Goal: Task Accomplishment & Management: Contribute content

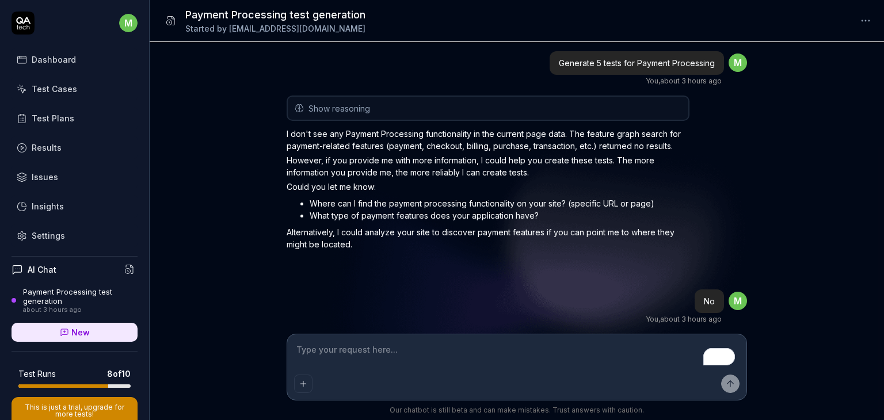
scroll to position [1201, 0]
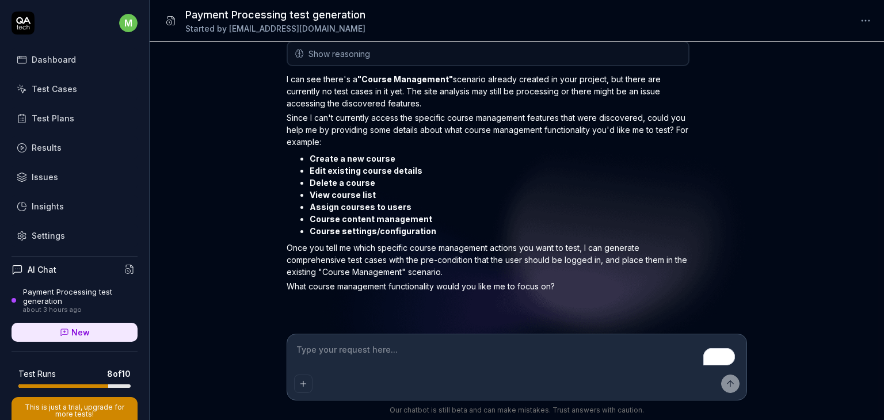
click at [62, 89] on div "Test Cases" at bounding box center [54, 89] width 45 height 12
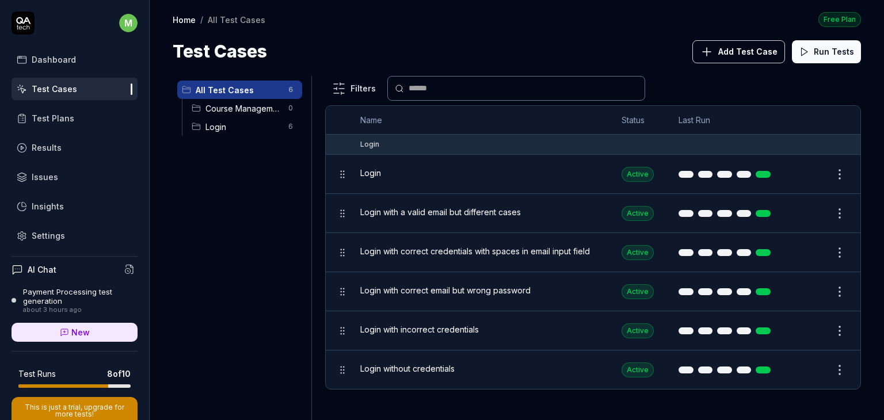
click at [255, 109] on span "Course Management" at bounding box center [243, 108] width 76 height 12
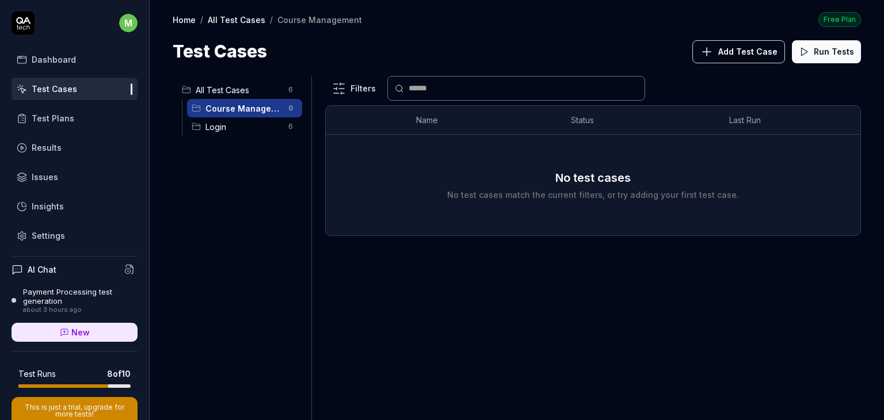
click at [58, 301] on div "Payment Processing test generation" at bounding box center [80, 296] width 114 height 19
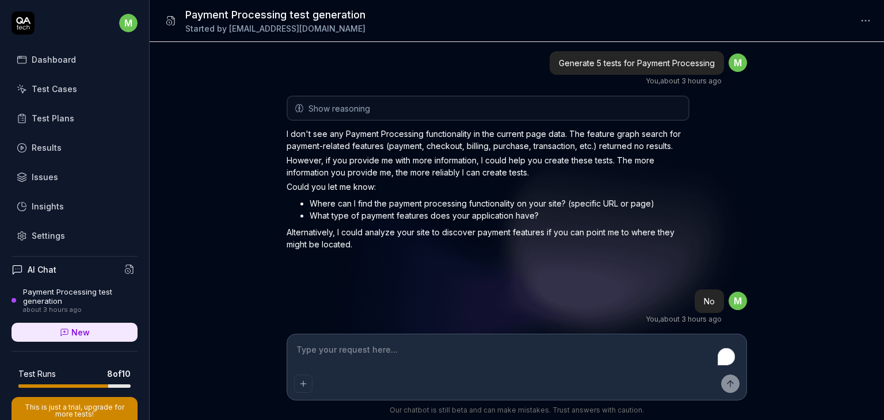
scroll to position [1201, 0]
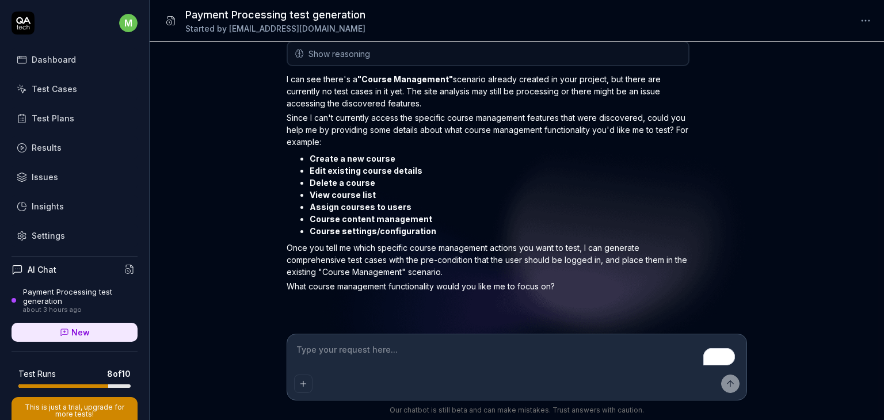
click at [397, 353] on textarea "To enrich screen reader interactions, please activate Accessibility in Grammarl…" at bounding box center [516, 355] width 445 height 29
type textarea "*"
type textarea "C"
type textarea "*"
type textarea "Cr"
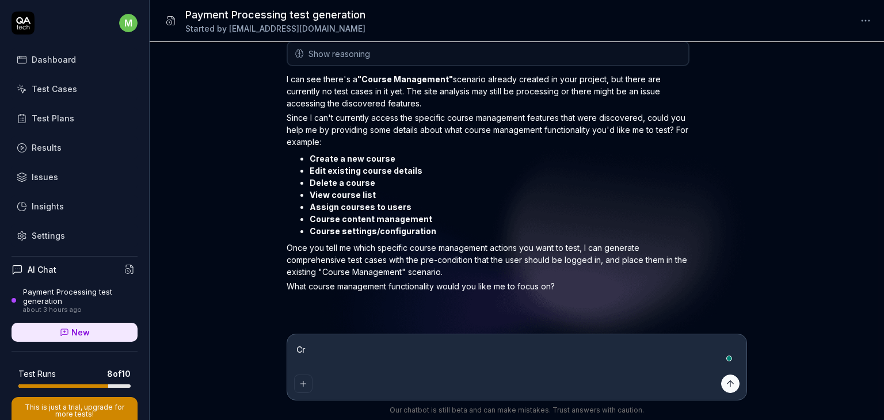
type textarea "*"
type textarea "Cre"
type textarea "*"
type textarea "Crea"
type textarea "*"
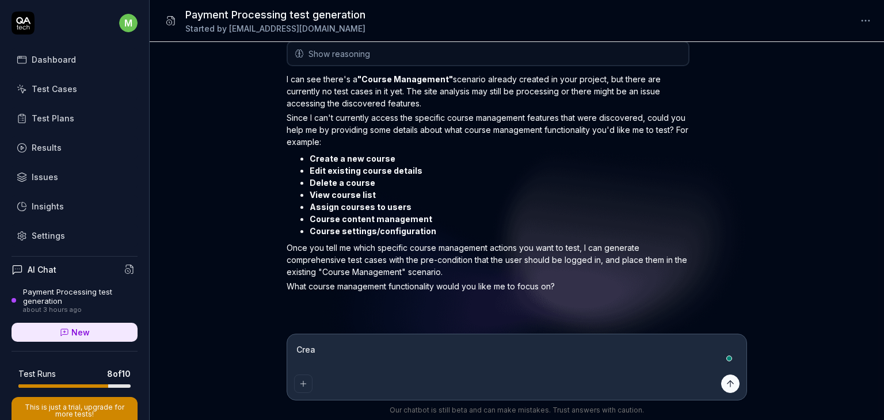
type textarea "Creat"
type textarea "*"
type textarea "Create"
type textarea "*"
type textarea "Create"
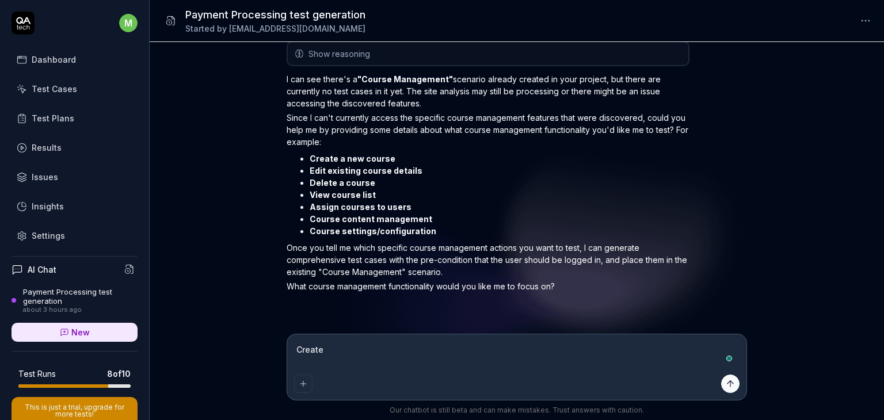
type textarea "*"
type textarea "Create a"
type textarea "*"
type textarea "Create al"
type textarea "*"
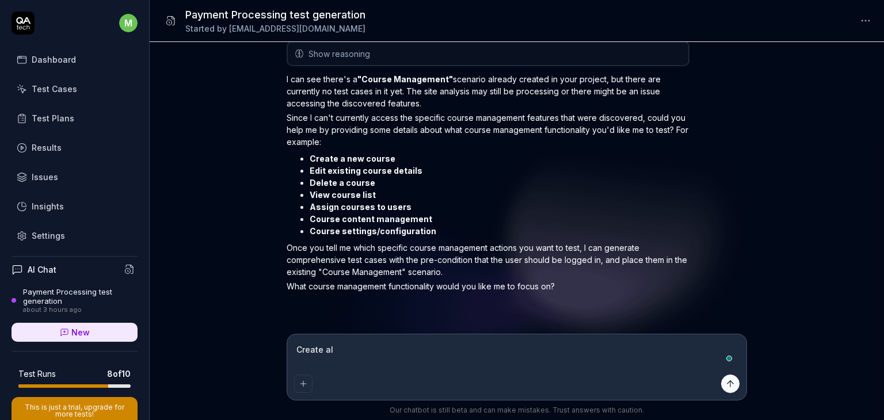
type textarea "Create all"
type textarea "*"
type textarea "Create all"
type textarea "*"
type textarea "Create all t"
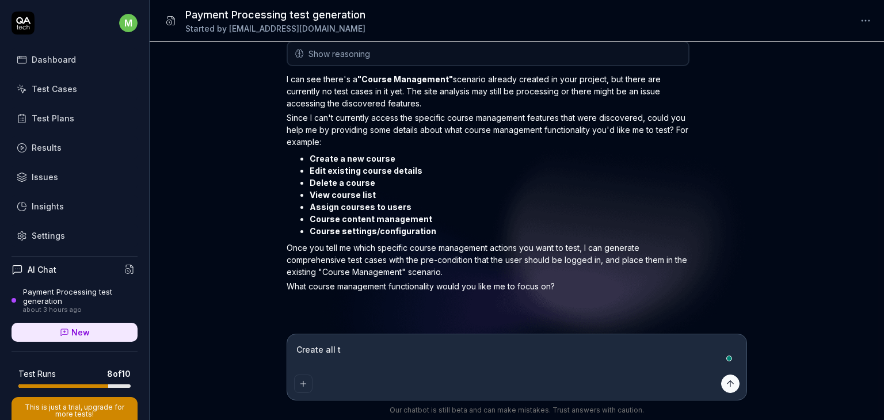
type textarea "*"
type textarea "Create all th"
type textarea "*"
type textarea "Create all the"
type textarea "*"
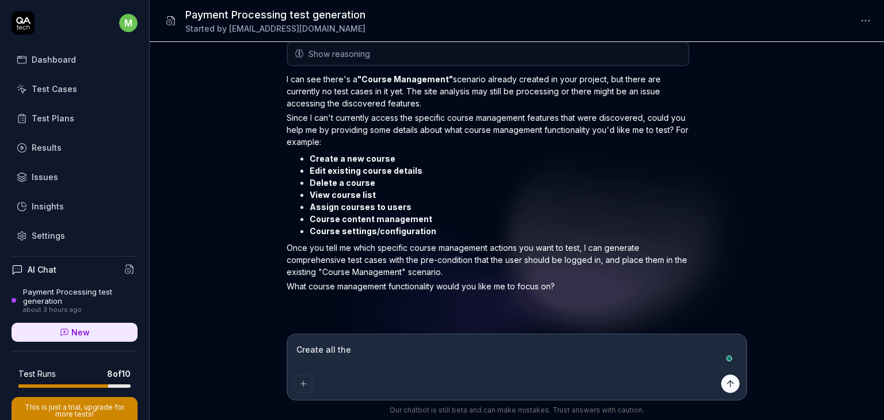
type textarea "Create all the"
type textarea "*"
type textarea "Create all the t"
type textarea "*"
type textarea "Create all the te"
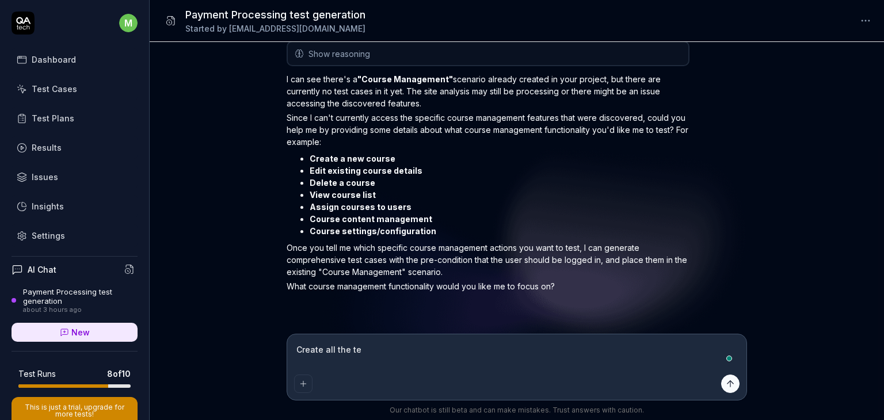
type textarea "*"
type textarea "Create all the tes"
type textarea "*"
type textarea "Create all the test"
type textarea "*"
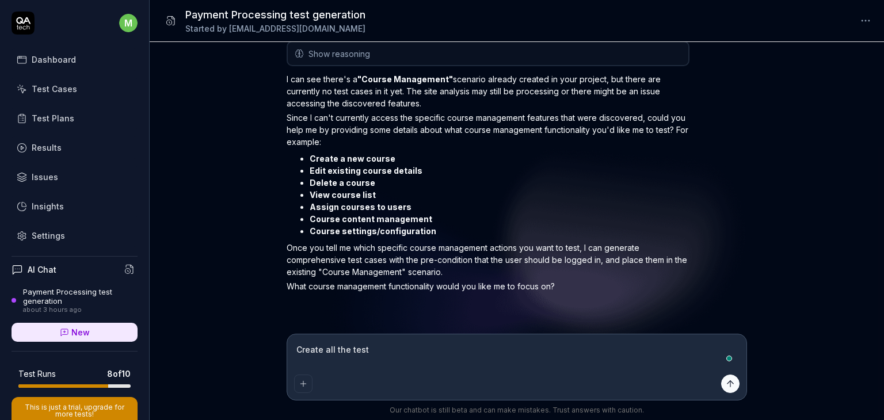
type textarea "Create all the test"
type textarea "*"
type textarea "Create all the test c"
type textarea "*"
type textarea "Create all the test ce"
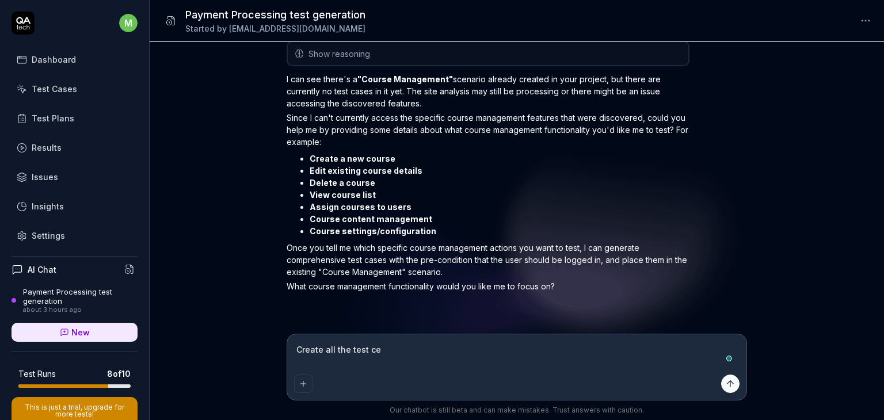
type textarea "*"
type textarea "Create all the test c"
type textarea "*"
type textarea "Create all the test"
type textarea "*"
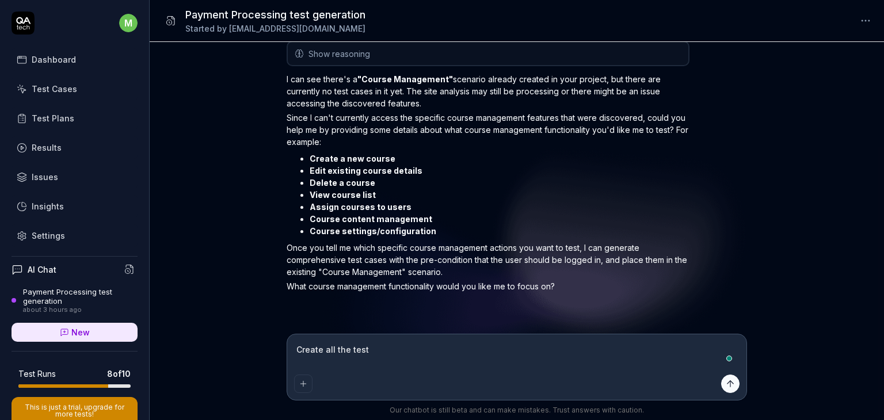
type textarea "Create all the test c"
type textarea "*"
type textarea "Create all the test ca"
type textarea "*"
type textarea "Create all the test cas"
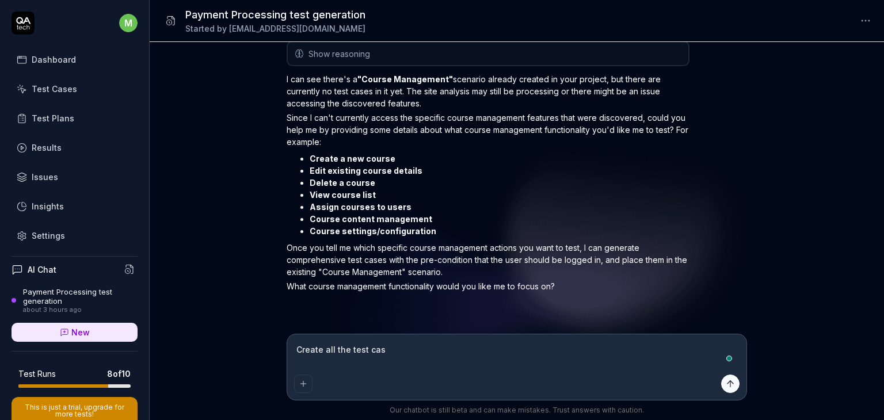
type textarea "*"
type textarea "Create all the test case"
type textarea "*"
type textarea "Create all the test cases"
type textarea "*"
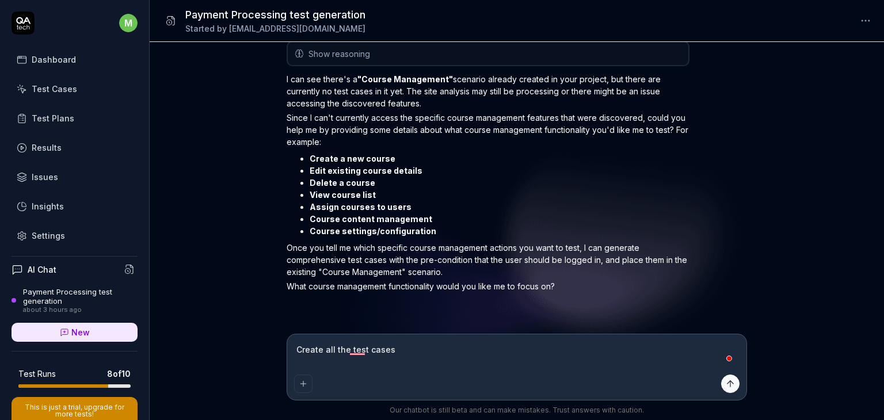
type textarea "Create all the test cases"
type textarea "*"
type textarea "Create all the test cases p"
type textarea "*"
type textarea "Create all the test cases po"
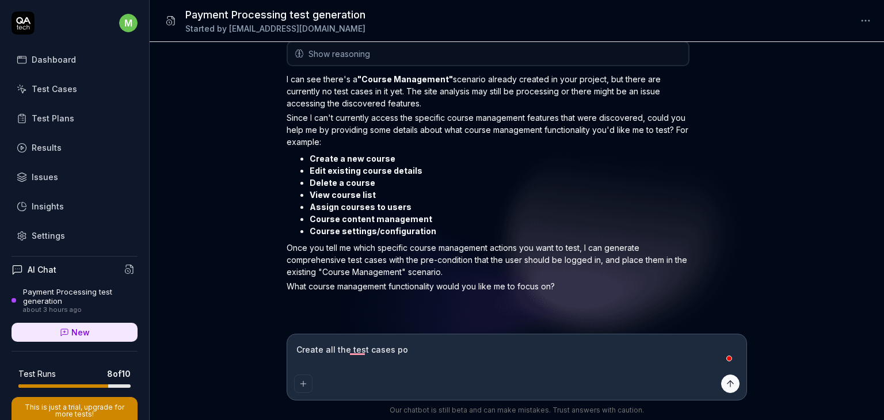
type textarea "*"
type textarea "Create all the test cases pos"
type textarea "*"
type textarea "Create all the test cases possi"
type textarea "*"
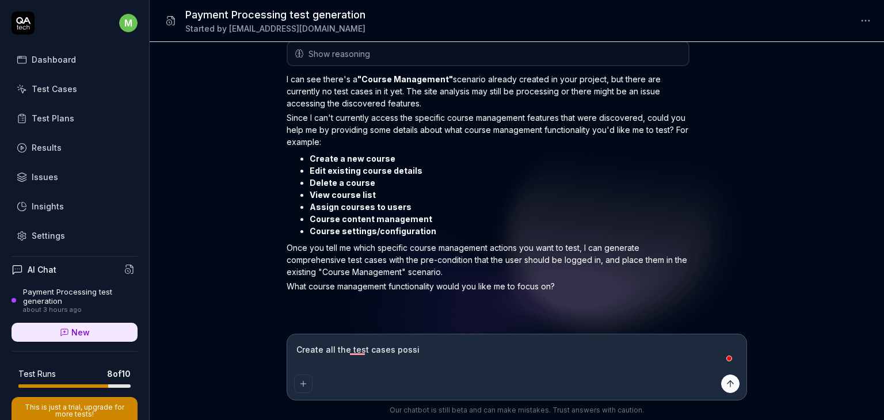
type textarea "Create all the test cases possib"
type textarea "*"
type textarea "Create all the test cases possibl"
type textarea "*"
type textarea "Create all the test cases possible"
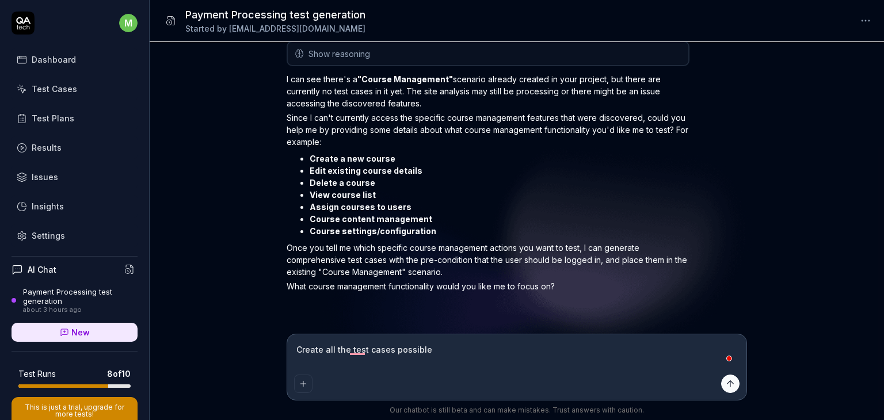
type textarea "*"
type textarea "Create all the test cases possible"
type textarea "*"
type textarea "Create all the test cases possible f"
type textarea "*"
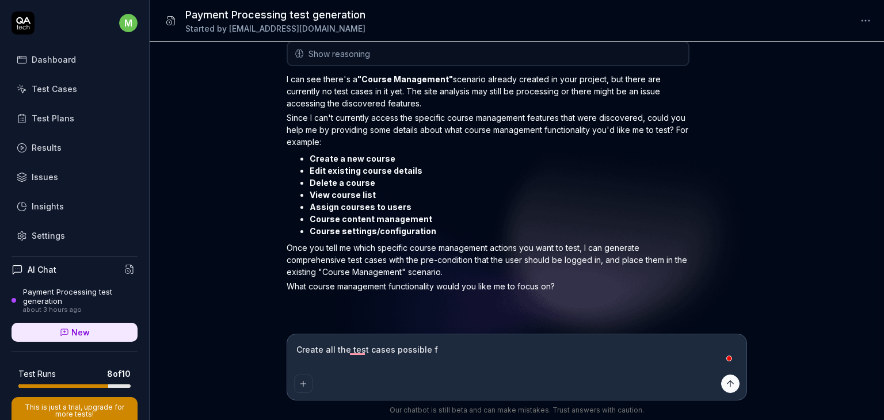
type textarea "Create all the test cases possible fo"
type textarea "*"
type textarea "Create all the test cases possible for"
type textarea "*"
type textarea "Create all the test cases possible for"
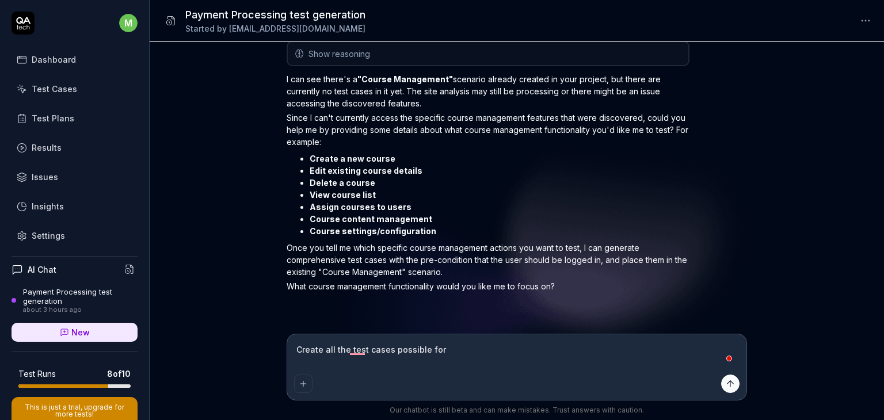
type textarea "*"
type textarea "Create all the test cases possible for c"
type textarea "*"
type textarea "Create all the test cases possible for co"
type textarea "*"
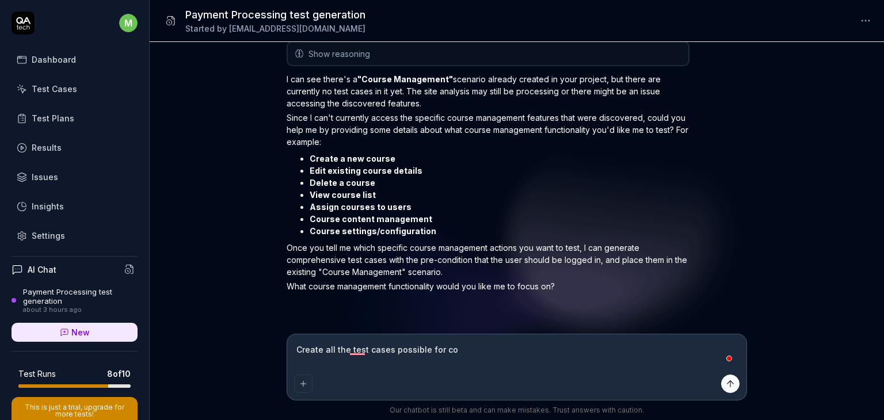
type textarea "Create all the test cases possible for cou"
type textarea "*"
type textarea "Create all the test cases possible for cour"
type textarea "*"
type textarea "Create all the test cases possible for cours"
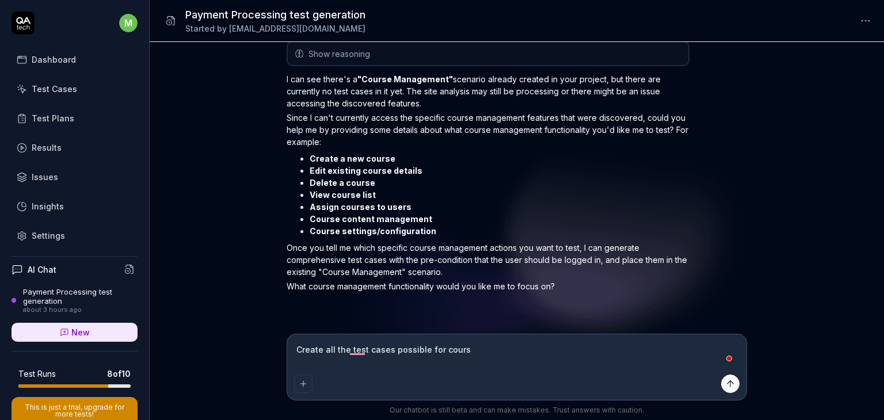
type textarea "*"
type textarea "Create all the test cases possible for course"
type textarea "*"
type textarea "Create all the test cases possible for course"
type textarea "*"
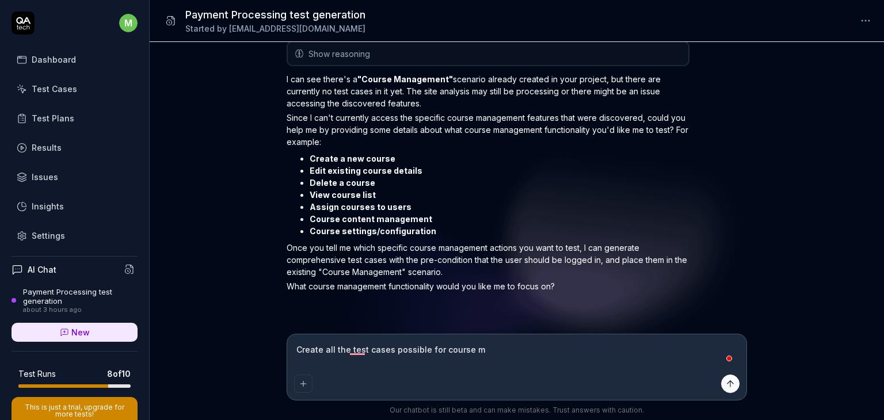
type textarea "Create all the test cases possible for course ma"
type textarea "*"
type textarea "Create all the test cases possible for course maa"
type textarea "*"
type textarea "Create all the test cases possible for course [PERSON_NAME]"
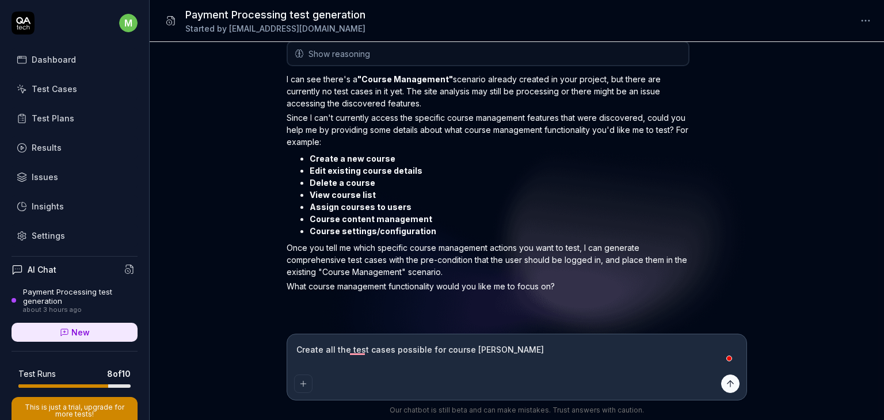
type textarea "*"
type textarea "Create all the test cases possible for course maa"
type textarea "*"
type textarea "Create all the test cases possible for course ma"
type textarea "*"
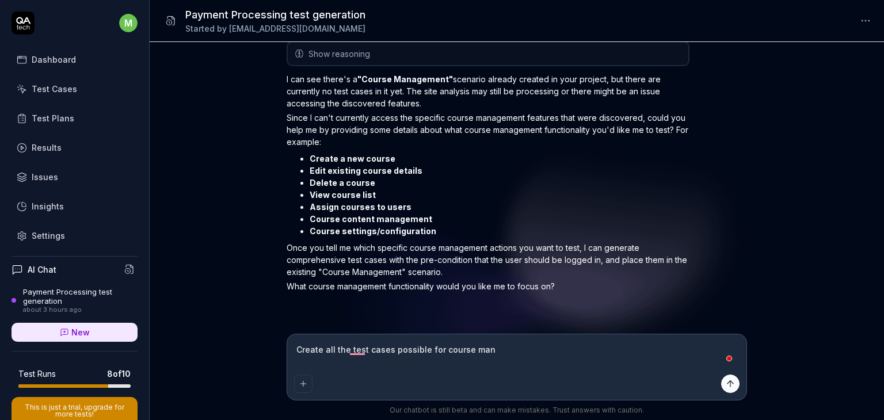
type textarea "Create all the test cases possible for course mana"
type textarea "*"
type textarea "Create all the test cases possible for course manag"
type textarea "*"
type textarea "Create all the test cases possible for course manage"
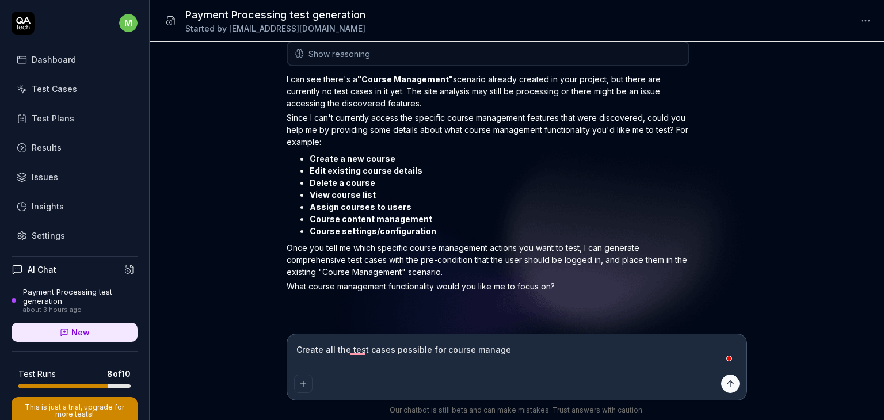
type textarea "*"
type textarea "Create all the test cases possible for course managem"
type textarea "*"
type textarea "Create all the test cases possible for course managemn"
type textarea "*"
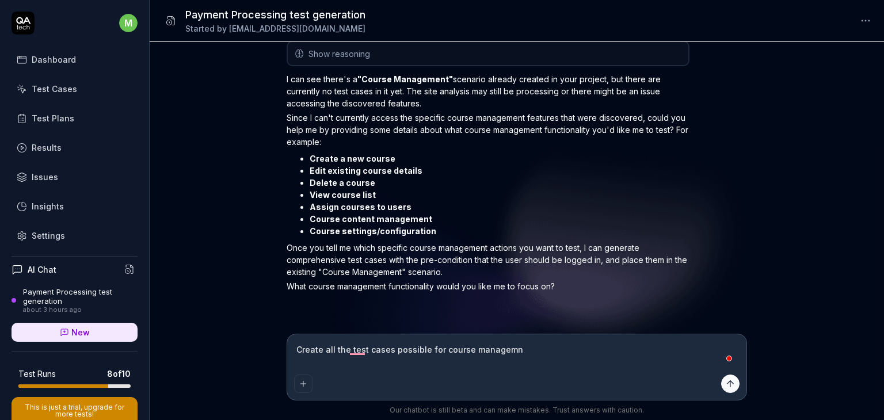
type textarea "Create all the test cases possible for course managemne"
type textarea "*"
type textarea "Create all the test cases possible for course managemnet"
type textarea "*"
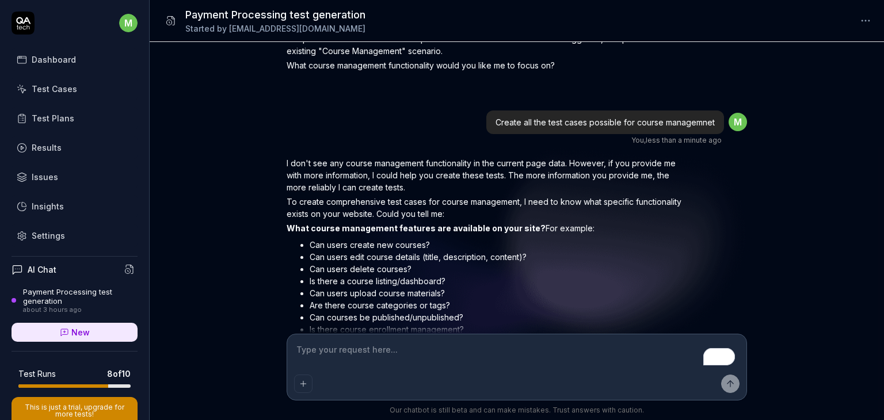
scroll to position [1528, 0]
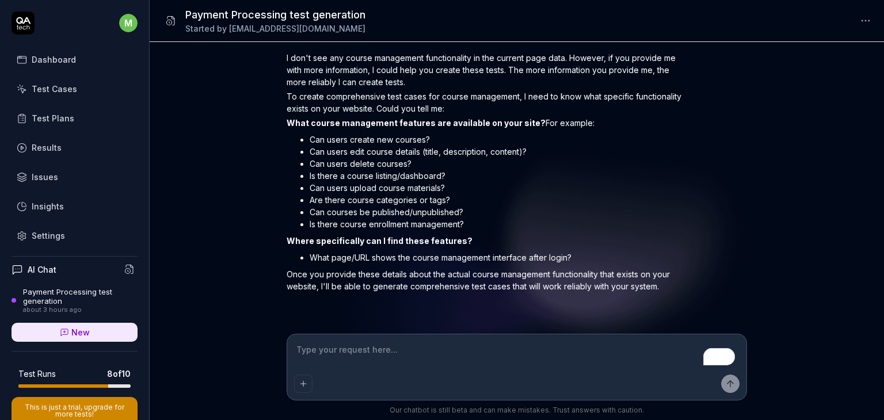
click at [394, 360] on textarea "To enrich screen reader interactions, please activate Accessibility in Grammarl…" at bounding box center [516, 355] width 445 height 29
type textarea "*"
type textarea "F"
type textarea "*"
type textarea "Fi"
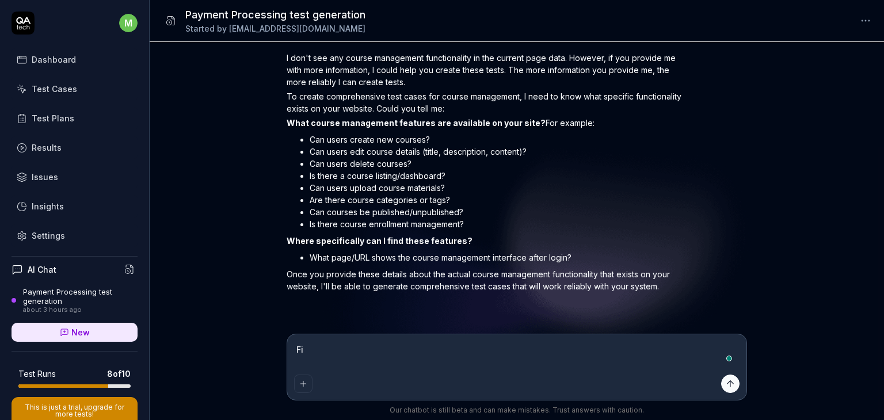
type textarea "*"
type textarea "Fir"
type textarea "*"
type textarea "Firs"
type textarea "*"
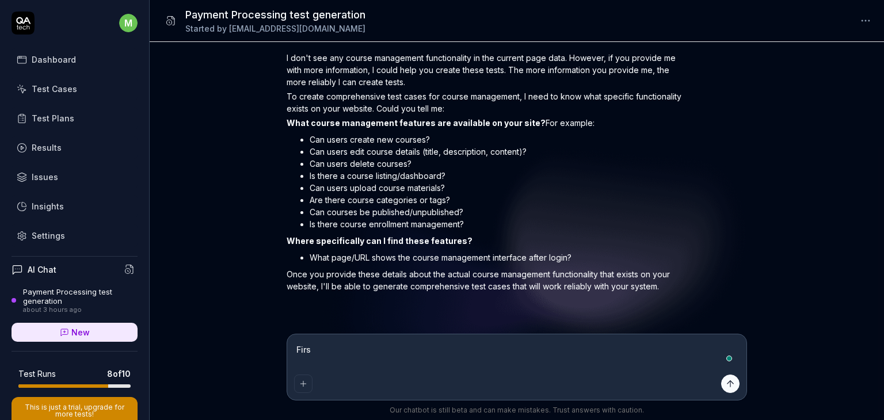
type textarea "First"
type textarea "*"
type textarea "First"
type textarea "*"
type textarea "First y"
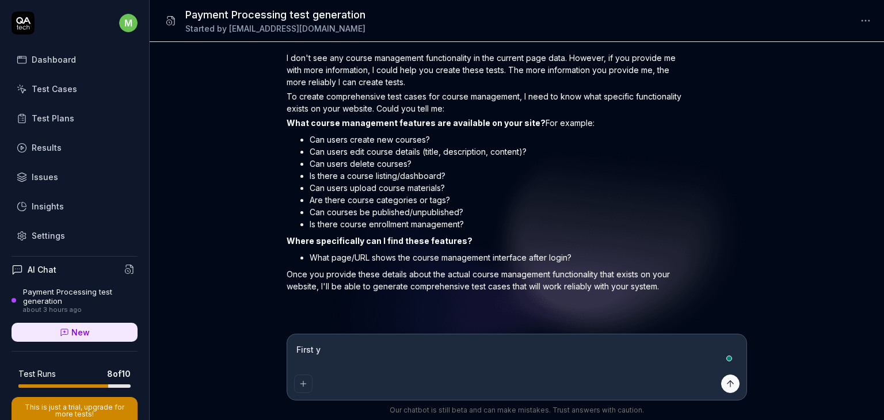
type textarea "*"
type textarea "First yo"
type textarea "*"
type textarea "First you"
type textarea "*"
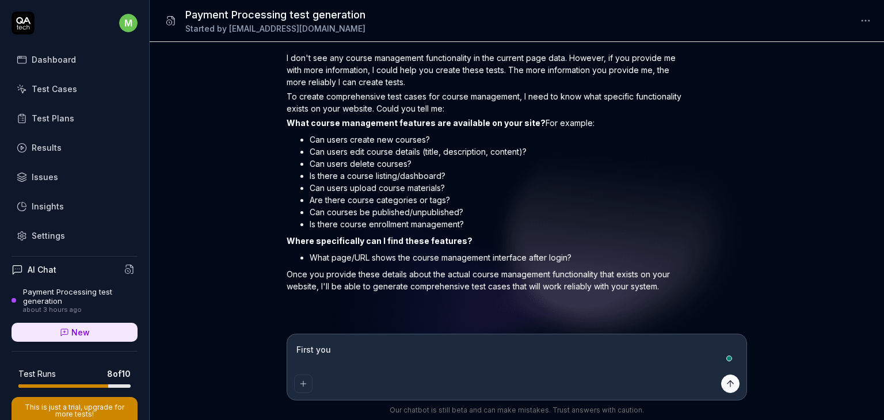
type textarea "First you"
type textarea "*"
type textarea "First you l"
type textarea "*"
type textarea "First you lo"
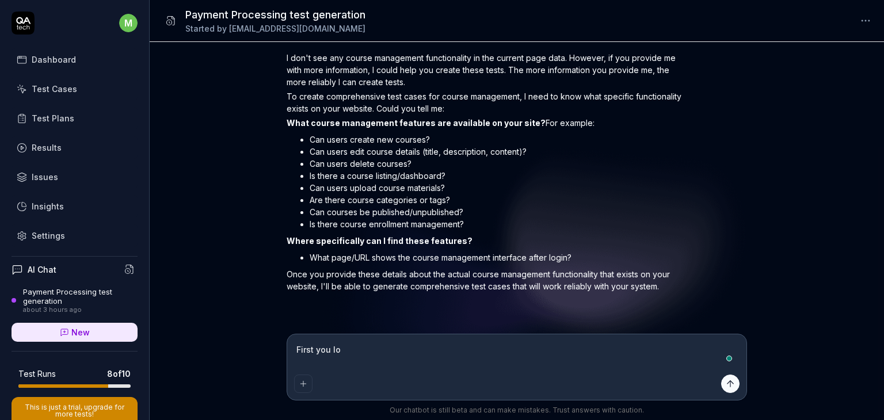
type textarea "*"
type textarea "First you log"
type textarea "*"
type textarea "First you logi"
type textarea "*"
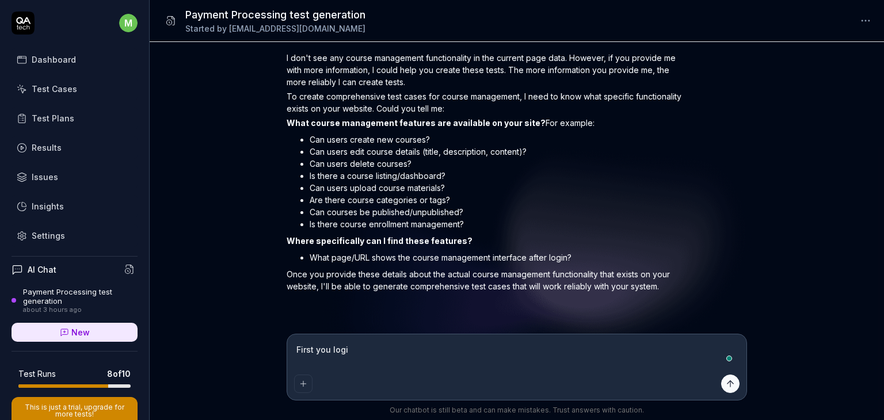
type textarea "First you login"
type textarea "*"
type textarea "First you login"
type textarea "*"
type textarea "First you login t"
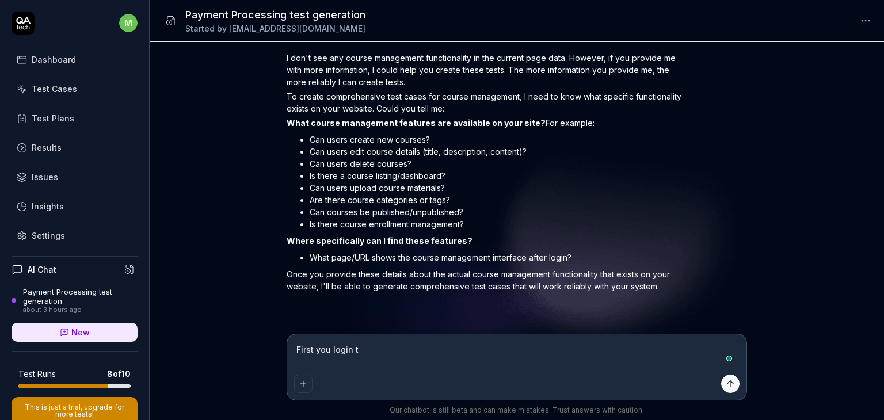
type textarea "*"
type textarea "First you login to"
type textarea "*"
type textarea "First you login to"
type textarea "*"
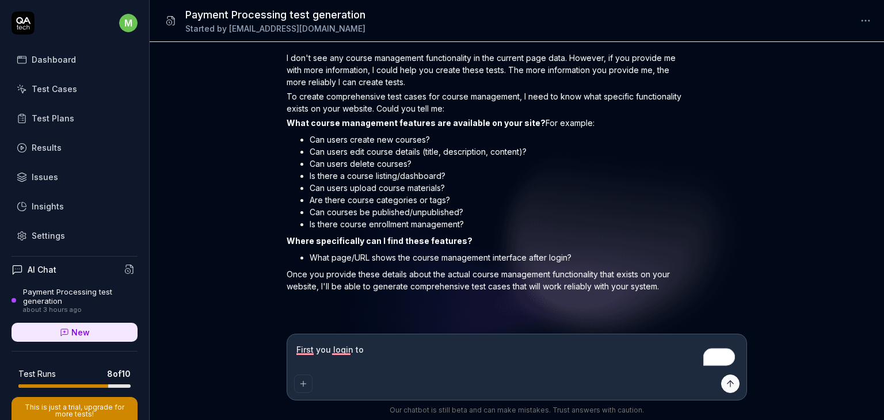
type textarea "First you login to"
type textarea "*"
type textarea "First you login t"
type textarea "*"
type textarea "First you login"
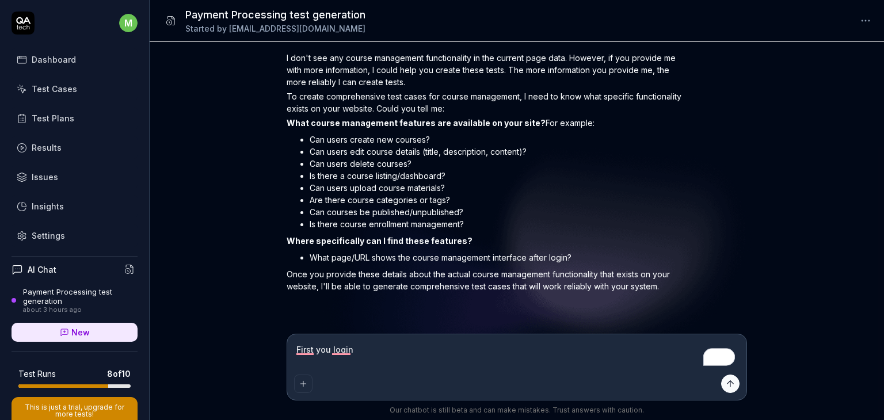
type textarea "*"
type textarea "First you login"
type textarea "*"
type textarea "First you logi"
type textarea "*"
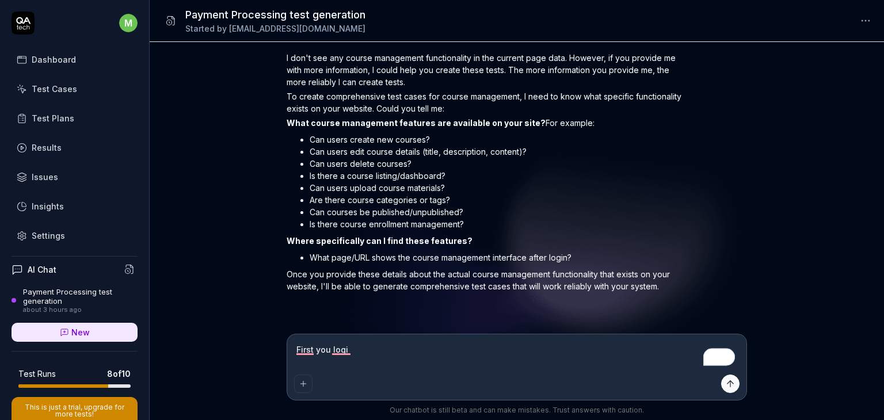
type textarea "First you log"
type textarea "*"
type textarea "First you lo"
type textarea "*"
type textarea "First you l"
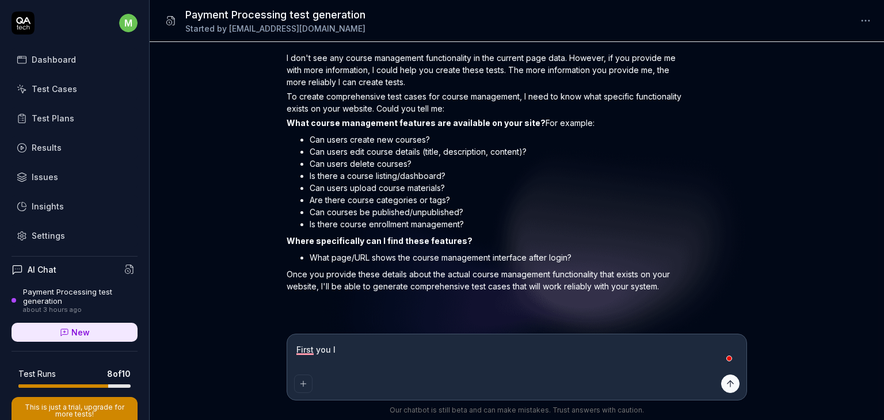
type textarea "*"
type textarea "First you"
type textarea "*"
type textarea "First you c"
type textarea "*"
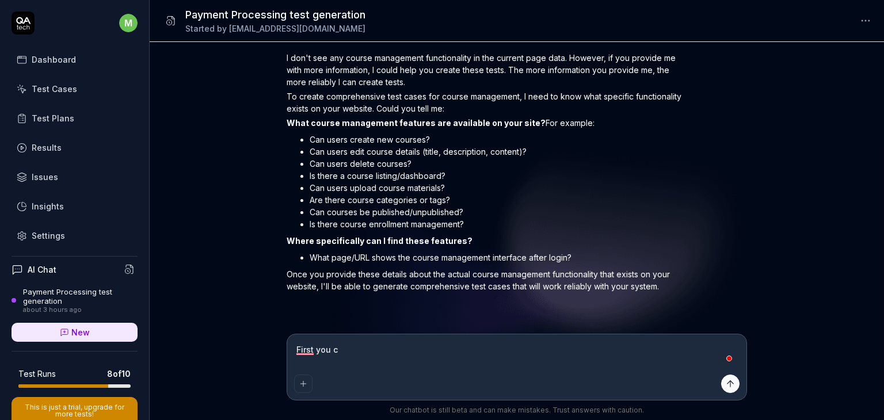
type textarea "First you ci"
type textarea "*"
type textarea "First you cic"
type textarea "*"
type textarea "First you cick"
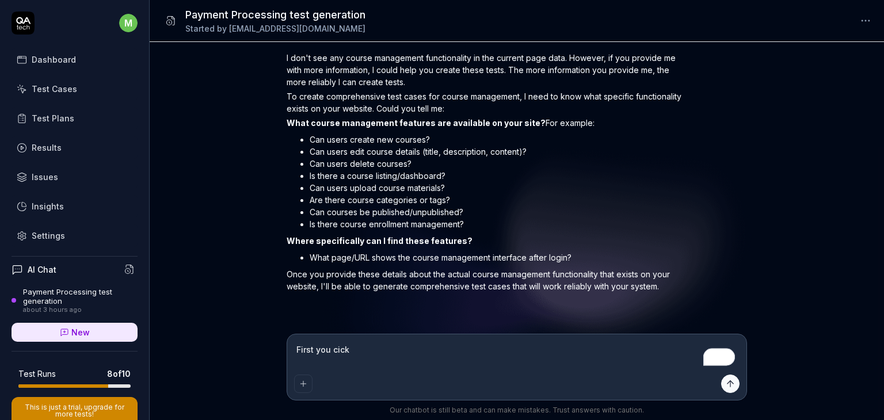
type textarea "*"
type textarea "First you cick"
type textarea "*"
type textarea "First you cick o"
type textarea "*"
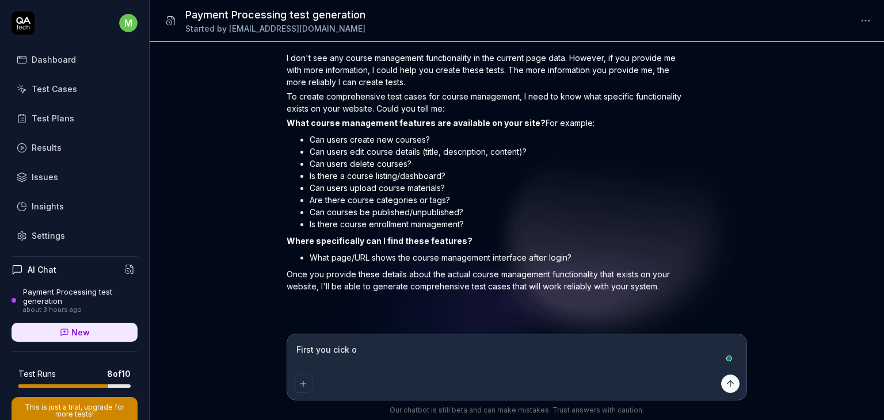
type textarea "First you cick on"
type textarea "*"
type textarea "First you cick on"
type textarea "*"
type textarea "First you cick on s"
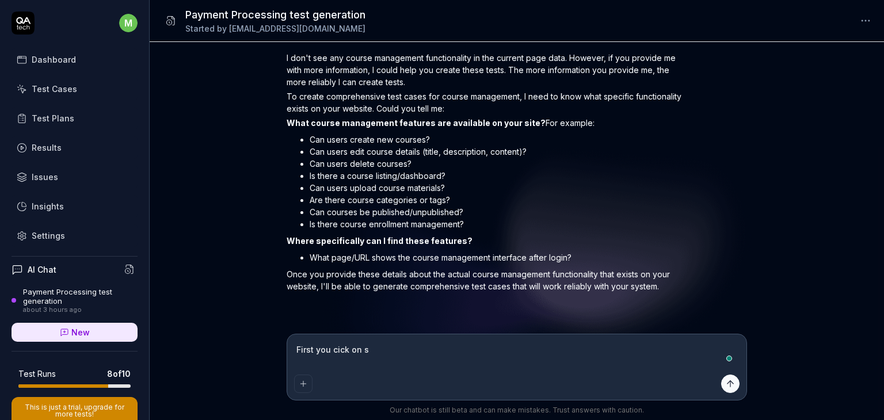
type textarea "*"
type textarea "First you cick on si"
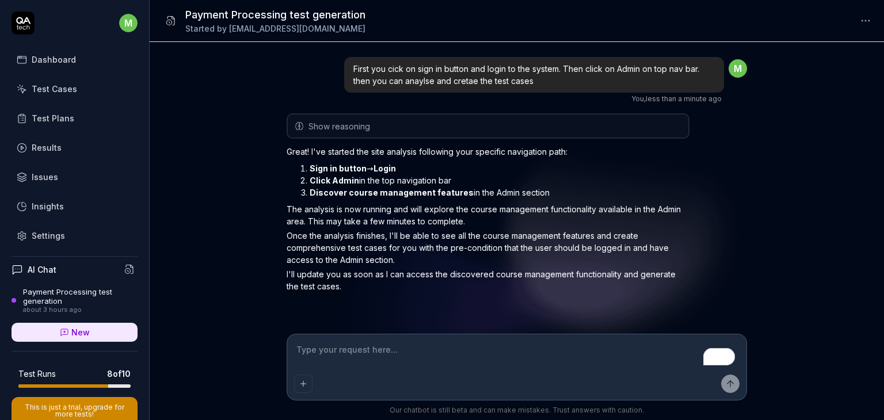
scroll to position [1802, 0]
click at [74, 88] on link "Test Cases" at bounding box center [75, 89] width 126 height 22
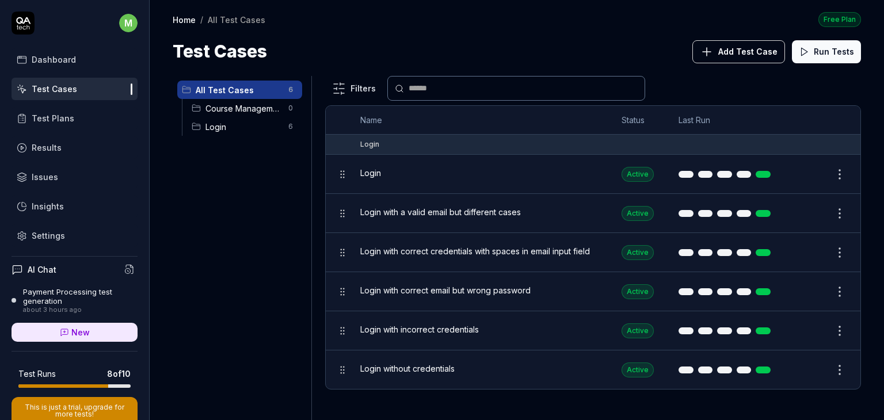
click at [55, 307] on div "about 3 hours ago" at bounding box center [80, 310] width 114 height 8
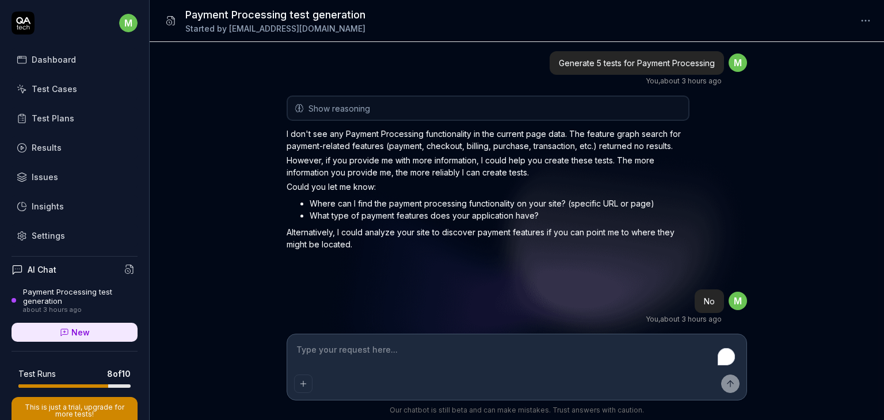
scroll to position [1802, 0]
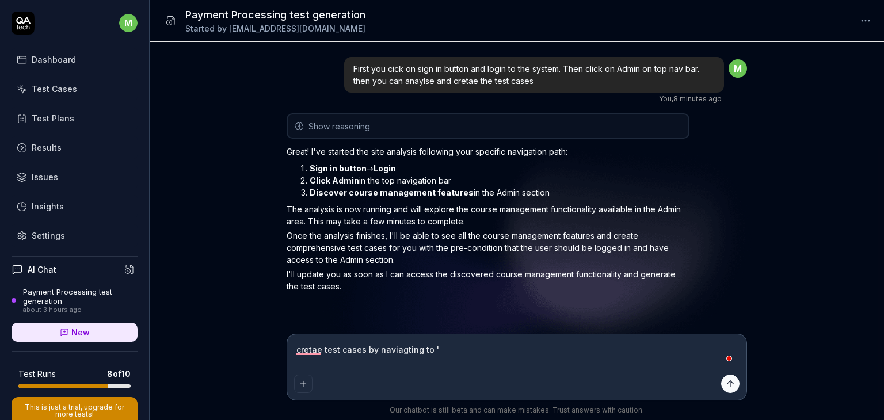
paste textarea "admin-dashboard/course-manager/contents"
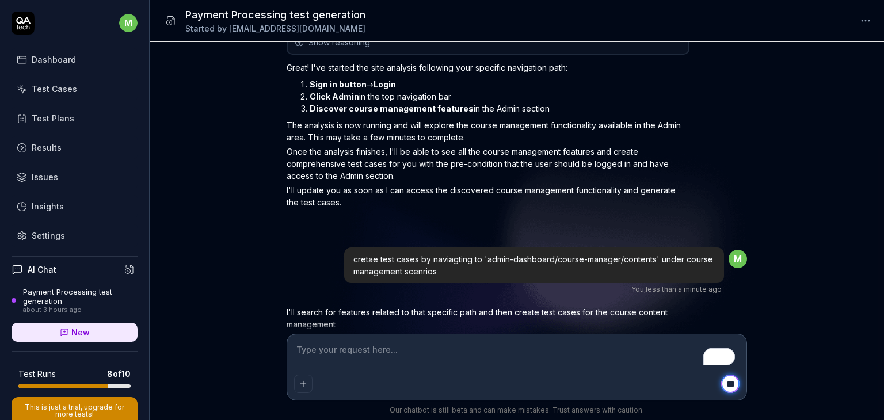
scroll to position [1947, 0]
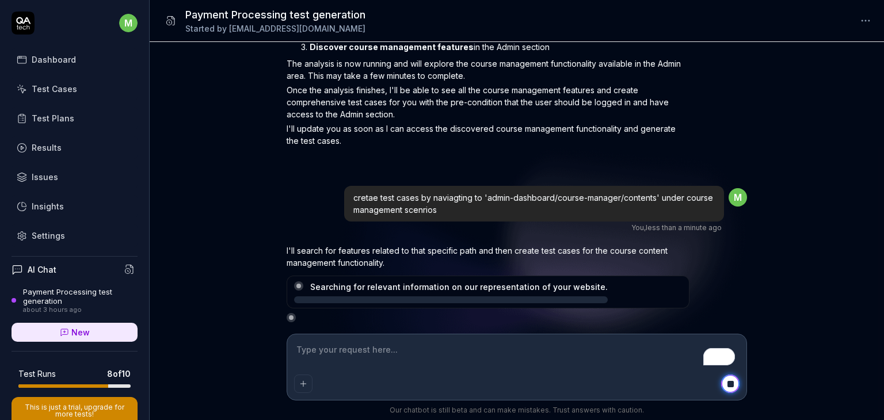
click at [68, 96] on link "Test Cases" at bounding box center [75, 89] width 126 height 22
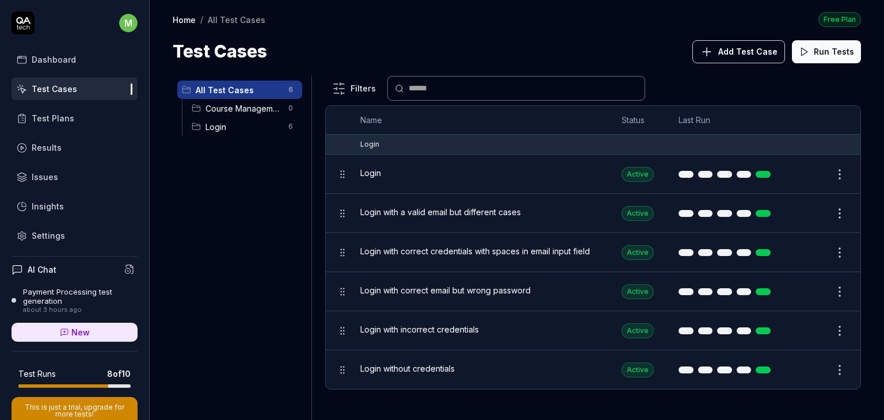
click at [750, 48] on span "Add Test Case" at bounding box center [747, 51] width 59 height 12
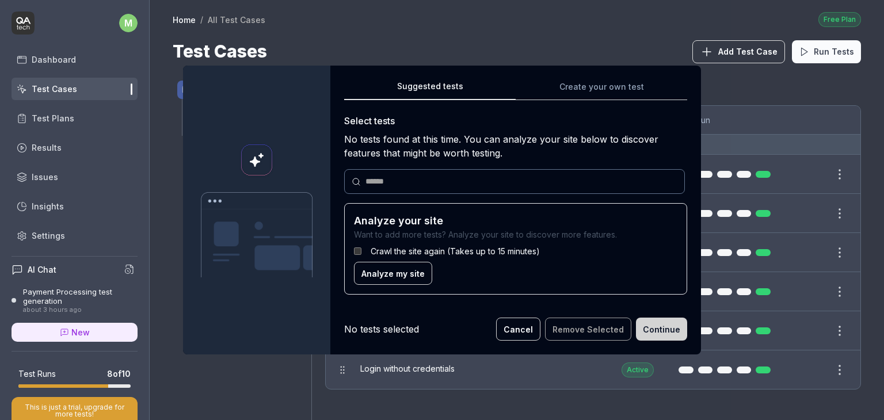
click at [526, 334] on button "Cancel" at bounding box center [518, 329] width 44 height 23
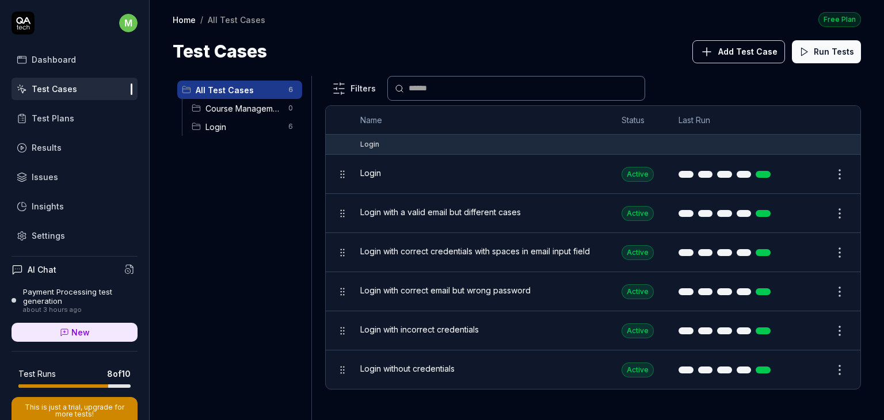
click at [62, 303] on div "Payment Processing test generation" at bounding box center [80, 296] width 114 height 19
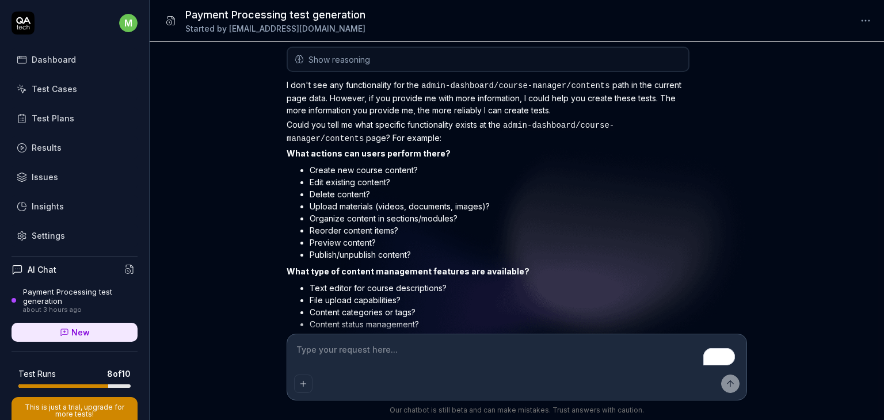
scroll to position [2218, 0]
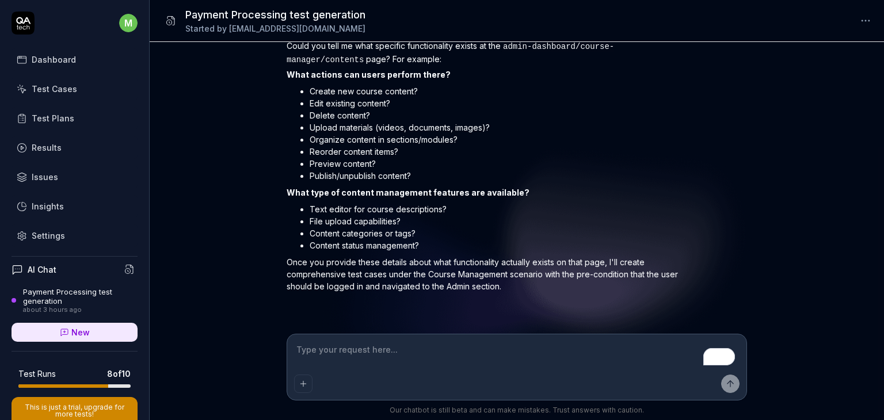
click at [309, 348] on textarea "To enrich screen reader interactions, please activate Accessibility in Grammarl…" at bounding box center [516, 355] width 445 height 29
paste textarea "[URL][DOMAIN_NAME]"
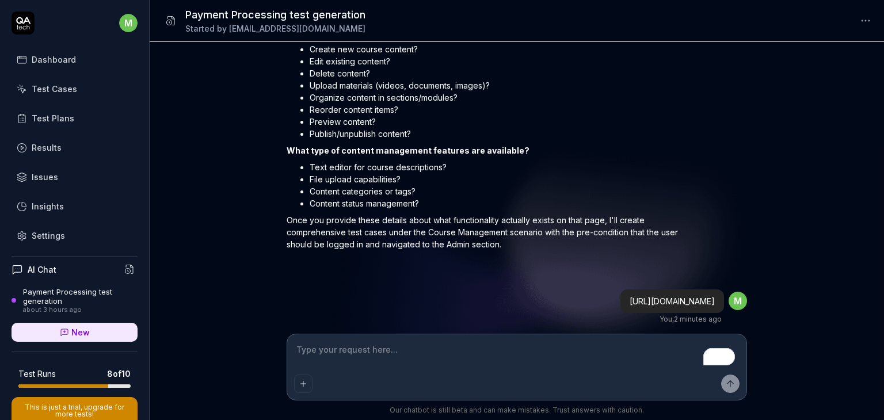
scroll to position [2497, 0]
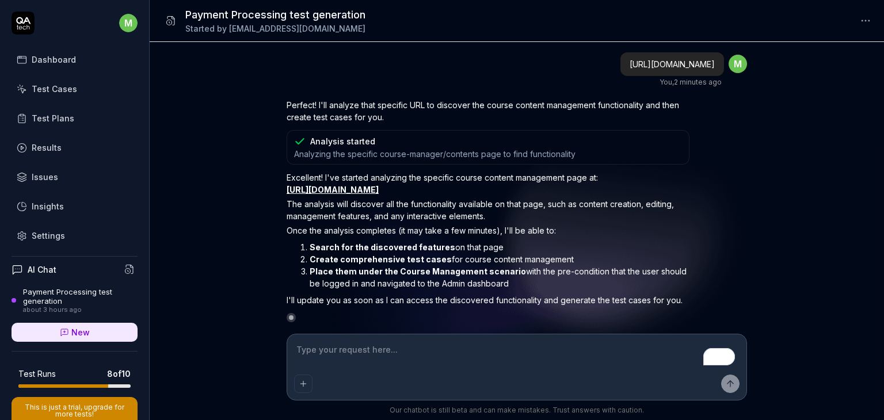
click at [63, 90] on div "Test Cases" at bounding box center [54, 89] width 45 height 12
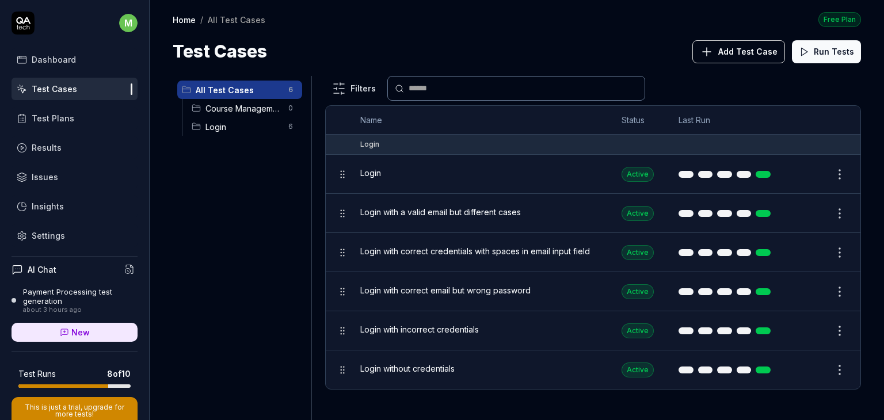
click at [250, 110] on span "Course Management" at bounding box center [243, 108] width 76 height 12
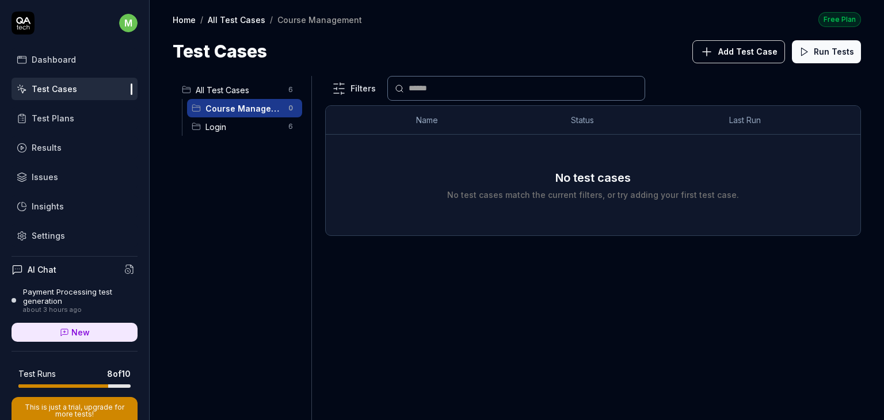
click at [760, 59] on button "Add Test Case" at bounding box center [738, 51] width 93 height 23
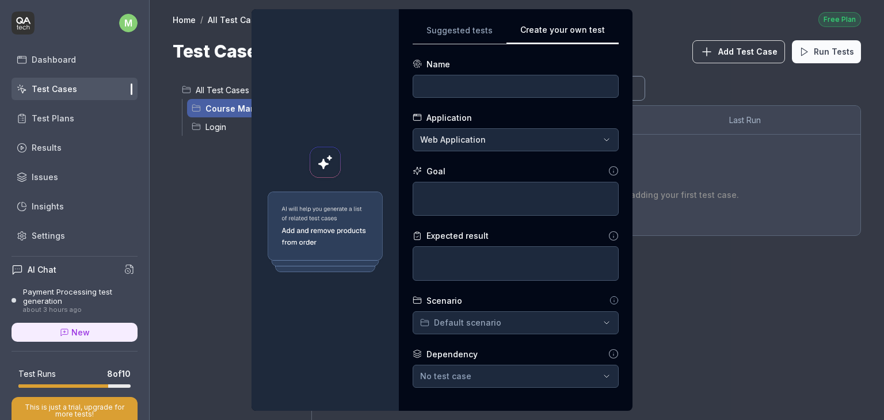
click at [596, 86] on div "Suggested tests Create your own test Name Application Web Application Goal Expe…" at bounding box center [516, 210] width 206 height 374
click at [490, 92] on input at bounding box center [516, 86] width 206 height 23
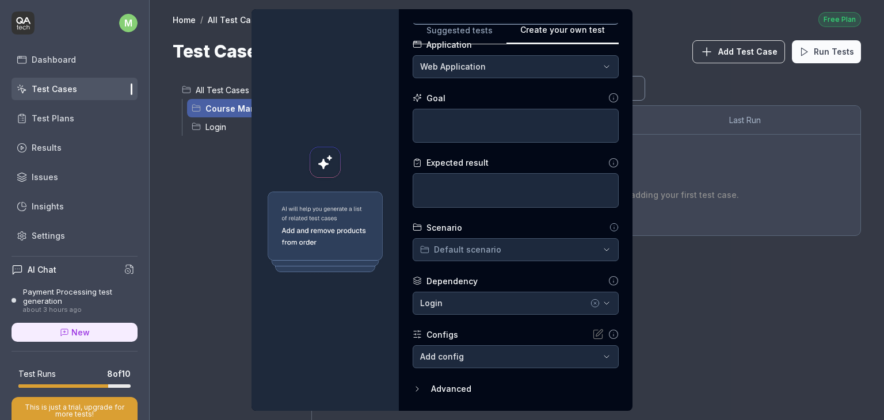
scroll to position [74, 0]
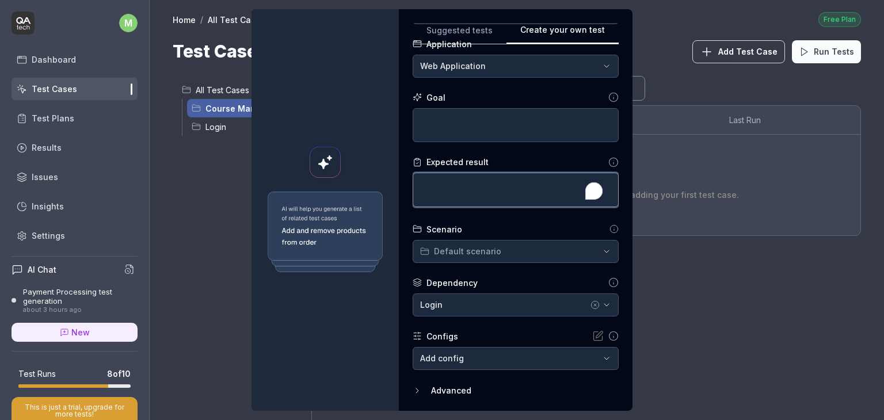
click at [516, 184] on textarea "To enrich screen reader interactions, please activate Accessibility in Grammarl…" at bounding box center [516, 190] width 206 height 35
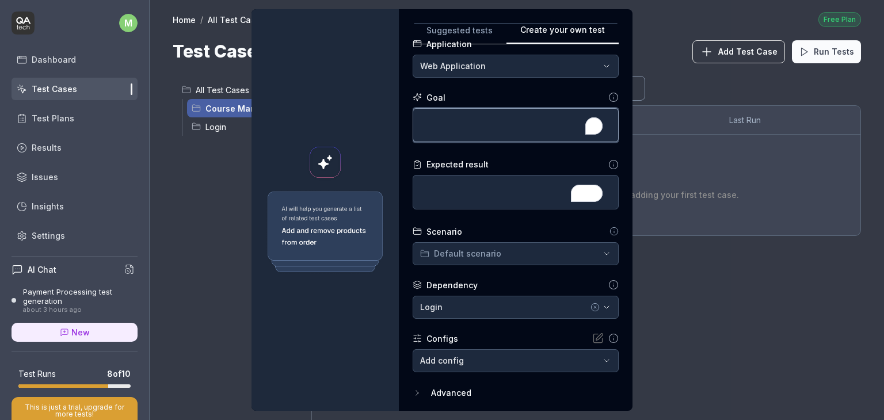
click at [484, 123] on textarea "To enrich screen reader interactions, please activate Accessibility in Grammarl…" at bounding box center [516, 125] width 206 height 35
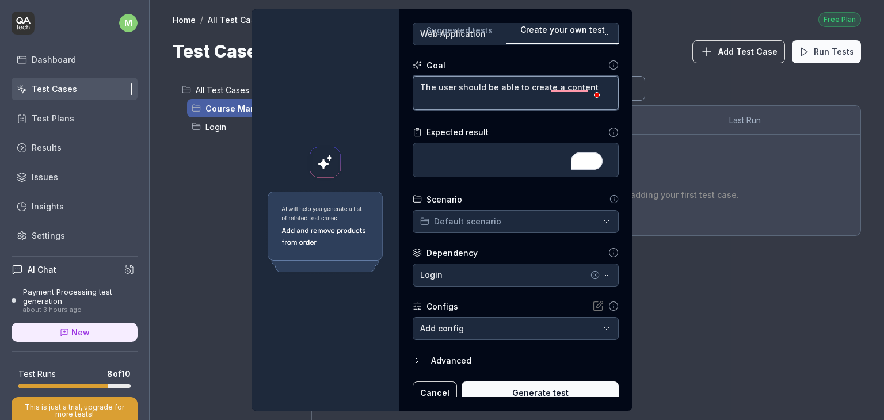
scroll to position [113, 0]
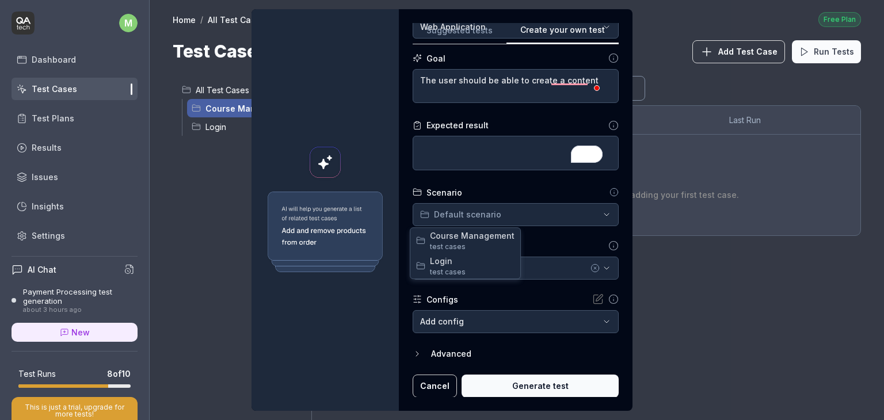
click at [567, 219] on div "**********" at bounding box center [442, 210] width 884 height 420
click at [473, 238] on span "Course Management" at bounding box center [472, 236] width 85 height 12
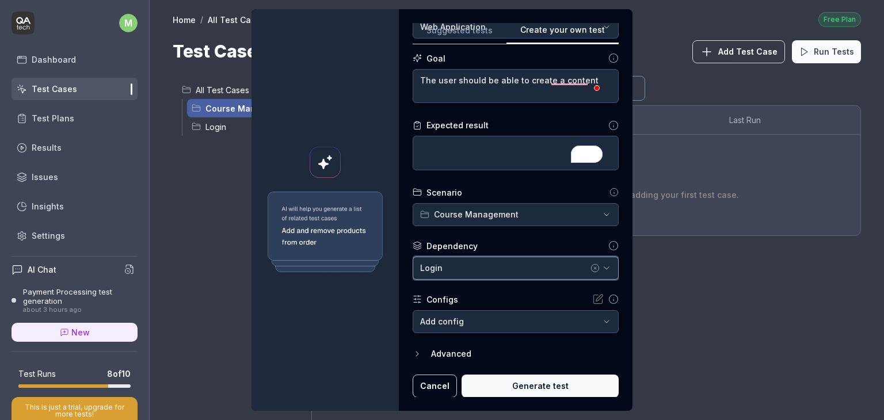
click at [471, 269] on div "Login" at bounding box center [504, 268] width 168 height 12
click at [319, 332] on div at bounding box center [324, 210] width 147 height 402
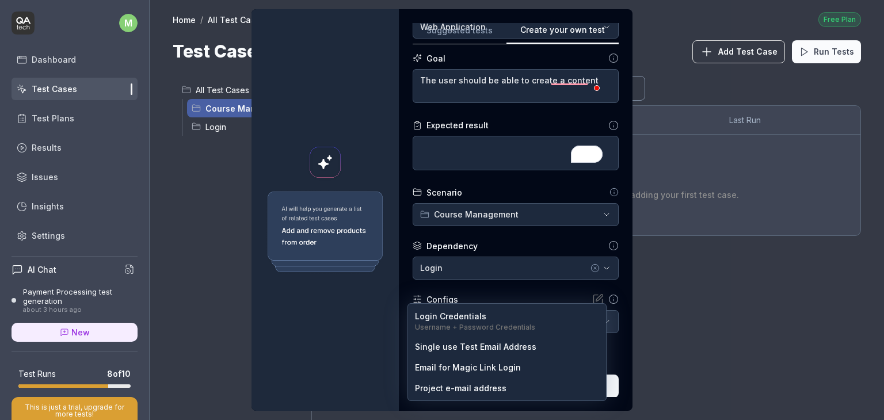
click at [490, 318] on body "m Dashboard Test Cases Test Plans Results Issues Insights Settings AI Chat Paym…" at bounding box center [442, 210] width 884 height 420
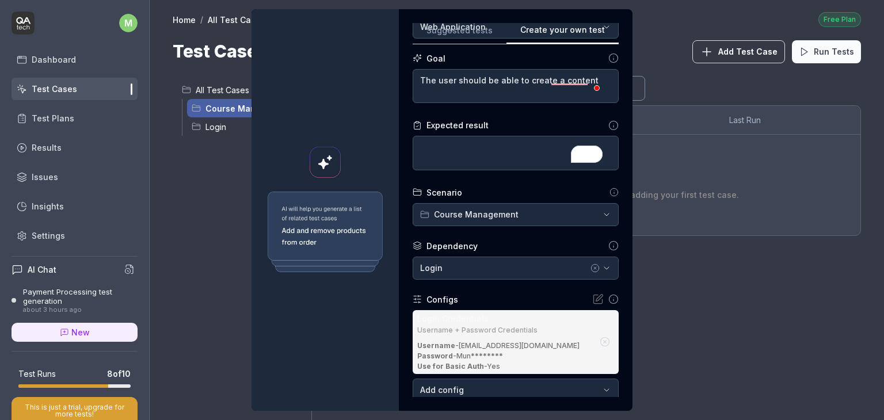
click at [338, 377] on div at bounding box center [324, 210] width 147 height 402
click at [578, 322] on div "Login Credentials" at bounding box center [505, 318] width 176 height 12
click at [518, 289] on form "**********" at bounding box center [516, 205] width 206 height 521
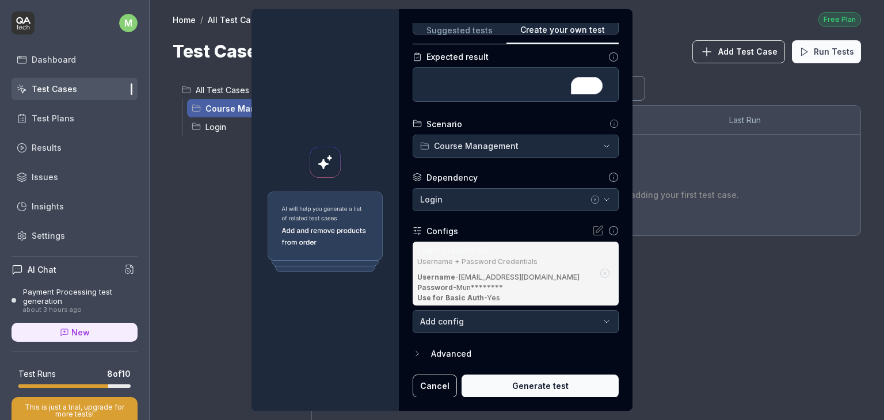
scroll to position [181, 0]
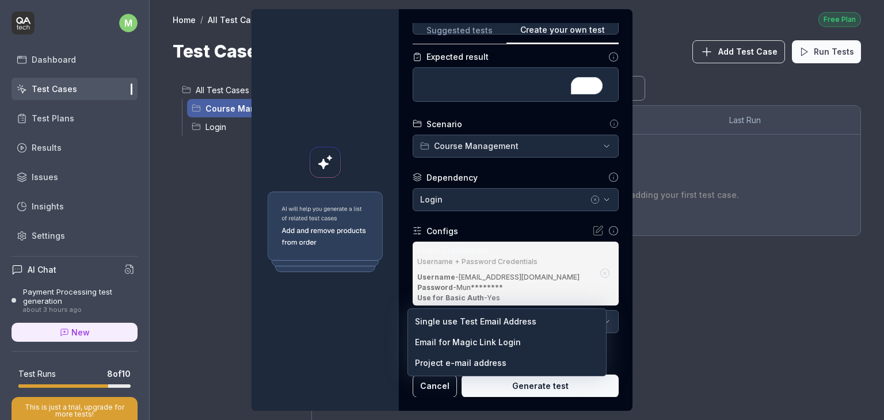
click at [471, 315] on body "m Dashboard Test Cases Test Plans Results Issues Insights Settings AI Chat Paym…" at bounding box center [442, 210] width 884 height 420
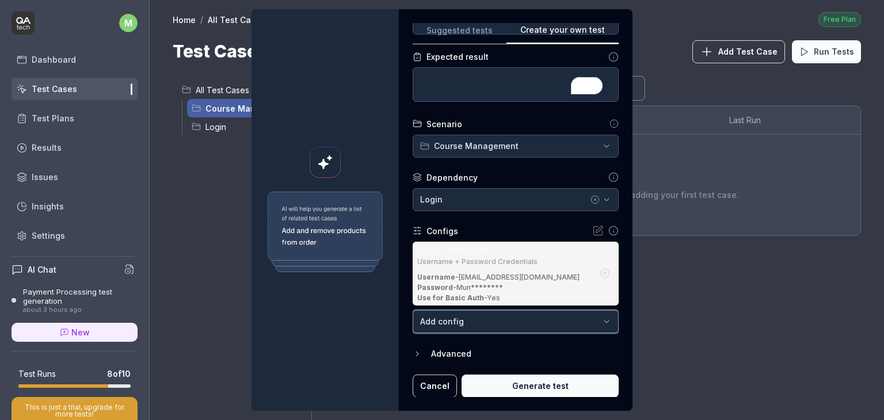
click at [343, 297] on div "**********" at bounding box center [442, 210] width 884 height 420
click at [427, 228] on div "Configs" at bounding box center [442, 231] width 32 height 12
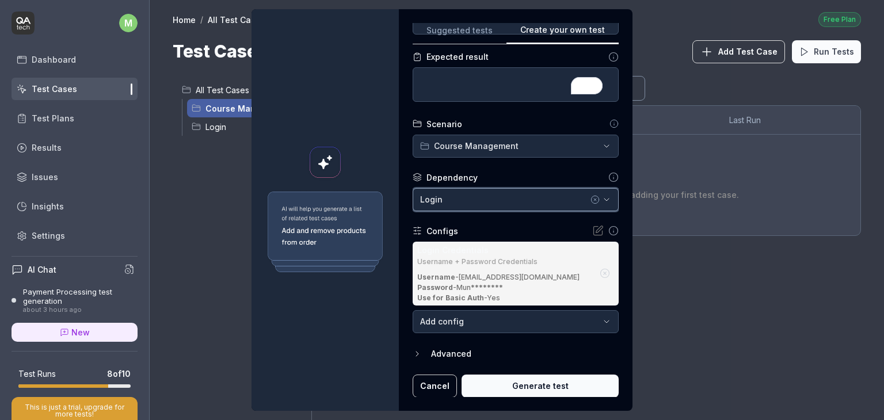
click at [510, 198] on div "Login" at bounding box center [504, 199] width 168 height 12
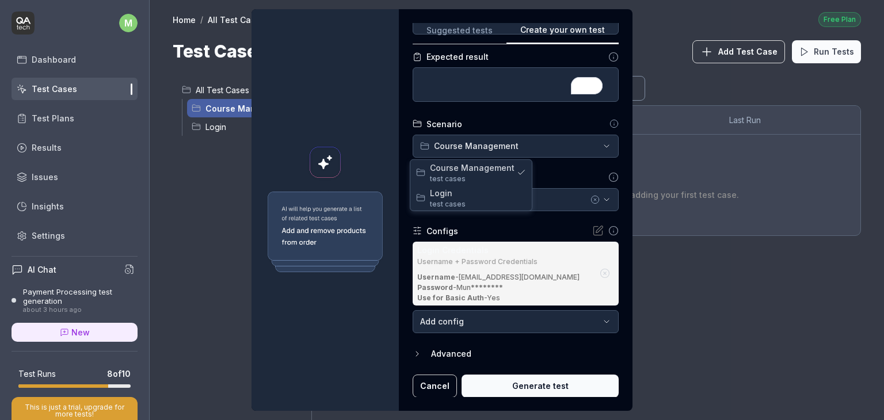
click at [479, 148] on div "**********" at bounding box center [442, 210] width 884 height 420
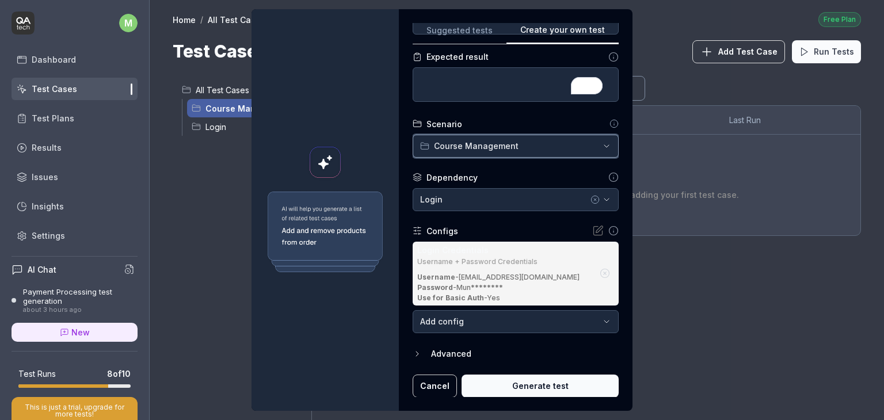
click at [507, 119] on div "**********" at bounding box center [442, 210] width 884 height 420
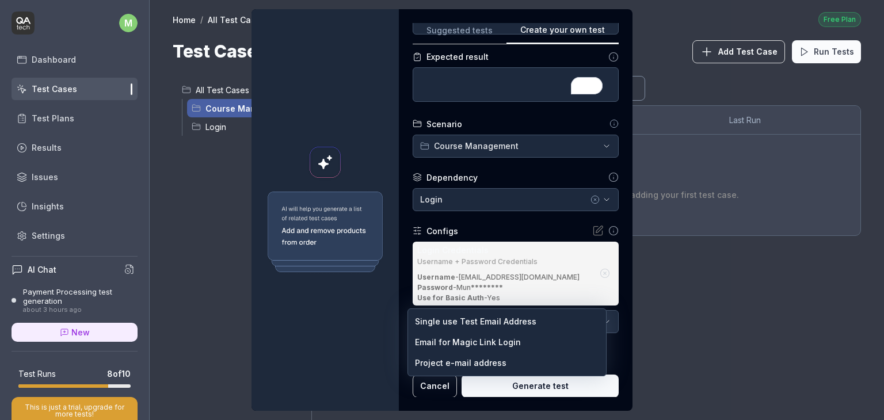
click at [598, 323] on body "m Dashboard Test Cases Test Plans Results Issues Insights Settings AI Chat Paym…" at bounding box center [442, 210] width 884 height 420
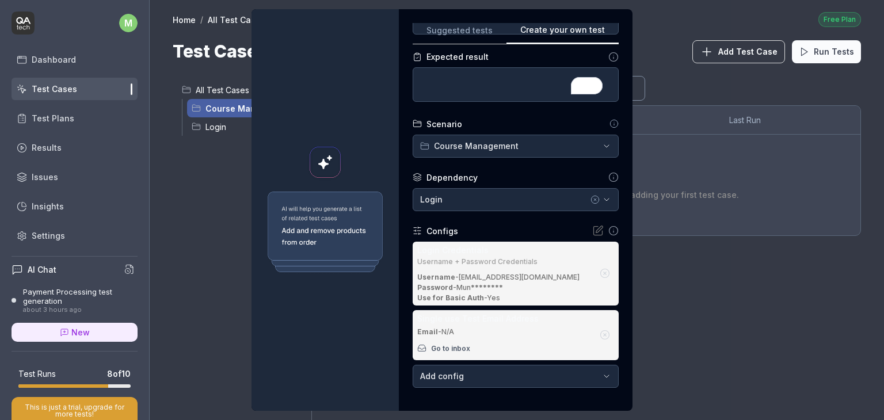
click at [592, 226] on icon at bounding box center [598, 231] width 12 height 12
click at [474, 193] on div "Login" at bounding box center [504, 199] width 168 height 12
click at [365, 327] on div at bounding box center [324, 210] width 147 height 402
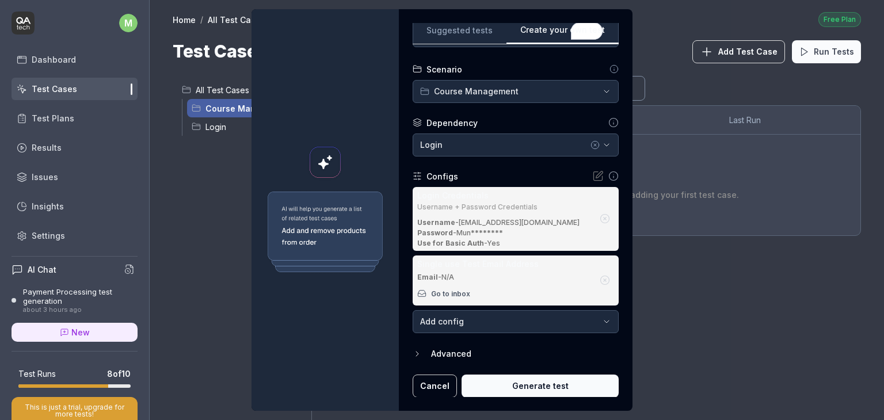
scroll to position [0, 0]
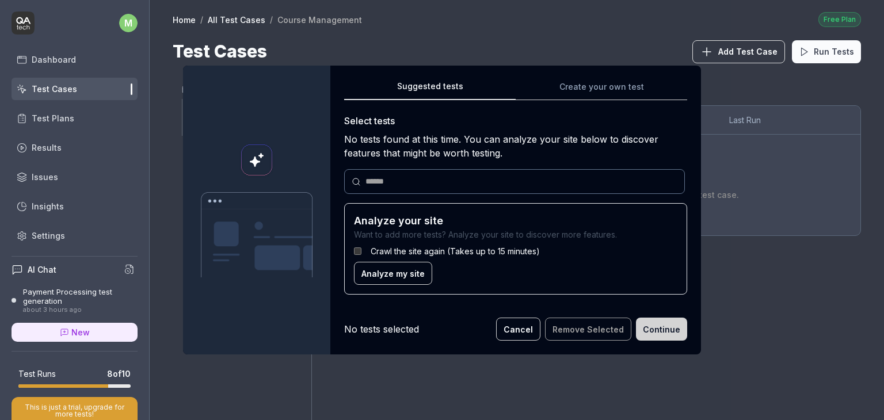
click at [459, 23] on div "Suggested tests Suggested tests Create your own test Select tests No tests foun…" at bounding box center [442, 210] width 884 height 420
click at [578, 89] on div "Suggested tests Create your own test Select tests No tests found at this time. …" at bounding box center [515, 191] width 343 height 225
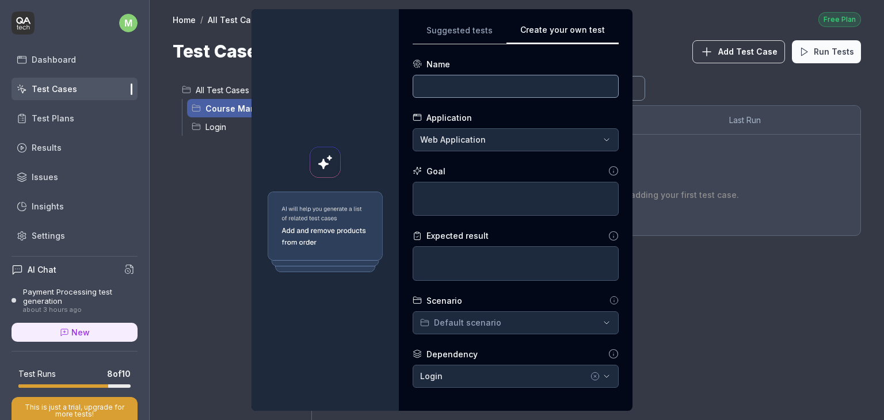
click at [448, 84] on input at bounding box center [516, 86] width 206 height 23
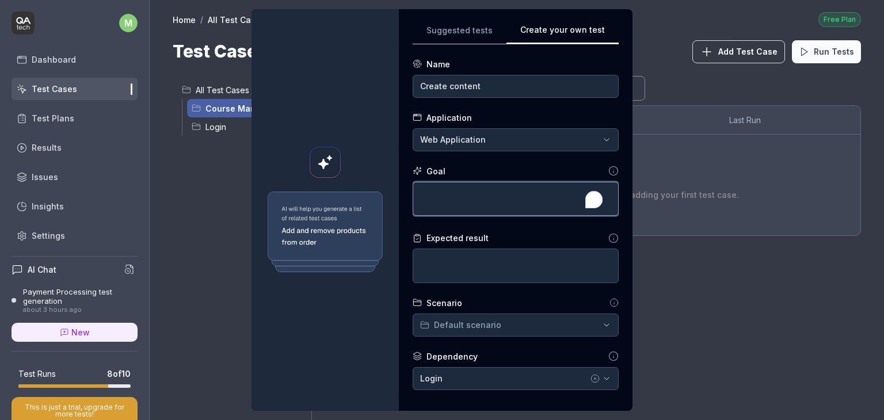
click at [449, 194] on textarea "To enrich screen reader interactions, please activate Accessibility in Grammarl…" at bounding box center [516, 199] width 206 height 35
click at [449, 194] on textarea "User should be able to create a content" at bounding box center [516, 199] width 206 height 35
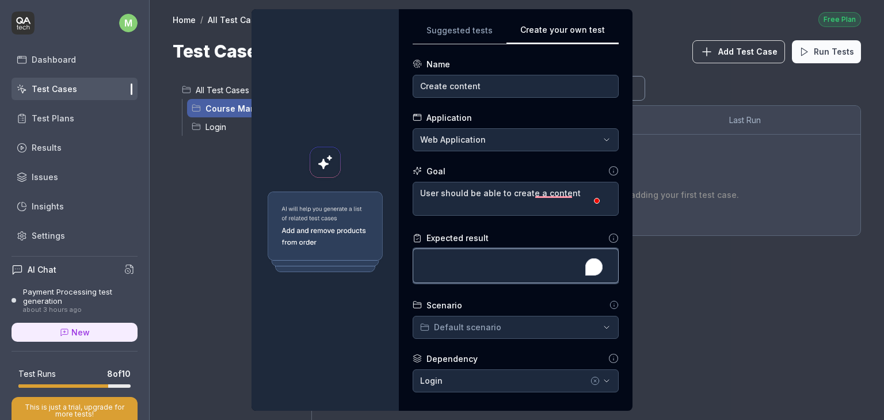
click at [450, 272] on textarea "To enrich screen reader interactions, please activate Accessibility in Grammarl…" at bounding box center [516, 266] width 206 height 35
paste textarea "User should be able to create a content"
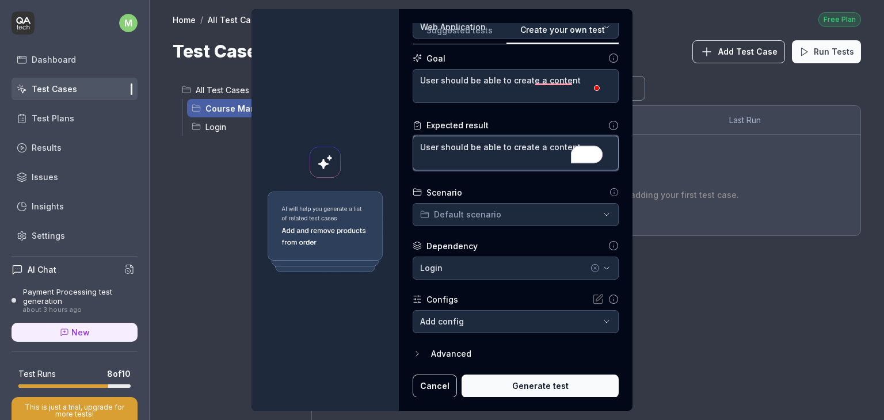
scroll to position [113, 0]
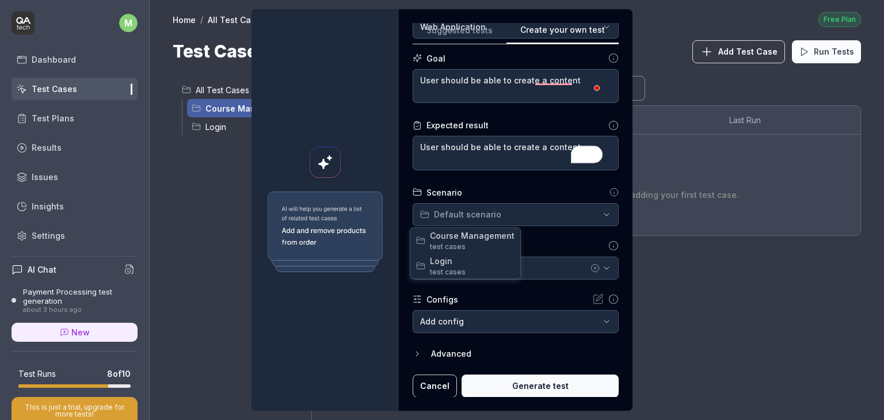
click at [523, 211] on div "**********" at bounding box center [442, 210] width 884 height 420
click at [474, 232] on span "Course Management" at bounding box center [472, 236] width 85 height 12
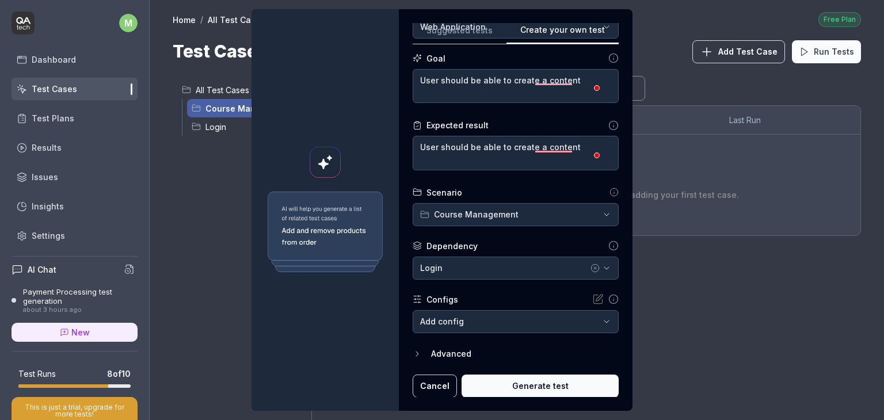
click at [517, 390] on button "Generate test" at bounding box center [539, 386] width 157 height 23
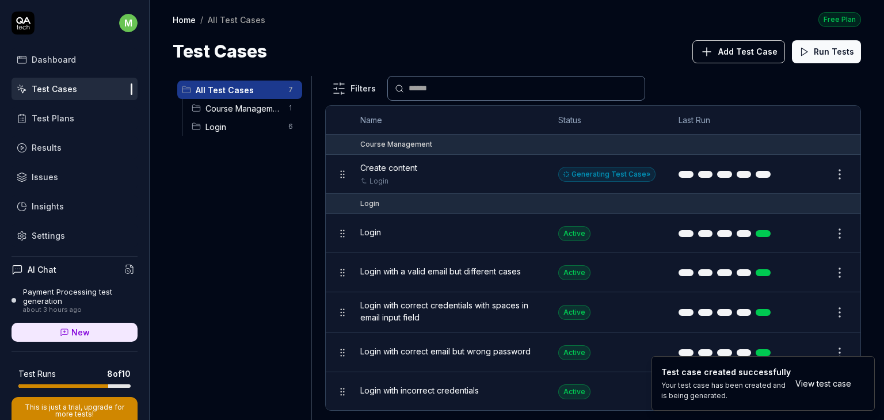
click at [238, 108] on span "Course Management" at bounding box center [243, 108] width 76 height 12
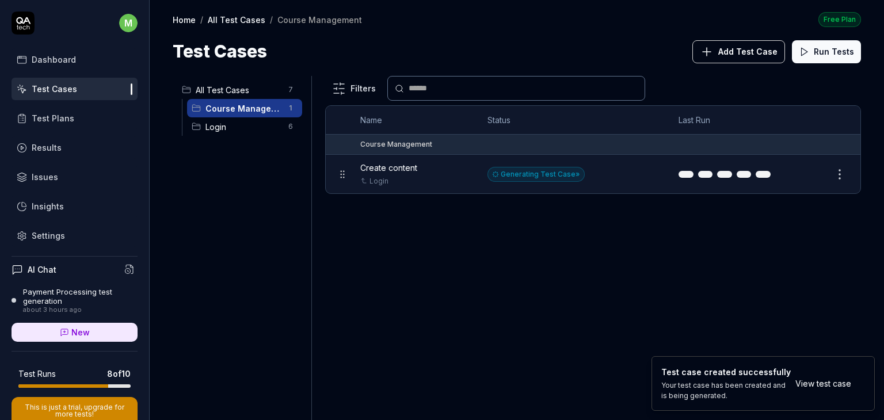
click at [394, 167] on span "Create content" at bounding box center [388, 168] width 57 height 12
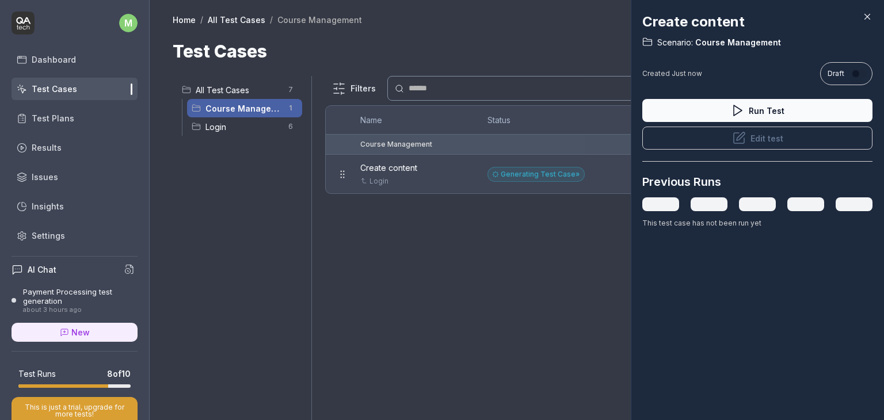
click at [756, 136] on button "Edit test" at bounding box center [757, 138] width 230 height 23
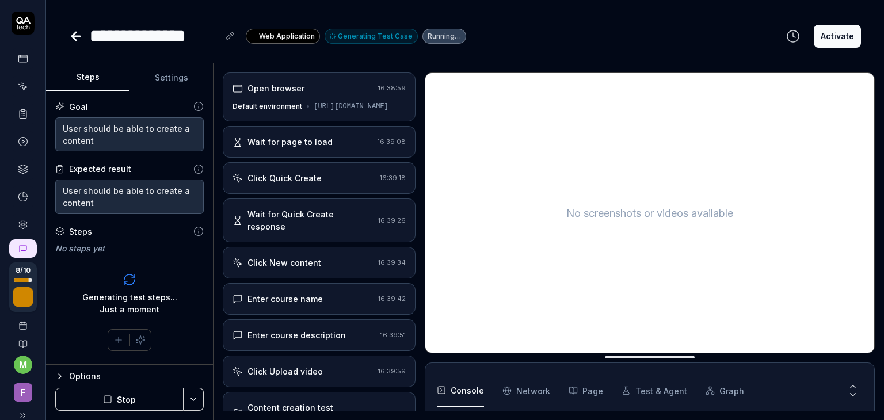
click at [316, 184] on div "Click Quick Create" at bounding box center [284, 178] width 74 height 12
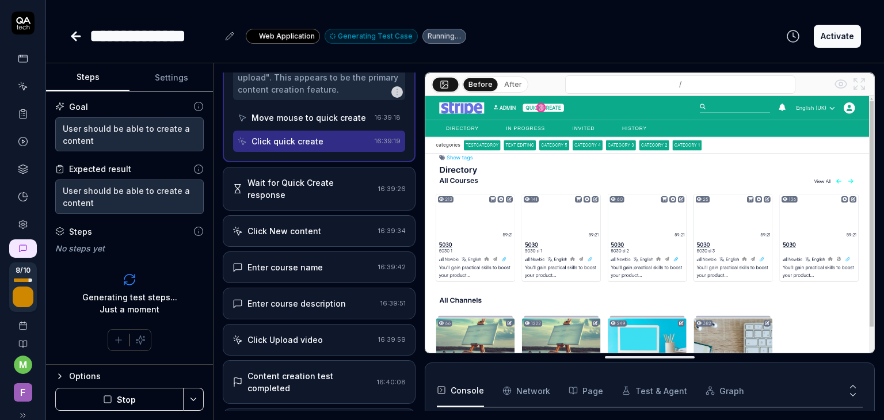
scroll to position [239, 0]
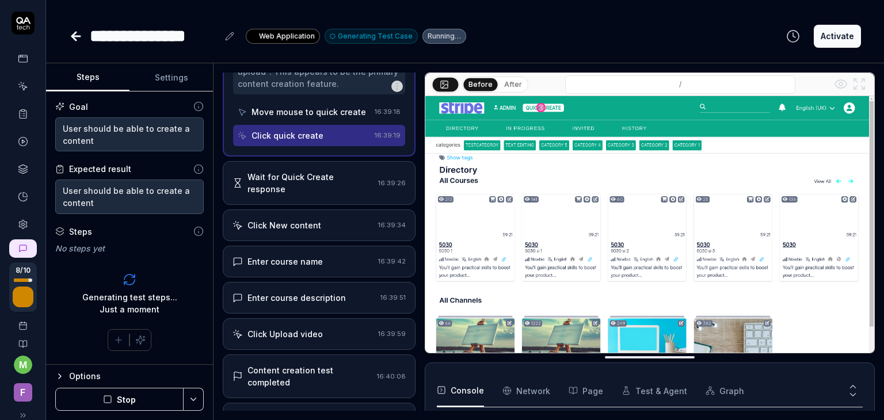
click at [295, 195] on div "Wait for Quick Create response" at bounding box center [310, 183] width 126 height 24
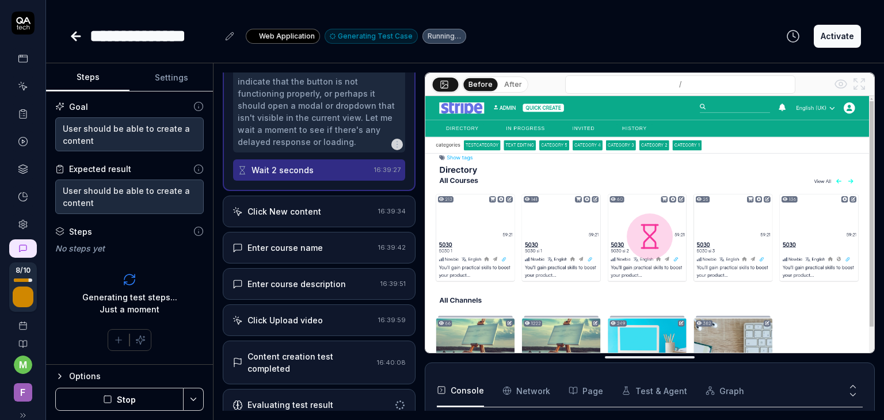
scroll to position [242, 0]
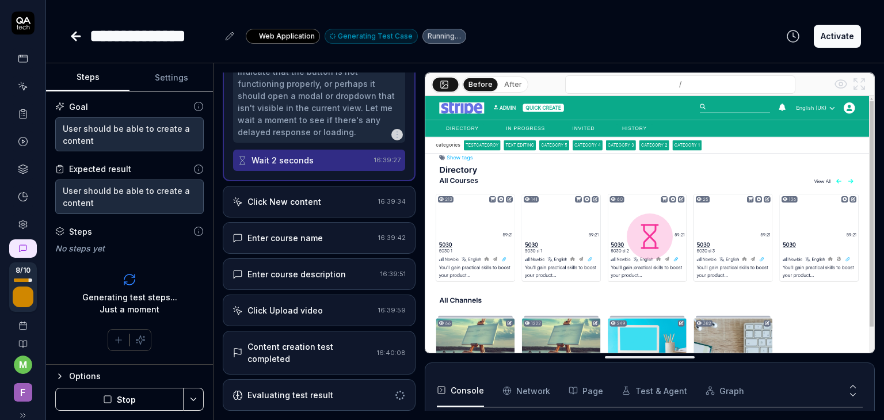
click at [289, 217] on div "Click New content 16:39:34" at bounding box center [319, 202] width 193 height 32
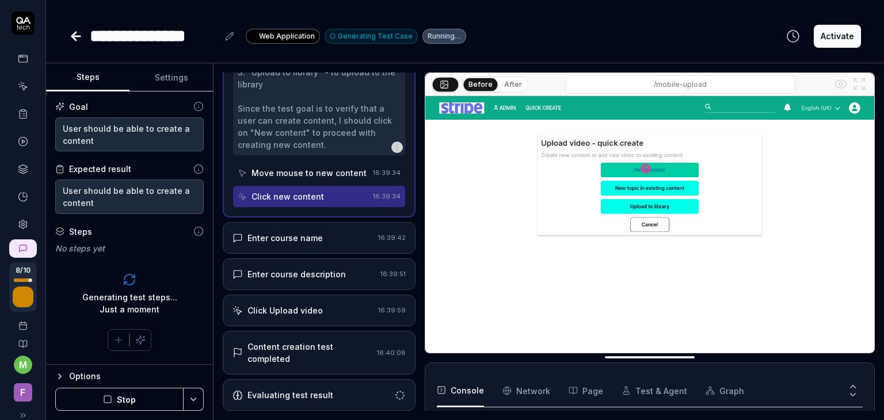
scroll to position [330, 0]
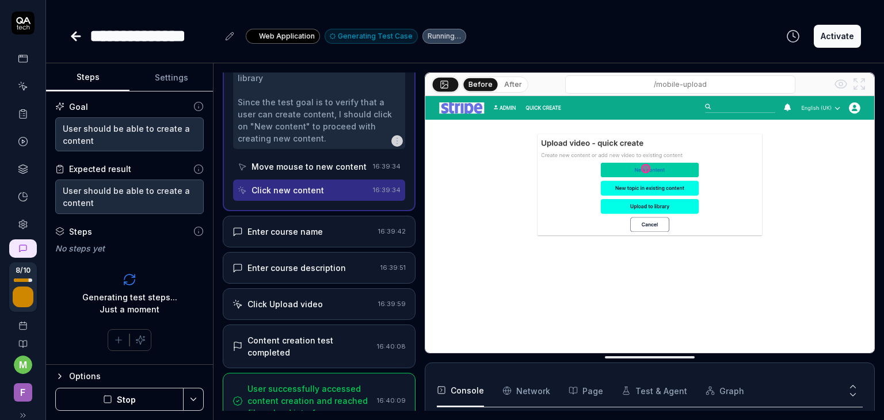
click at [281, 247] on div "Enter course name 16:39:42" at bounding box center [319, 232] width 193 height 32
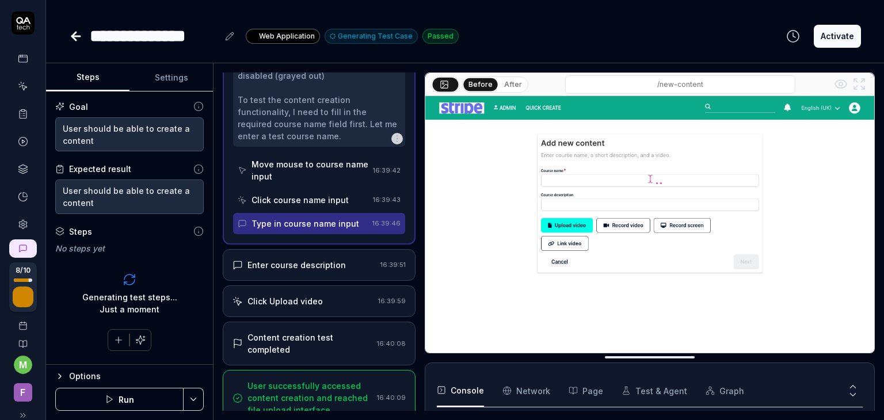
scroll to position [384, 0]
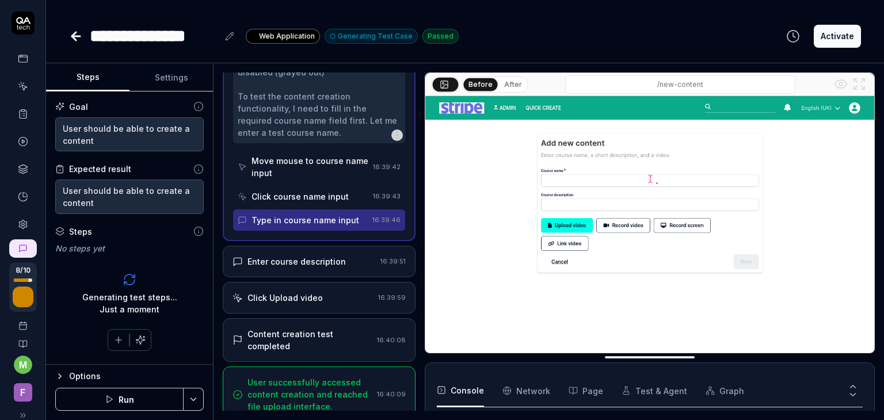
click at [274, 268] on div "Enter course description" at bounding box center [296, 261] width 98 height 12
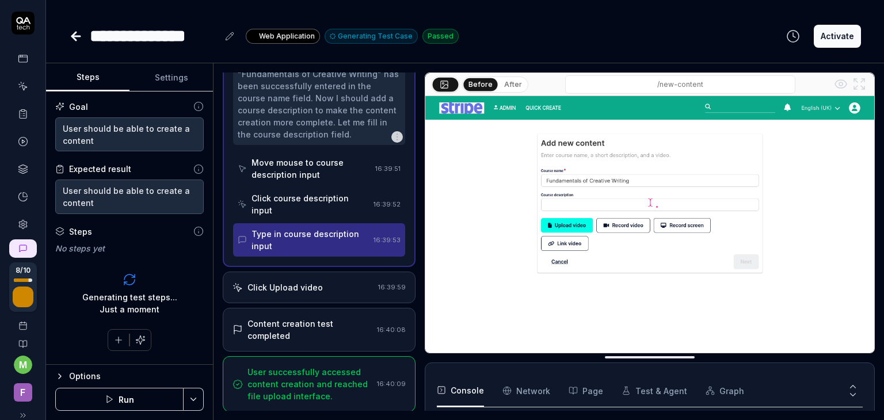
scroll to position [306, 0]
click at [284, 291] on div "Click Upload video" at bounding box center [284, 286] width 75 height 12
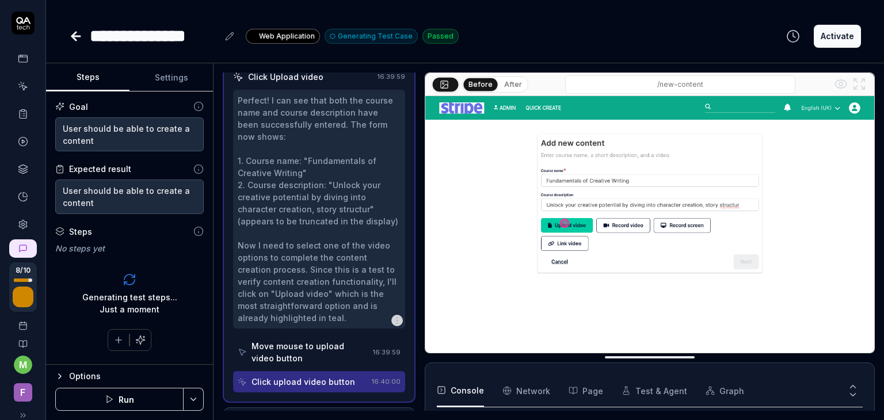
scroll to position [403, 0]
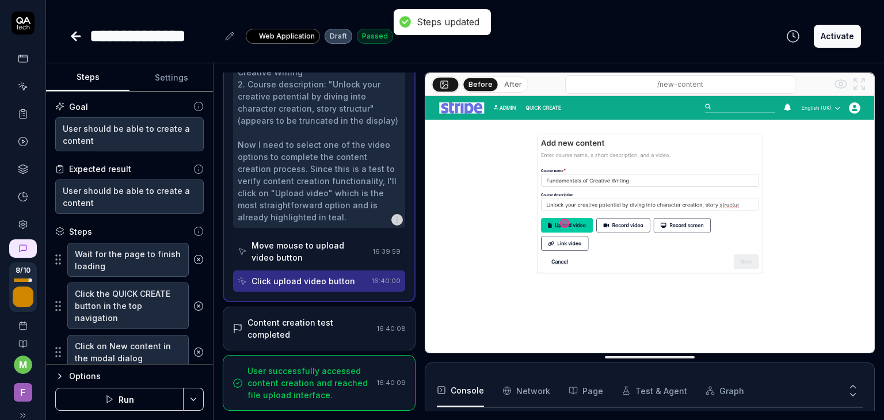
click at [306, 324] on div "Content creation test completed" at bounding box center [309, 328] width 125 height 24
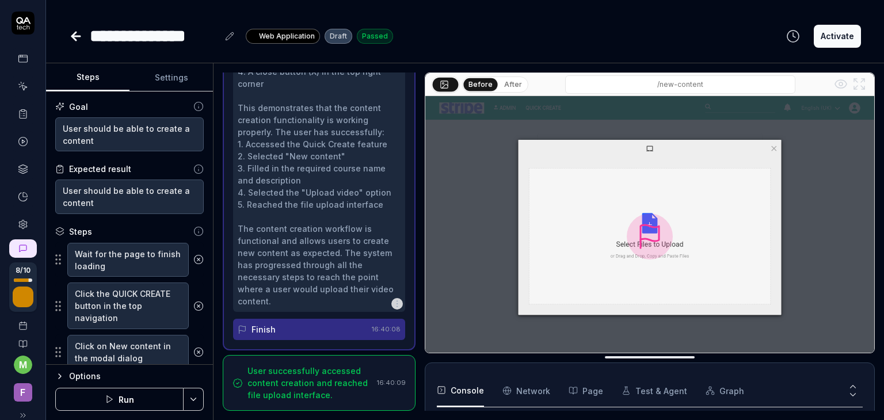
scroll to position [171, 0]
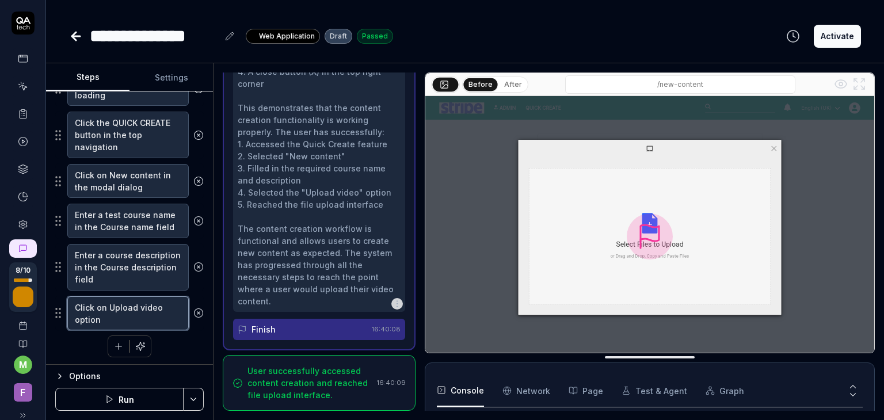
click at [147, 309] on textarea "Click on Upload video option" at bounding box center [127, 313] width 121 height 35
click at [143, 268] on textarea "Enter a course description in the Course description field" at bounding box center [127, 267] width 121 height 47
click at [145, 303] on textarea "Click on Upload video option" at bounding box center [127, 313] width 121 height 35
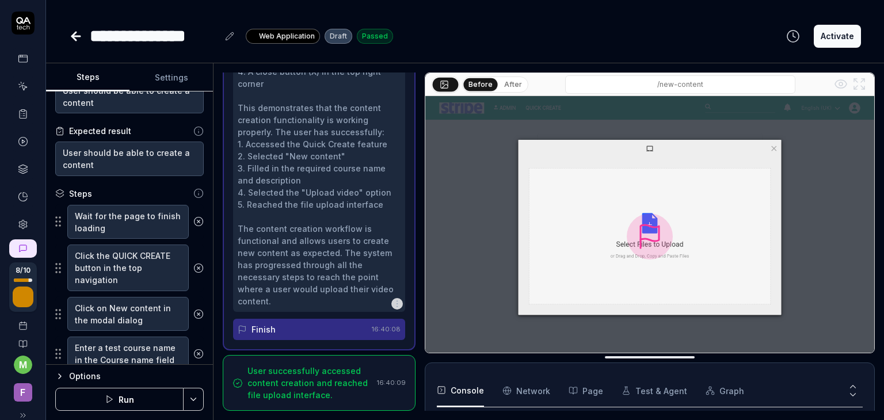
scroll to position [104, 0]
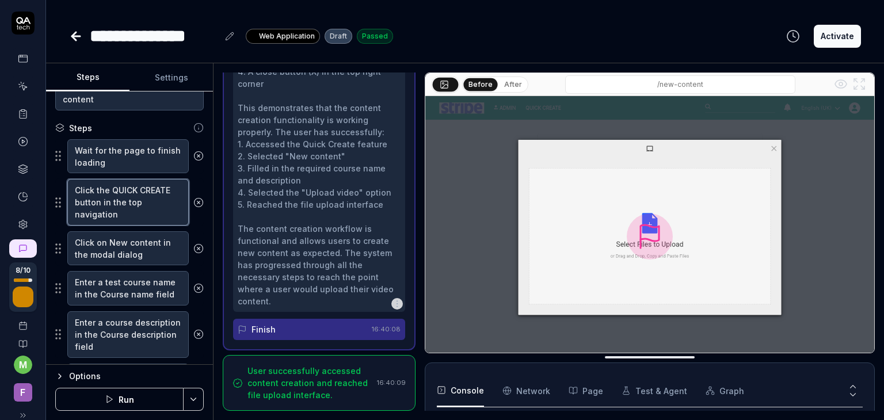
click at [156, 207] on textarea "Click the QUICK CREATE button in the top navigation" at bounding box center [127, 202] width 121 height 47
click at [132, 254] on textarea "Click on New content in the modal dialog" at bounding box center [127, 248] width 121 height 35
click at [152, 193] on textarea "Click the QUICK CREATE button in the top navigation" at bounding box center [127, 202] width 121 height 47
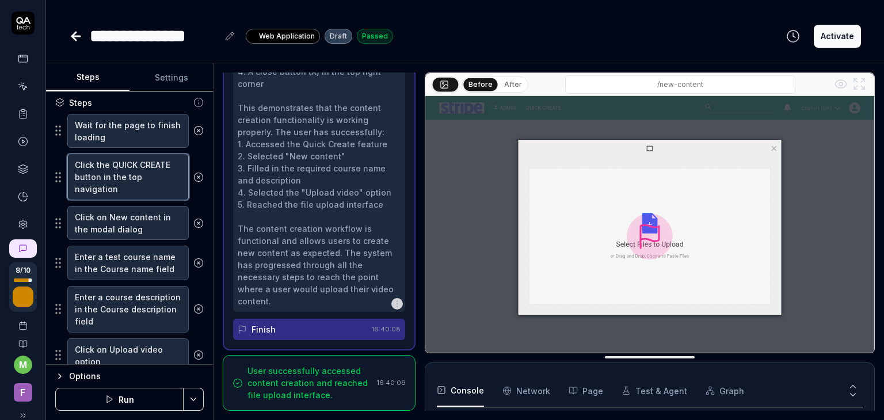
scroll to position [129, 0]
click at [129, 180] on textarea "Click the QUICK CREATE button in the top navigation" at bounding box center [127, 177] width 121 height 47
drag, startPoint x: 110, startPoint y: 164, endPoint x: 170, endPoint y: 164, distance: 59.8
click at [170, 164] on textarea "Click the QUICK CREATE button in the top navigation" at bounding box center [127, 177] width 121 height 47
type textarea "*"
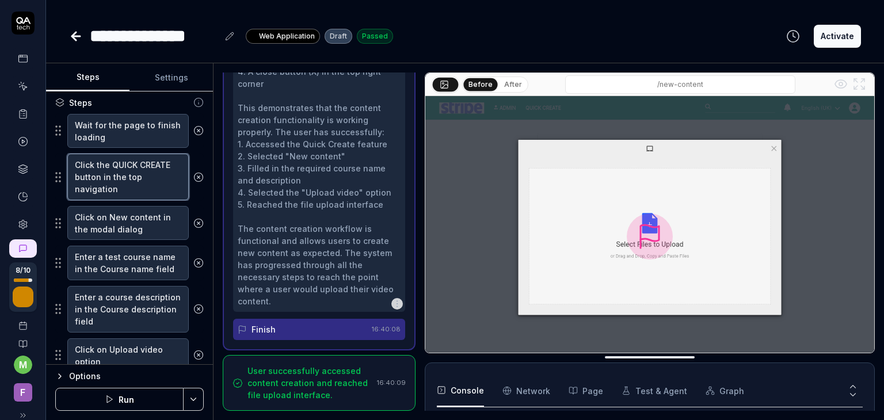
type textarea "Click the button in the top navigation"
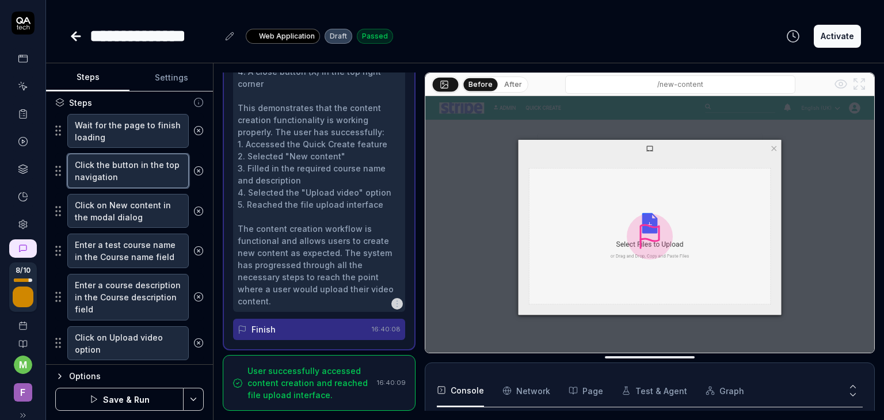
type textarea "*"
type textarea "Click the Cbutton in the top navigation"
type textarea "*"
type textarea "Click the Crbutton in the top navigation"
type textarea "*"
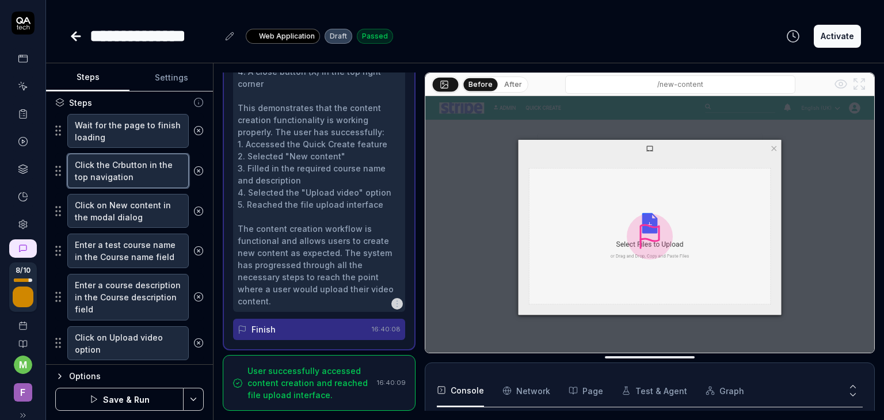
type textarea "Click the Crebutton in the top navigation"
type textarea "*"
type textarea "Click the Creatbutton in the top navigation"
type textarea "*"
type textarea "Click the Createbutton in the top navigation"
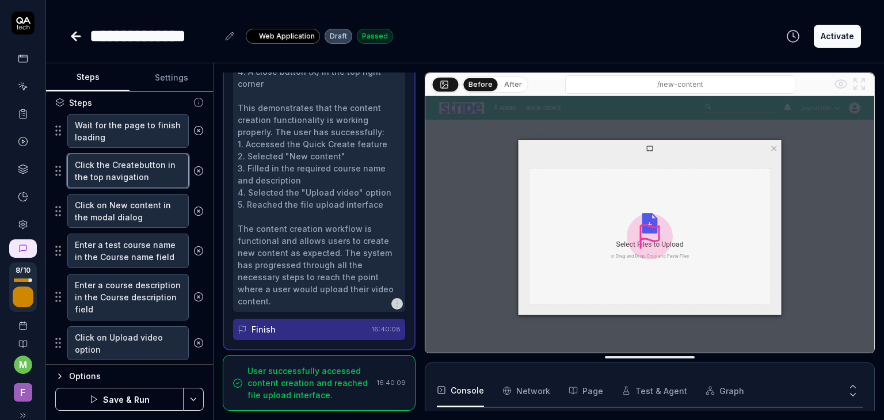
type textarea "*"
type textarea "Click the Create button in the top navigation"
type textarea "*"
type textarea "Click the Create Cbutton in the top navigation"
type textarea "*"
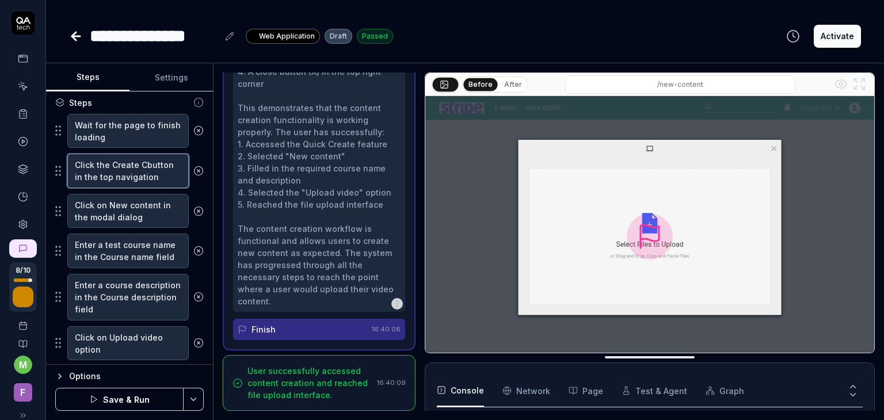
type textarea "Click the Create Cobutton in the top navigation"
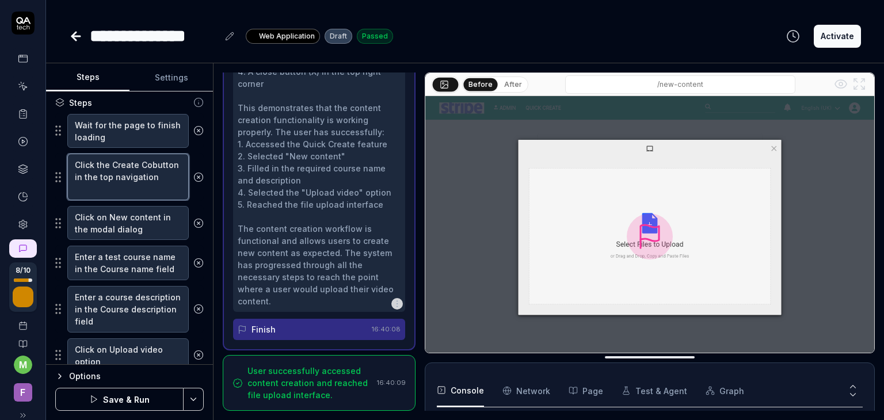
type textarea "*"
type textarea "Click the Create Conbutton in the top navigation"
type textarea "*"
type textarea "Click the Create Contbutton in the top navigation"
type textarea "*"
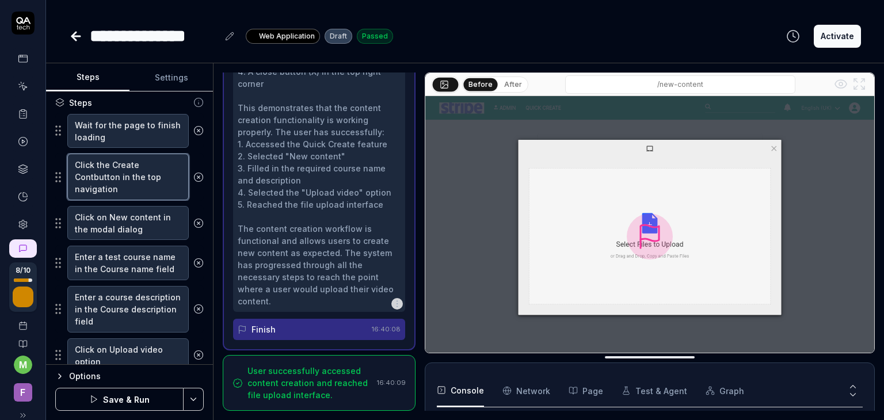
type textarea "Click the Create Contebutton in the top navigation"
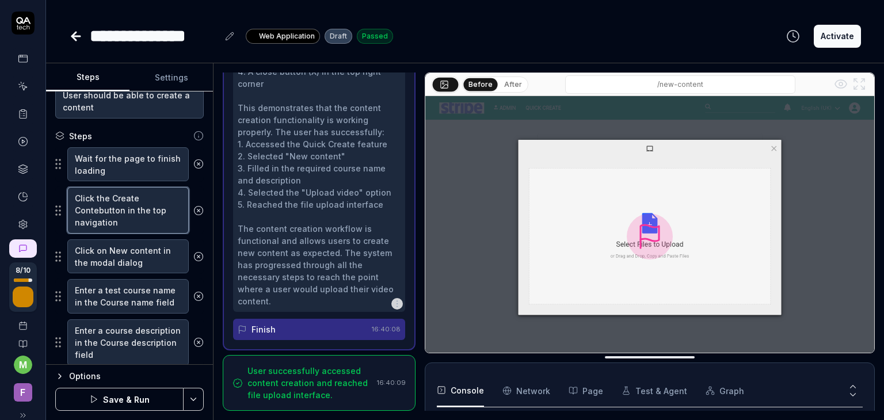
scroll to position [94, 0]
drag, startPoint x: 118, startPoint y: 226, endPoint x: 97, endPoint y: 194, distance: 38.6
click at [97, 194] on textarea "Click the Create Contebutton in the top navigation" at bounding box center [127, 211] width 121 height 47
type textarea "*"
type textarea "Click"
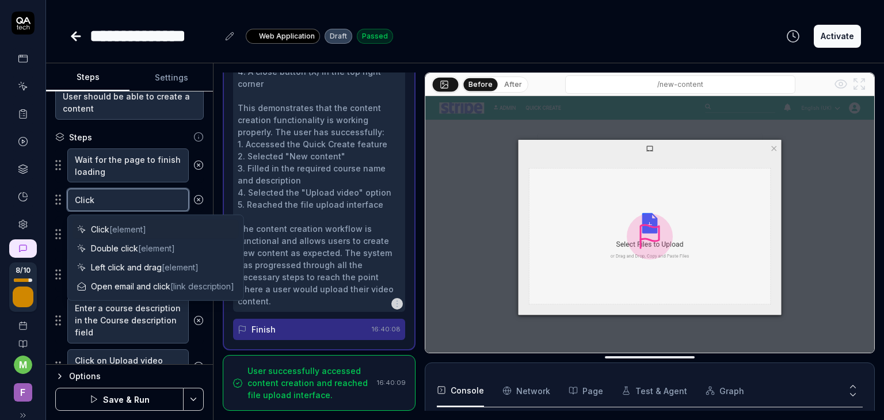
type textarea "*"
type textarea "Click t"
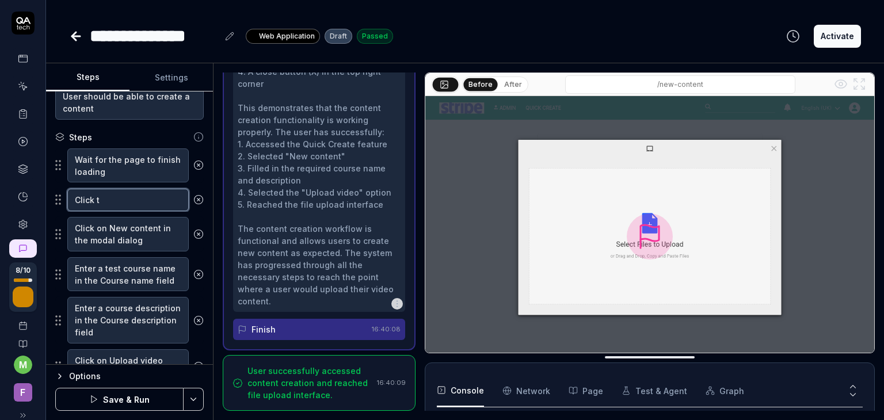
type textarea "*"
type textarea "Click th"
type textarea "*"
type textarea "Click the"
type textarea "*"
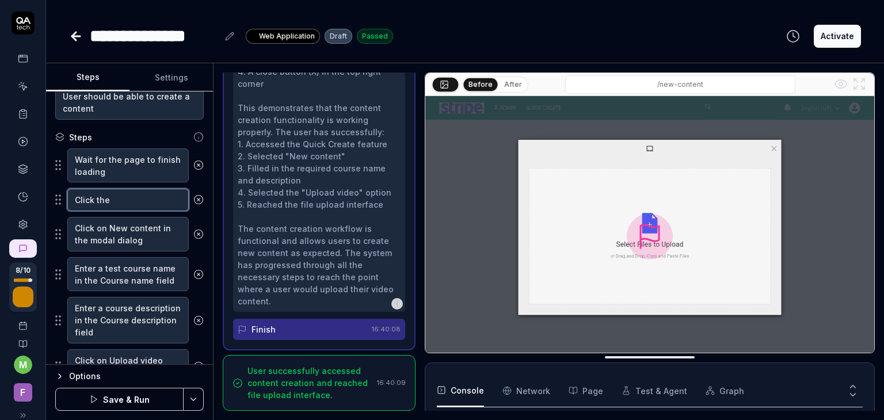
type textarea "Click the"
type textarea "*"
type textarea "Click the A"
type textarea "*"
type textarea "Click the Ad"
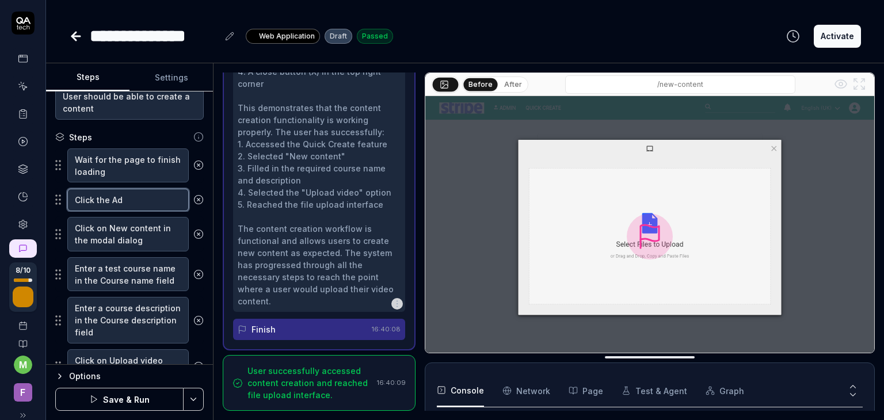
type textarea "*"
type textarea "Click the Adm"
type textarea "*"
type textarea "Click the Admi"
type textarea "*"
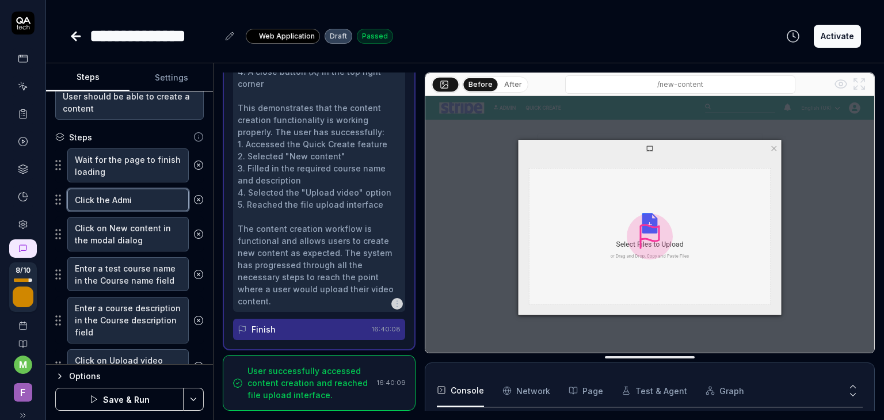
type textarea "Click the Admin"
type textarea "*"
type textarea "Click the Admin"
type textarea "*"
type textarea "Click the Admin o"
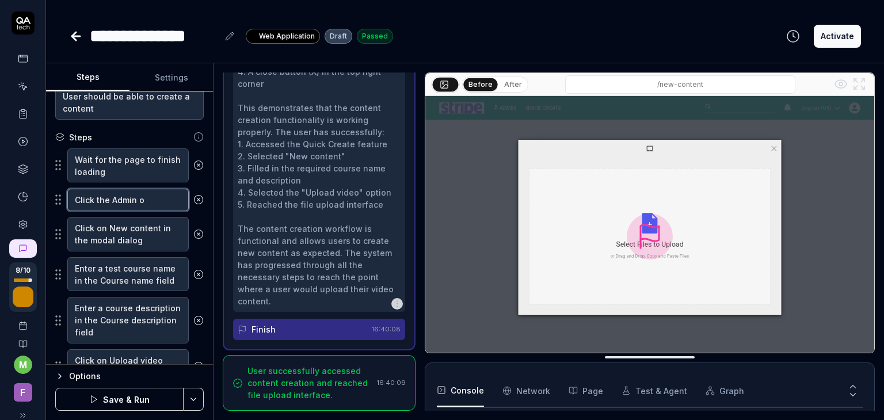
type textarea "*"
type textarea "Click the Admin on"
type textarea "*"
type textarea "Click the Admin on"
type textarea "*"
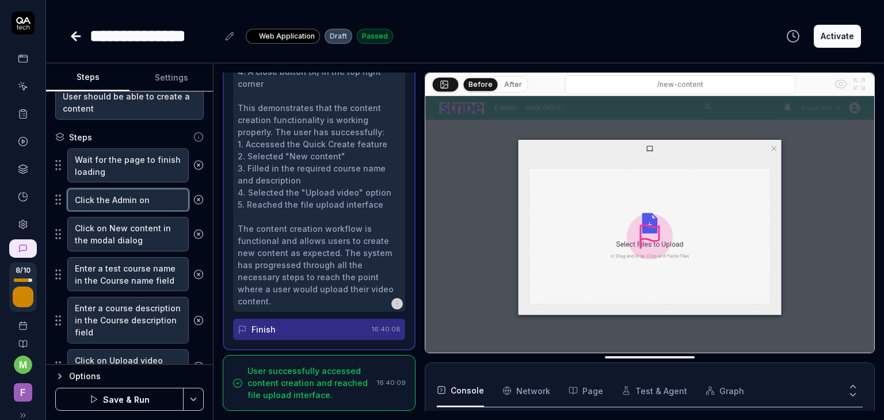
type textarea "Click the Admin on t"
type textarea "*"
type textarea "Click the Admin on to"
type textarea "*"
type textarea "Click the Admin on top"
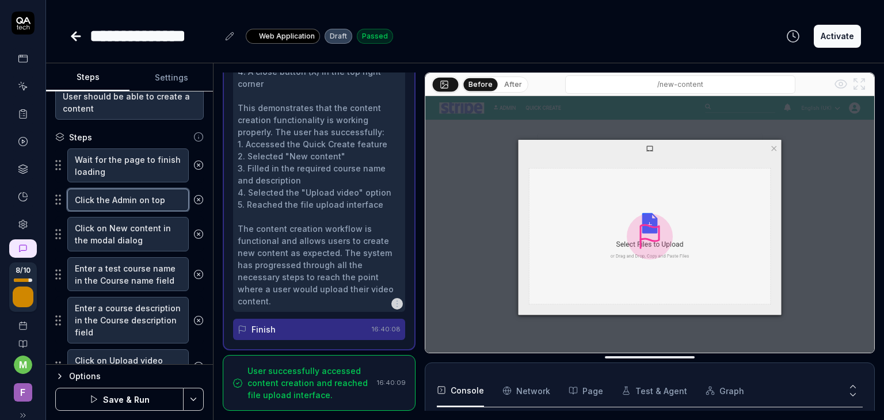
type textarea "*"
type textarea "Click the Admin on top"
type textarea "*"
type textarea "Click the Admin on top b"
type textarea "*"
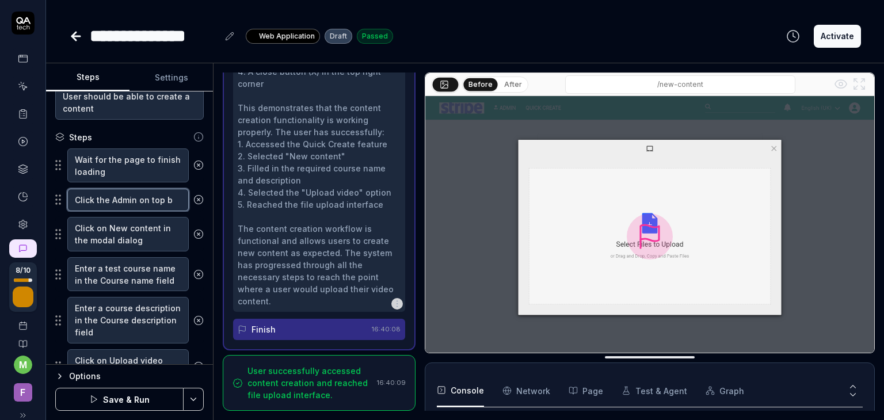
type textarea "Click the Admin on top b"
type textarea "*"
type textarea "Click the Admin on top b"
type textarea "*"
type textarea "Click the Admin on top"
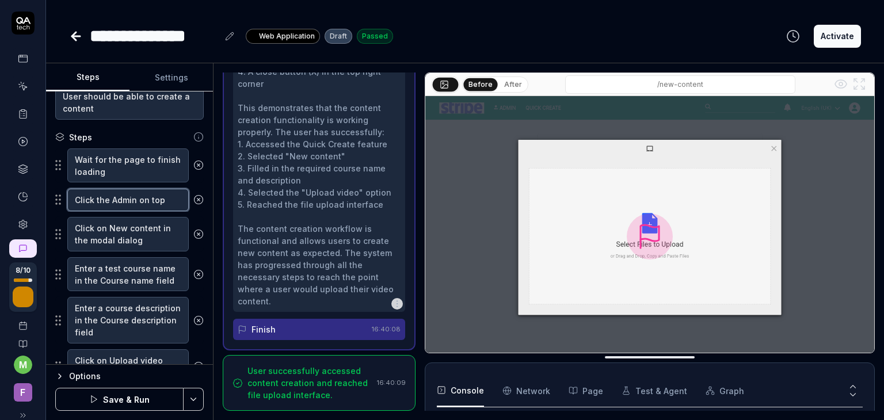
type textarea "*"
type textarea "Click the Admin on top n"
type textarea "*"
type textarea "Click the Admin on top na"
type textarea "*"
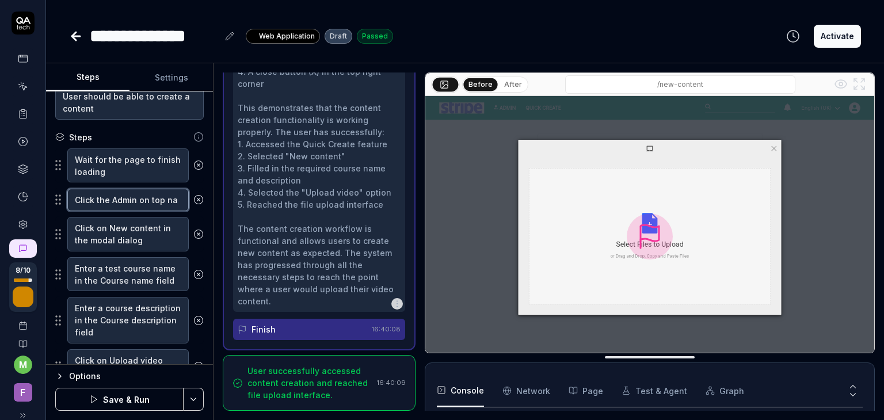
type textarea "Click the Admin on top nav"
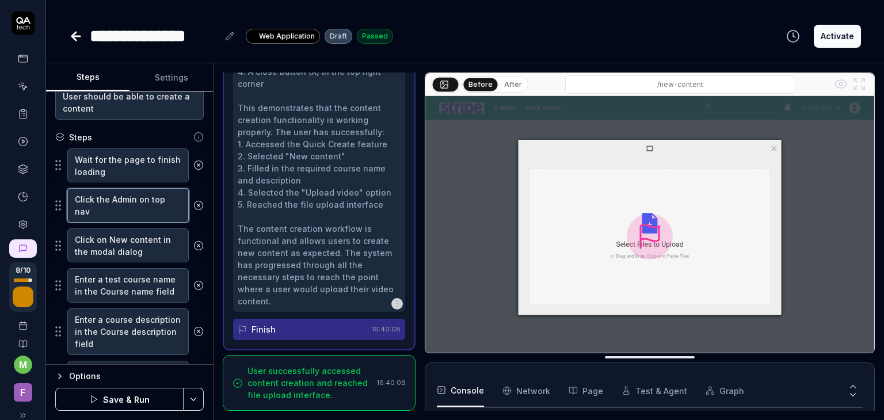
type textarea "*"
type textarea "Click the Admin on top nav"
type textarea "*"
type textarea "Click the Admin on top nav b"
type textarea "*"
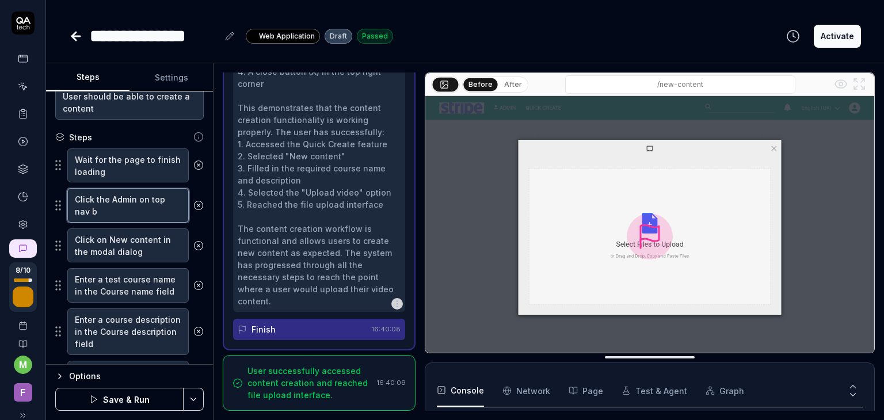
type textarea "Click the Admin on top nav ba"
type textarea "*"
type textarea "Click the Admin on top nav bar"
click at [117, 242] on textarea "Click on New content in the modal dialog" at bounding box center [127, 245] width 121 height 35
drag, startPoint x: 125, startPoint y: 239, endPoint x: 110, endPoint y: 235, distance: 14.9
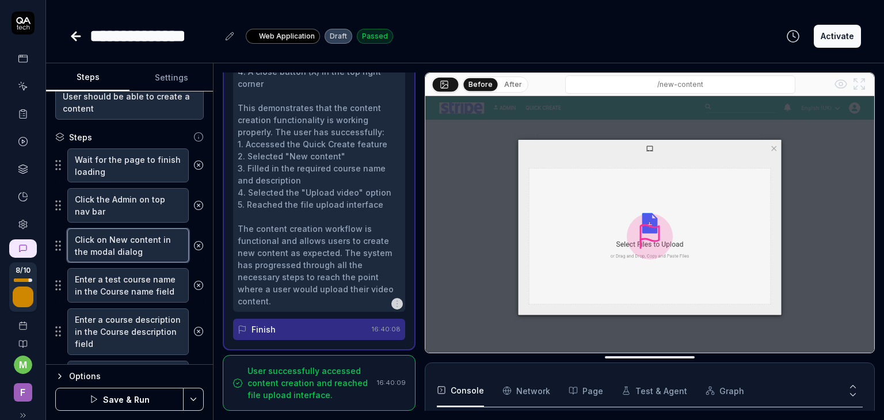
click at [110, 235] on textarea "Click on New content in the modal dialog" at bounding box center [127, 245] width 121 height 35
type textarea "*"
type textarea "Click on content in the modal dialog"
type textarea "*"
type textarea "Click on C content in the modal dialog"
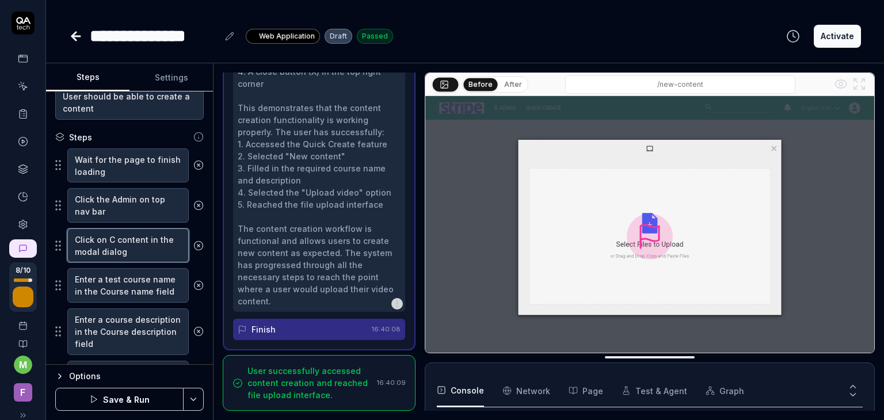
type textarea "*"
type textarea "Click on Cr content in the modal dialog"
type textarea "*"
type textarea "Click on Cre content in the modal dialog"
type textarea "*"
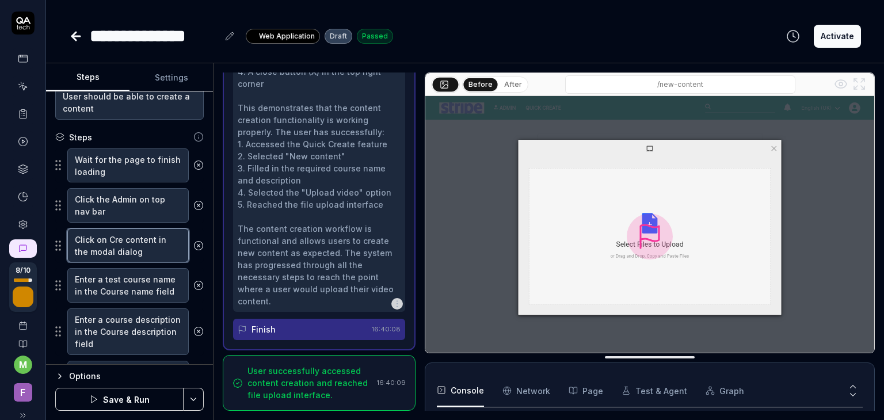
type textarea "Click on Crea content in the modal dialog"
type textarea "*"
type textarea "Click on Creat content in the modal dialog"
type textarea "*"
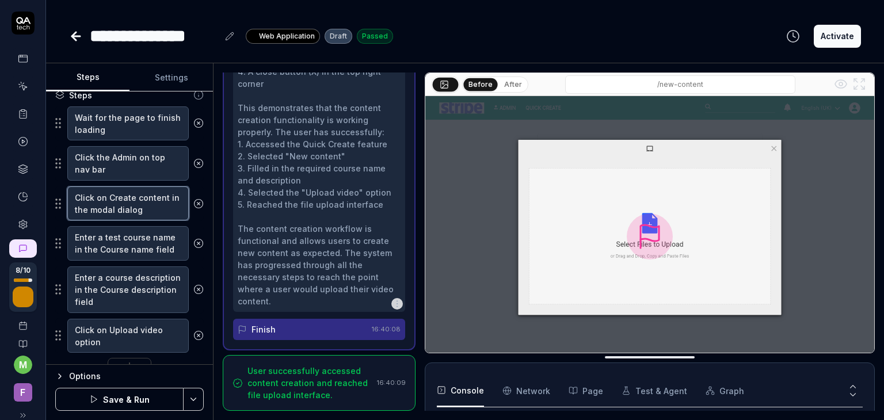
type textarea "Click on Create content in the modal dialog"
click at [194, 244] on circle at bounding box center [198, 243] width 9 height 9
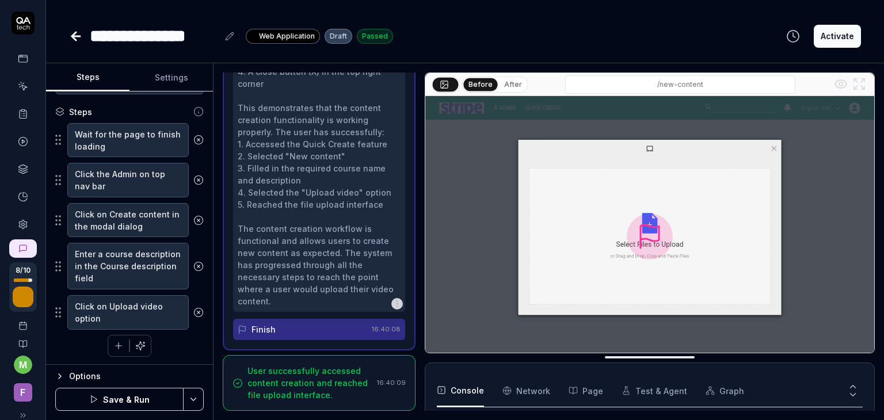
click at [193, 267] on icon at bounding box center [198, 266] width 10 height 10
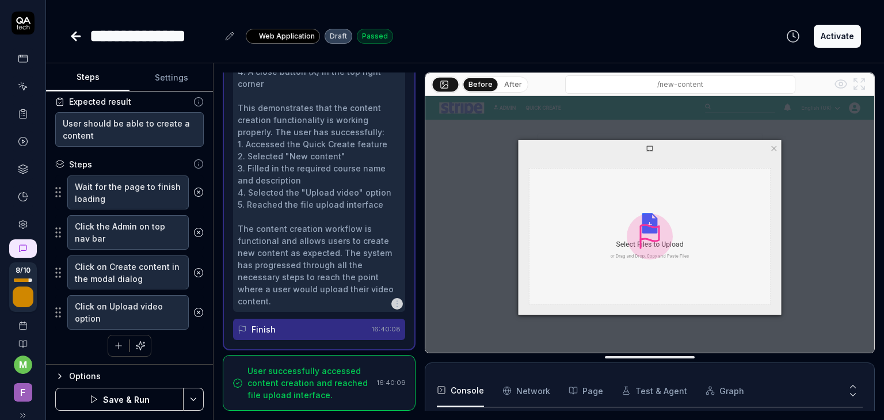
click at [197, 311] on icon at bounding box center [198, 312] width 3 height 3
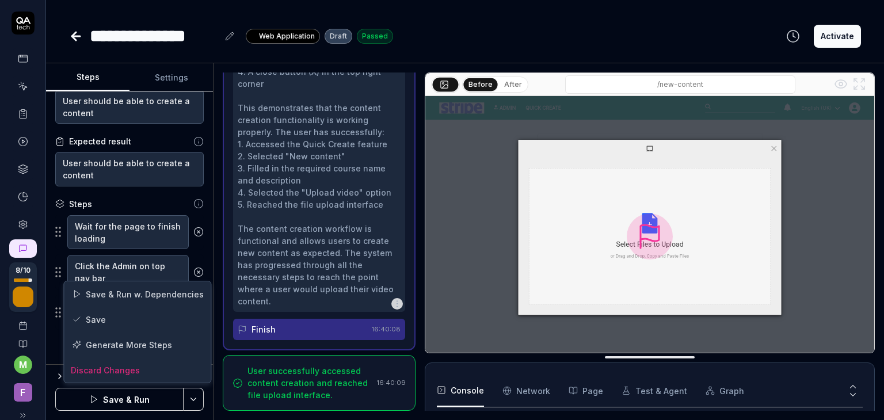
click at [189, 401] on html "**********" at bounding box center [442, 210] width 884 height 420
click at [125, 317] on div "Save" at bounding box center [137, 319] width 147 height 25
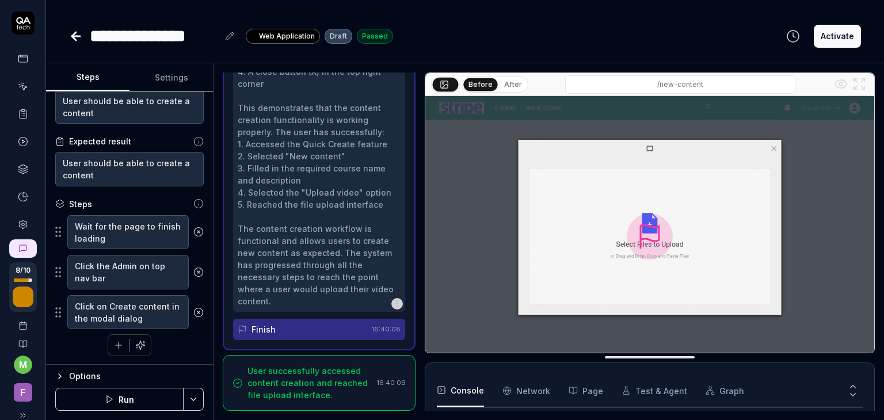
click at [137, 347] on icon "button" at bounding box center [140, 345] width 10 height 10
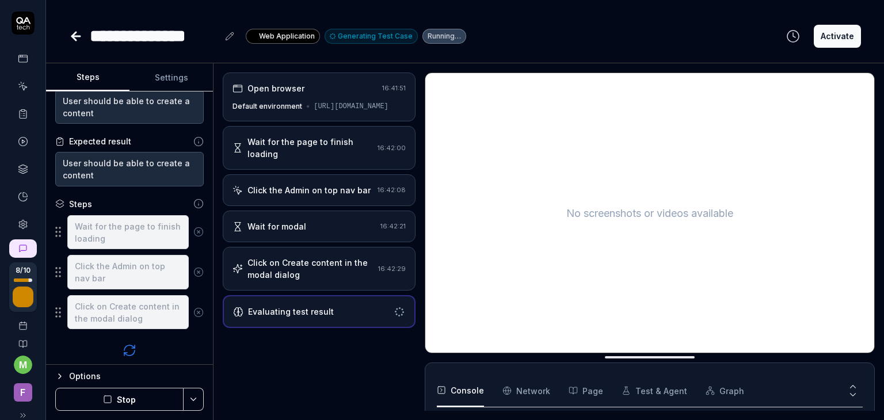
click at [295, 278] on div "Click on Create content in the modal dialog" at bounding box center [310, 269] width 126 height 24
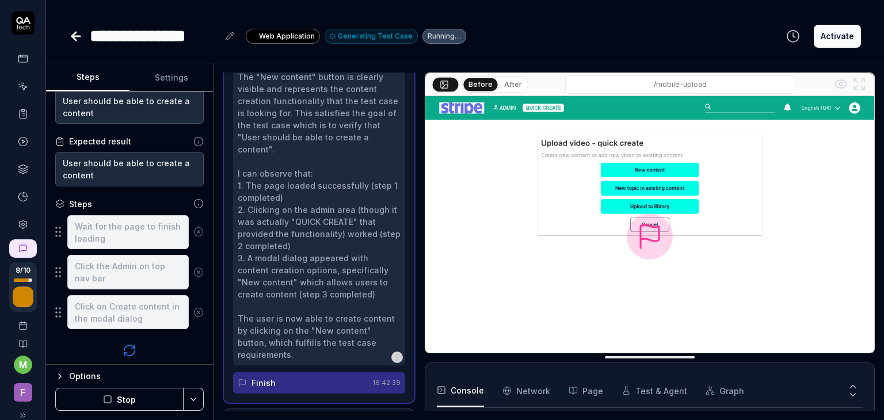
scroll to position [582, 0]
click at [140, 392] on button "Stop" at bounding box center [119, 399] width 128 height 23
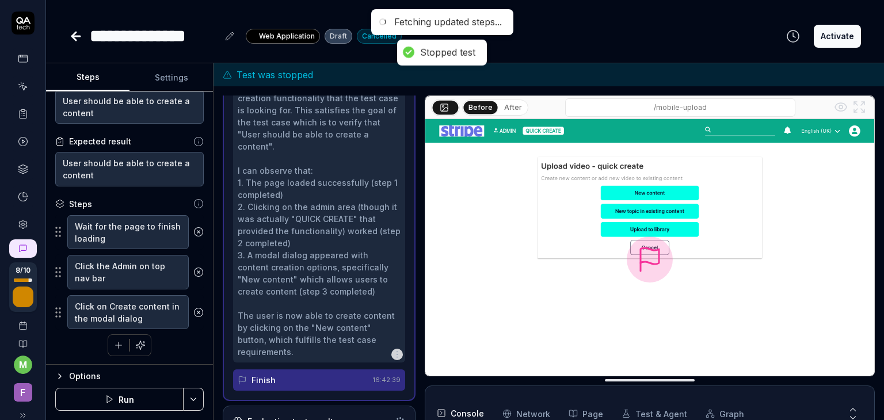
scroll to position [0, 0]
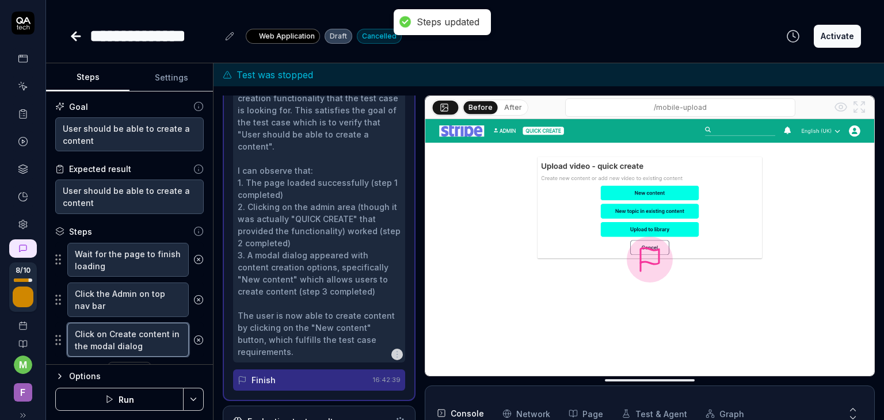
click at [143, 341] on textarea "Click on Create content in the modal dialog" at bounding box center [127, 340] width 121 height 35
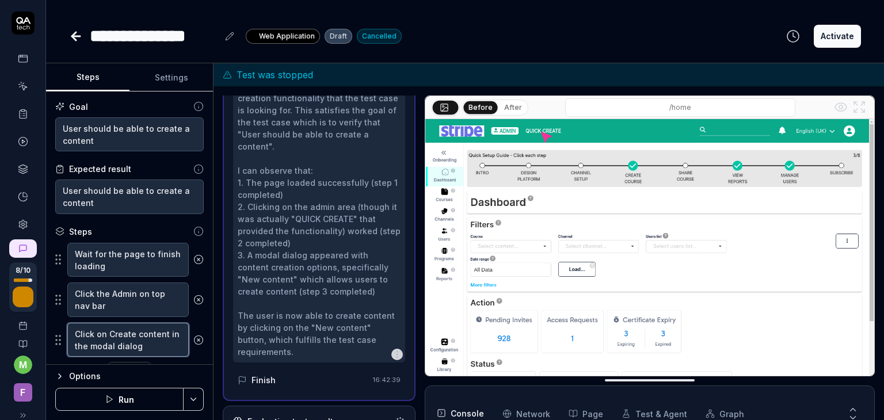
drag, startPoint x: 155, startPoint y: 341, endPoint x: 106, endPoint y: 332, distance: 49.8
click at [106, 332] on textarea "Click on Create content in the modal dialog" at bounding box center [127, 340] width 121 height 35
type textarea "*"
type textarea "Click on"
type textarea "*"
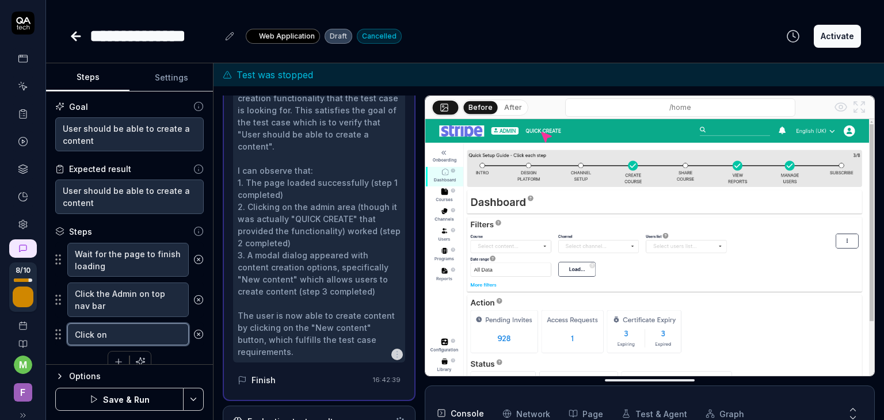
type textarea "Click on C"
type textarea "*"
type textarea "Click on Co"
type textarea "*"
type textarea "Click on Cou"
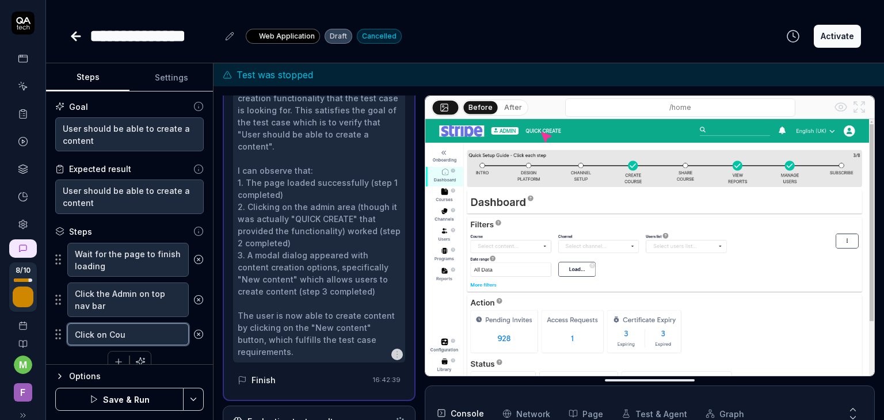
type textarea "*"
type textarea "Click on Cour"
type textarea "*"
type textarea "Click on Cours"
type textarea "*"
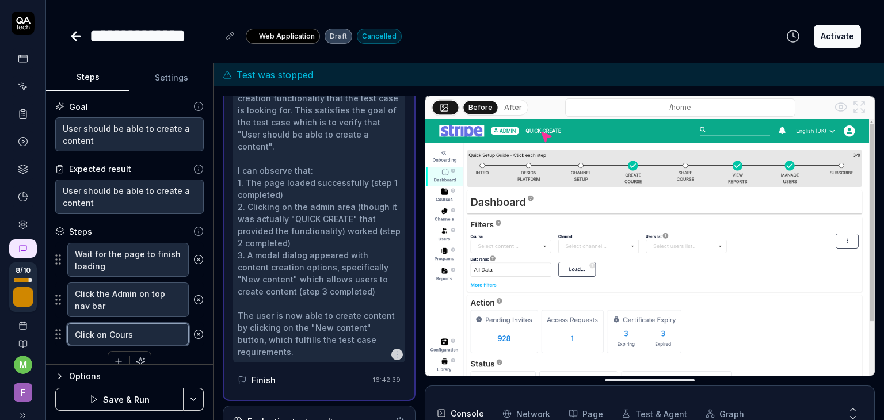
type textarea "Click on Course"
type textarea "*"
type textarea "Click on Courses"
type textarea "*"
type textarea "Click on Courses"
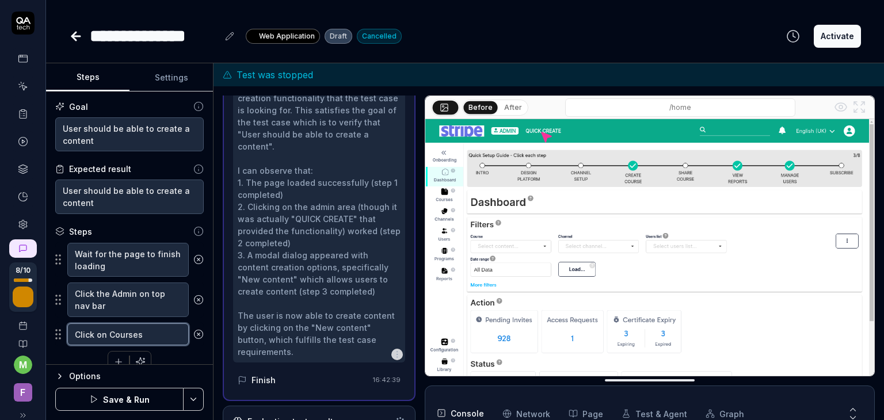
type textarea "*"
type textarea "Click on Courses -"
type textarea "*"
type textarea "Click on Courses ->"
type textarea "*"
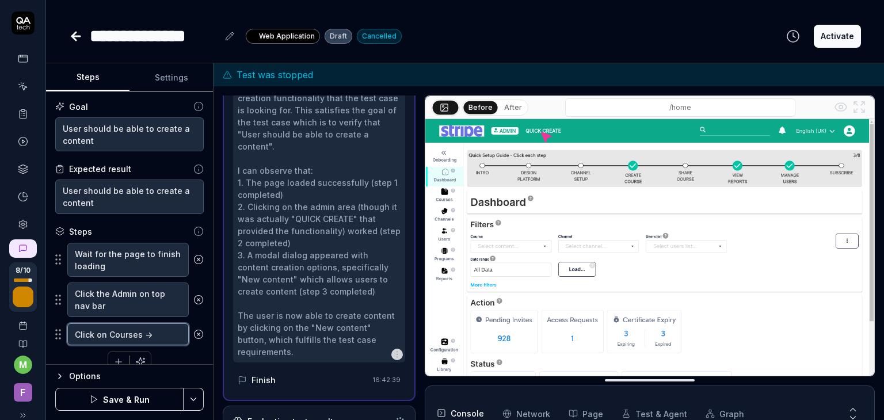
type textarea "Click on Courses ->"
type textarea "*"
type textarea "Click on Courses -> C"
type textarea "*"
type textarea "Click on Courses -> Co"
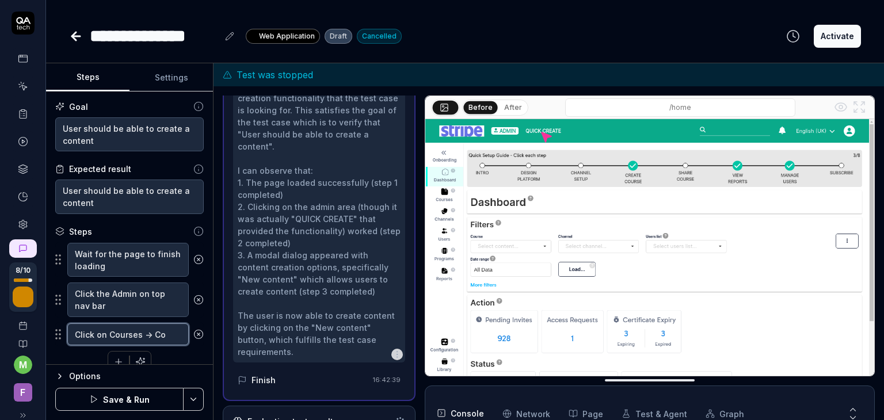
type textarea "*"
type textarea "Click on Courses -> Con"
type textarea "*"
type textarea "Click on Courses -> Cont"
type textarea "*"
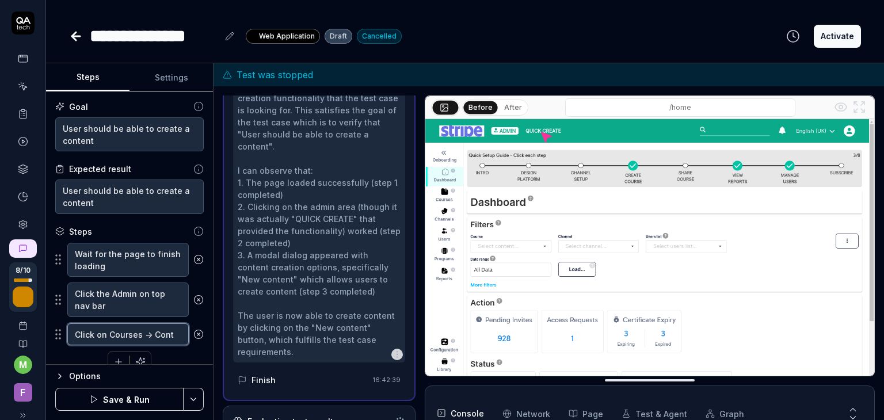
type textarea "Click on Courses -> Conte"
type textarea "*"
type textarea "Click on Courses -> Conten"
type textarea "*"
type textarea "Click on Courses -> Content"
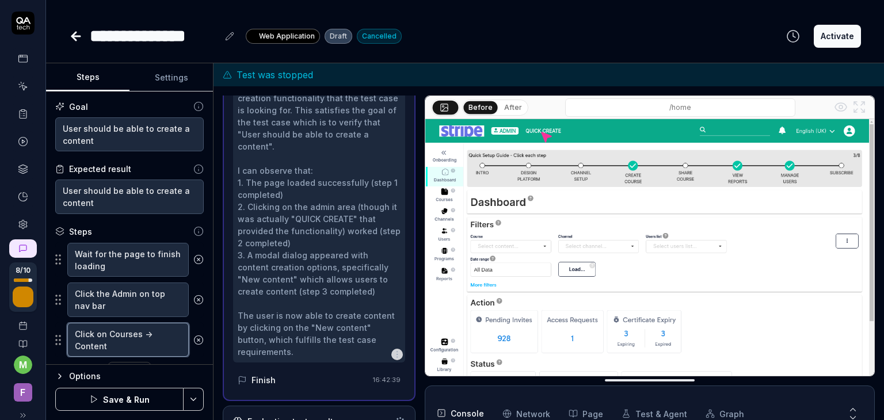
type textarea "*"
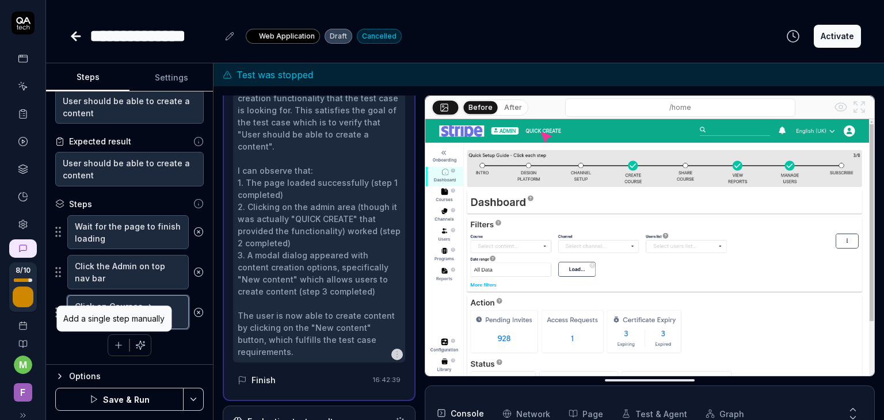
type textarea "Click on Courses -> Contents"
click at [115, 346] on icon "button" at bounding box center [118, 345] width 10 height 10
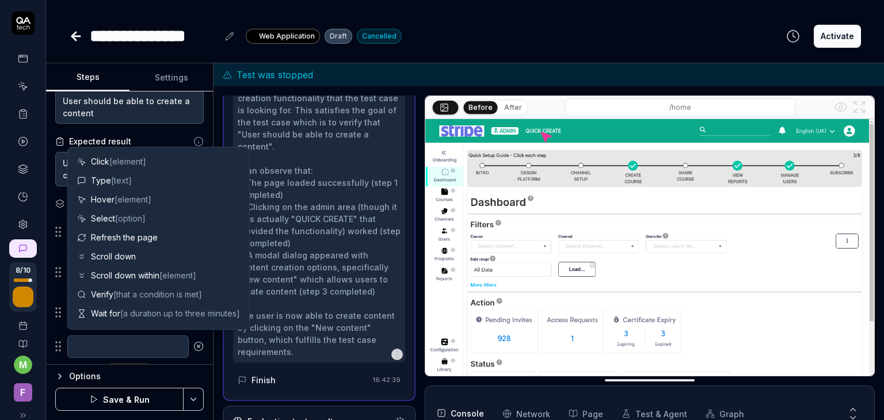
type textarea "*"
type textarea "C"
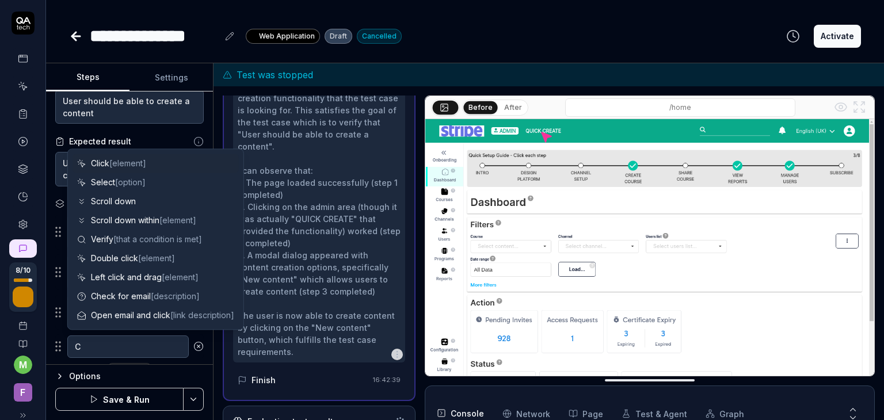
type textarea "*"
type textarea "Cl"
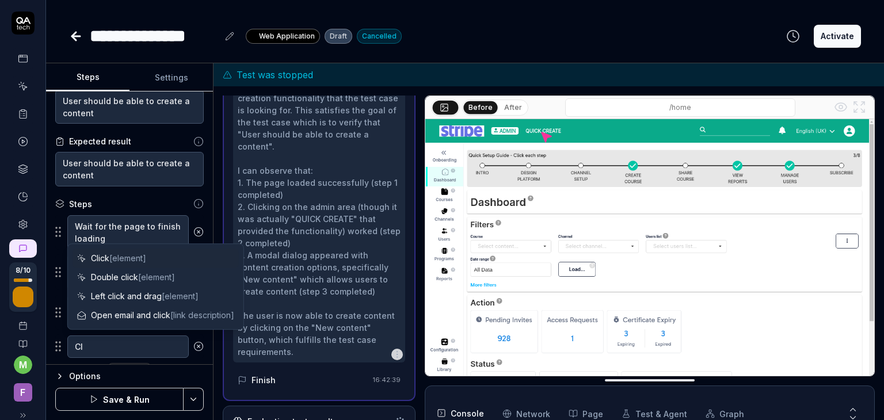
type textarea "*"
type textarea "Cli"
type textarea "*"
type textarea "Clic"
type textarea "*"
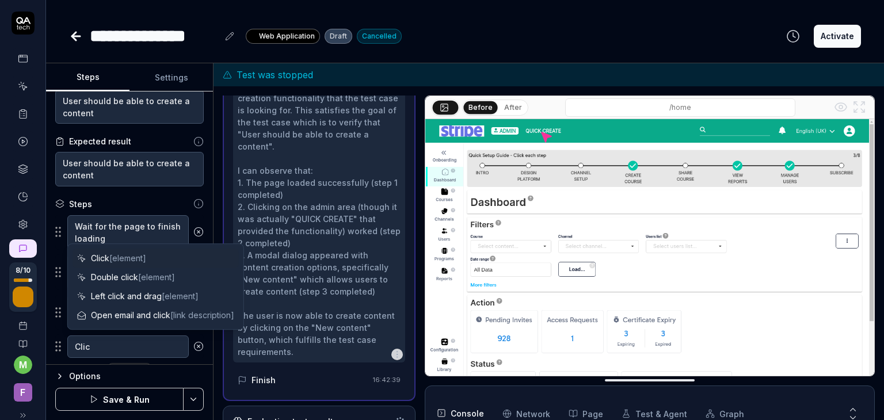
type textarea "Click"
type textarea "*"
type textarea "Click"
type textarea "*"
type textarea "Click C"
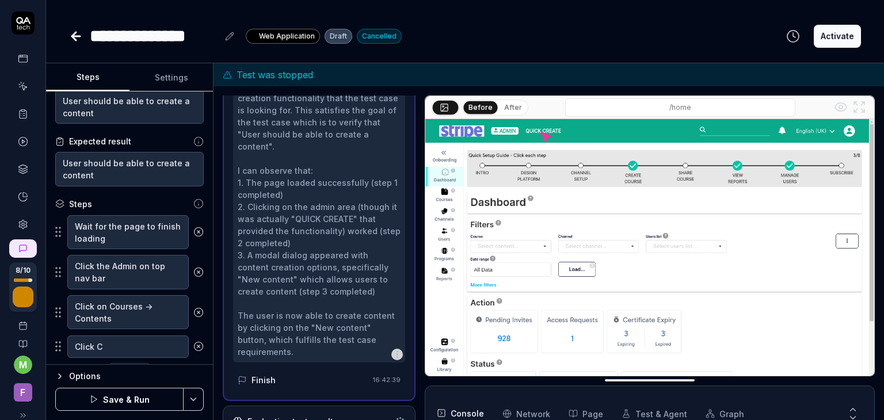
type textarea "*"
type textarea "Click Cr"
type textarea "*"
type textarea "Click Cre"
type textarea "*"
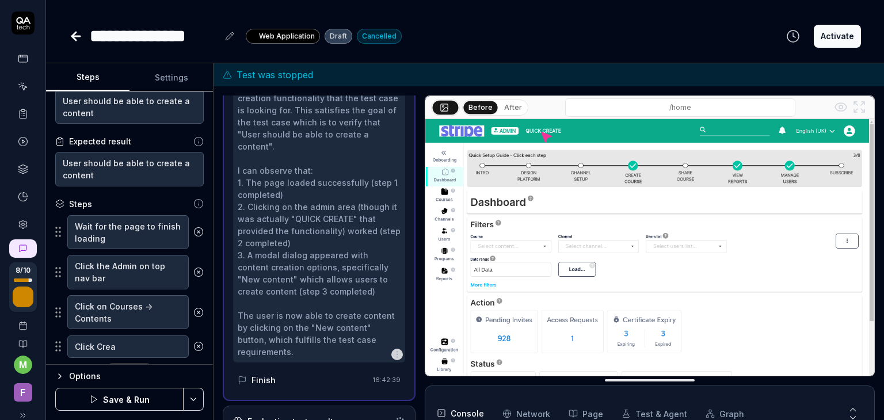
type textarea "Click Creat"
type textarea "*"
type textarea "Click Create"
type textarea "*"
type textarea "Click Create"
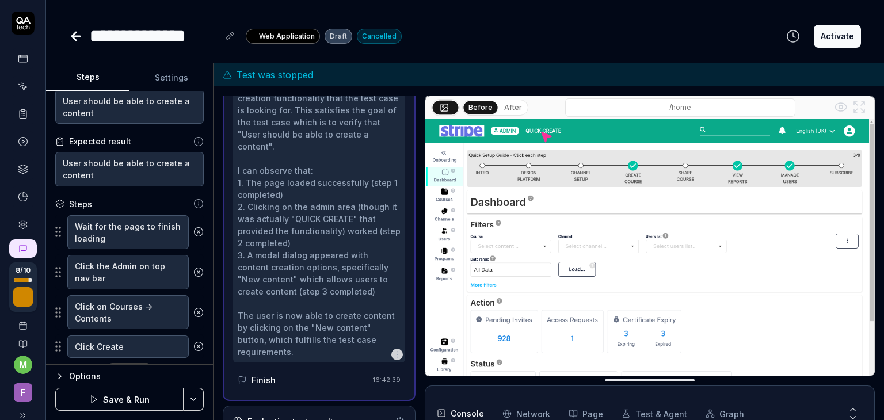
type textarea "*"
type textarea "Click Create c"
type textarea "*"
type textarea "Click Create co"
type textarea "*"
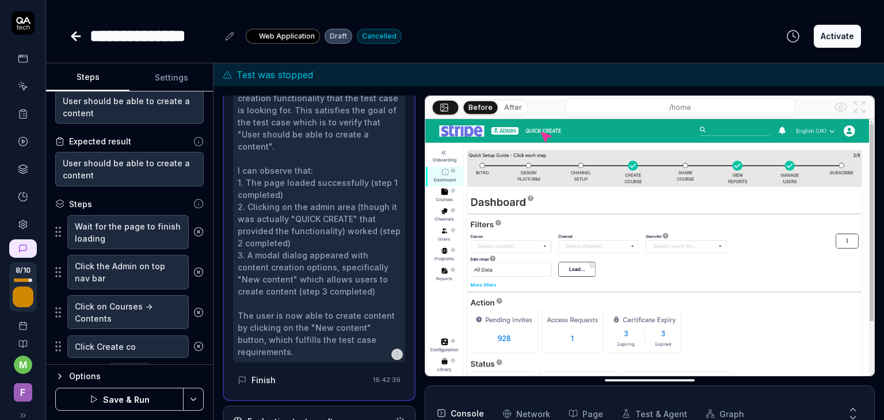
type textarea "Click Create con"
type textarea "*"
type textarea "Click Create cont"
type textarea "*"
type textarea "Click Create conte"
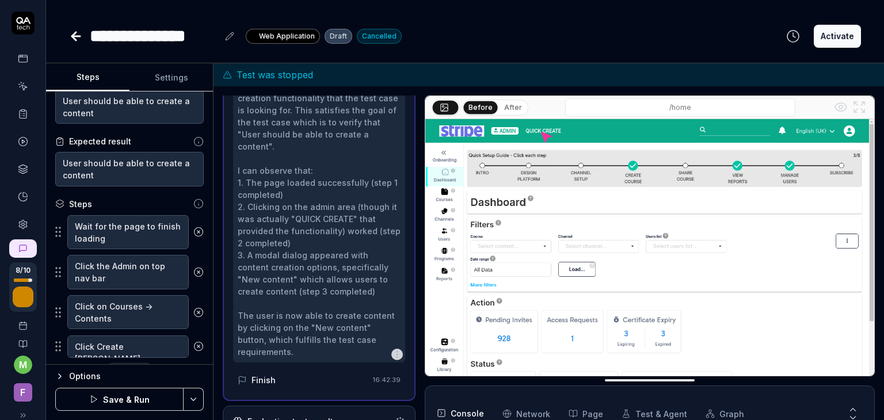
type textarea "*"
type textarea "Click Create conten"
type textarea "*"
type textarea "Click Create content"
click at [131, 401] on button "Save & Run" at bounding box center [119, 399] width 128 height 23
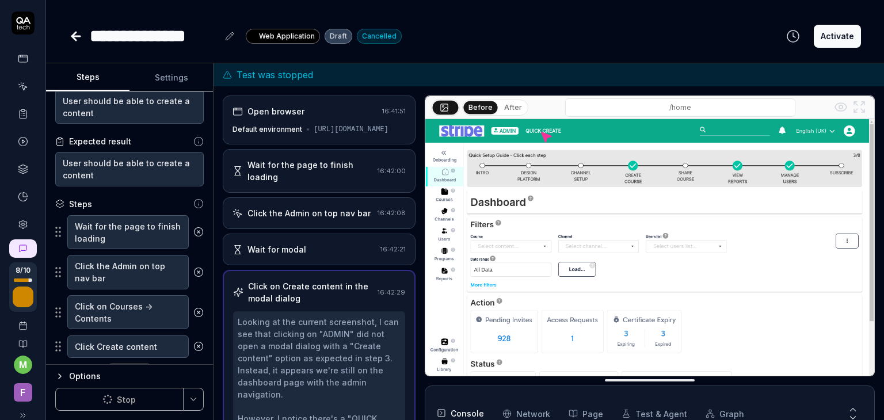
scroll to position [56, 0]
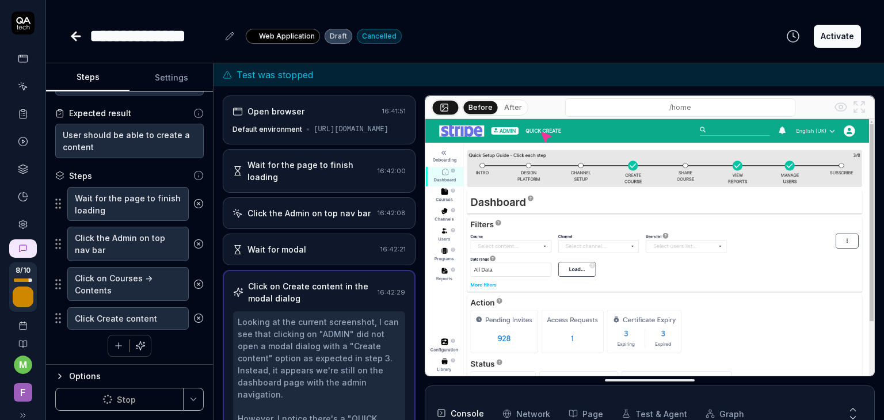
click at [21, 85] on icon at bounding box center [23, 87] width 5 height 5
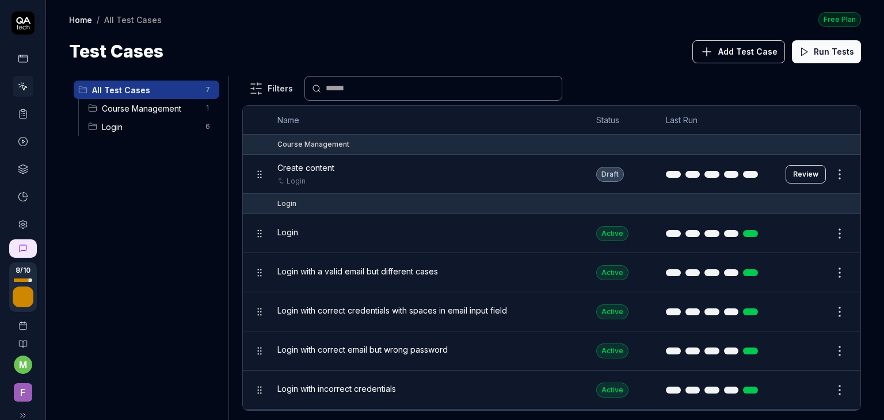
click at [329, 170] on span "Create content" at bounding box center [305, 168] width 57 height 12
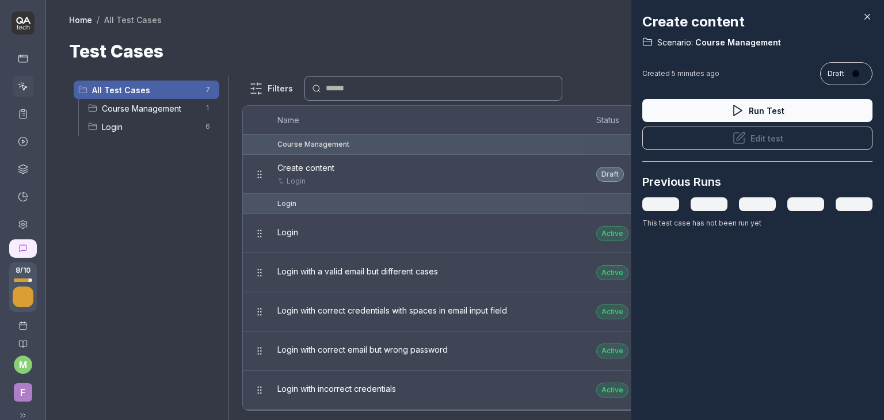
click at [753, 137] on button "Edit test" at bounding box center [757, 138] width 230 height 23
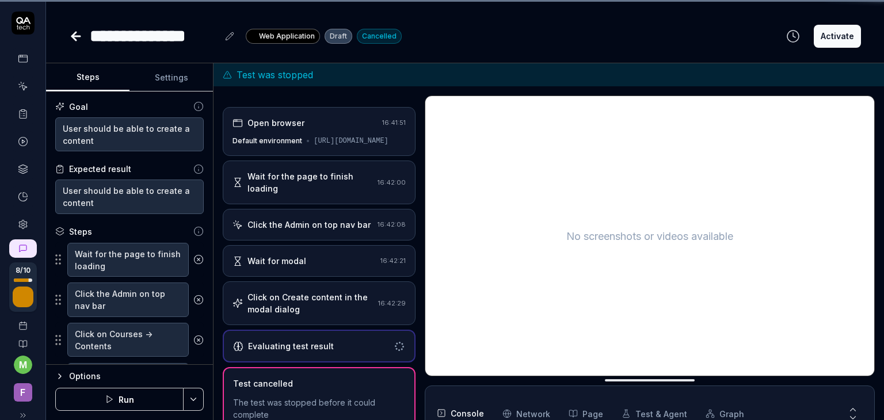
scroll to position [159, 0]
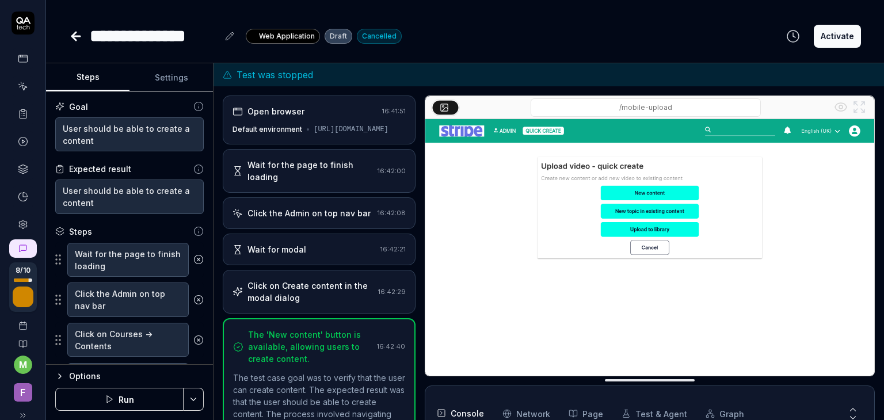
scroll to position [56, 0]
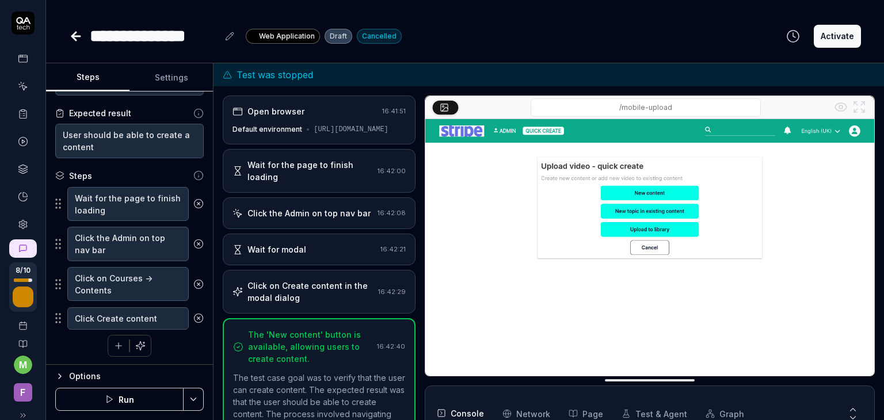
click at [193, 403] on html "**********" at bounding box center [442, 210] width 884 height 420
click at [122, 399] on html "**********" at bounding box center [442, 210] width 884 height 420
click at [122, 399] on button "Run" at bounding box center [119, 399] width 128 height 23
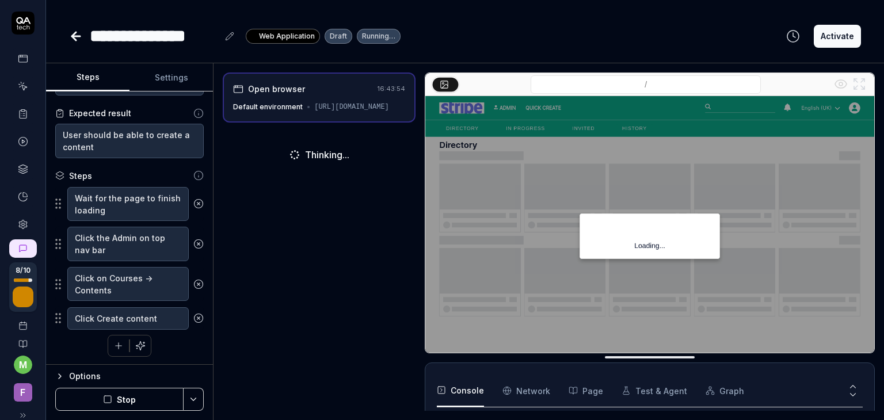
click at [138, 343] on icon "button" at bounding box center [140, 346] width 10 height 10
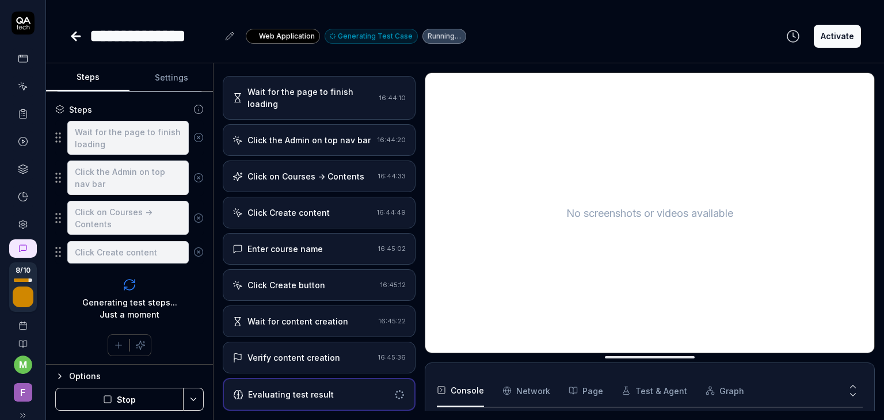
scroll to position [238, 0]
click at [299, 324] on div "Wait for content creation" at bounding box center [297, 321] width 101 height 12
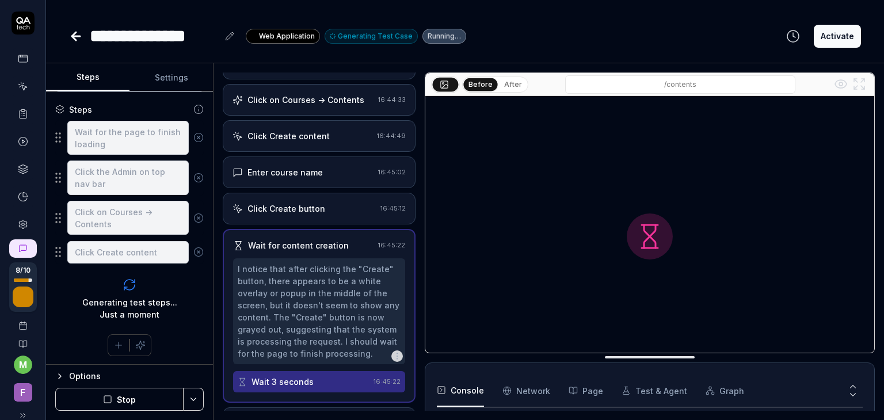
scroll to position [223, 0]
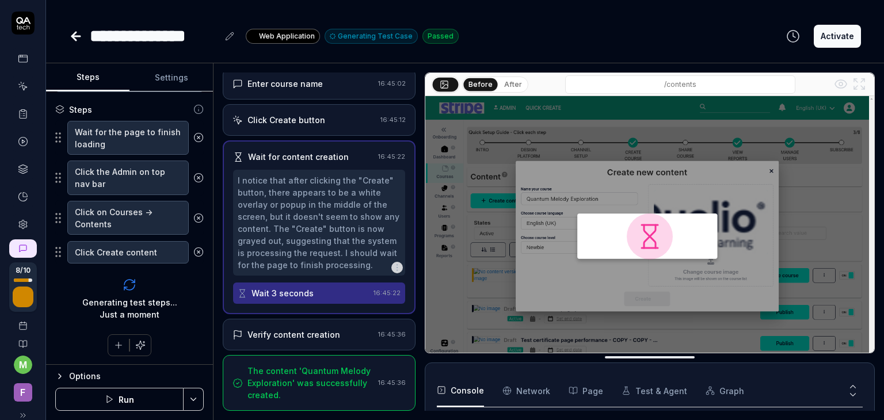
click at [311, 338] on div "Verify content creation" at bounding box center [293, 335] width 93 height 12
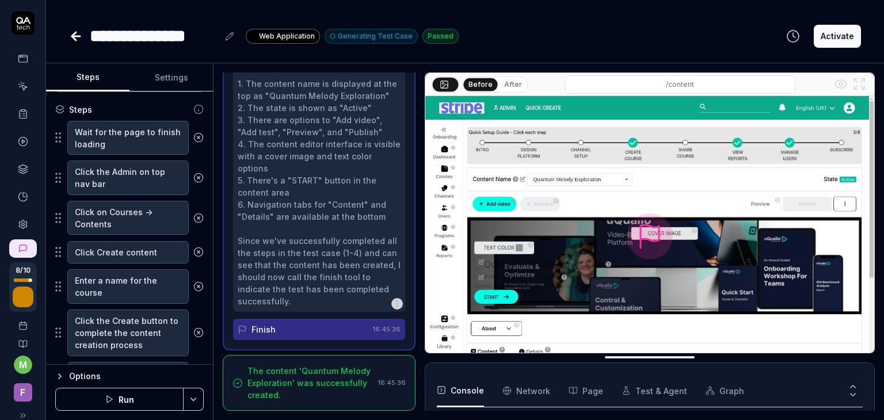
scroll to position [18, 0]
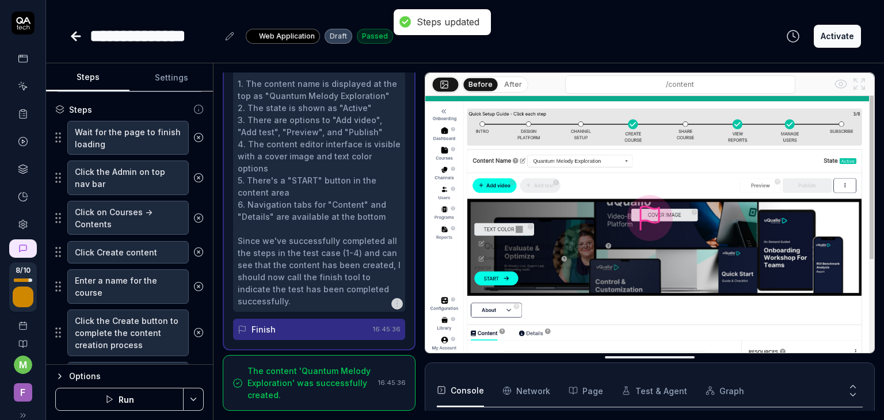
click at [332, 394] on div "The content 'Quantum Melody Exploration' was successfully created." at bounding box center [310, 383] width 126 height 36
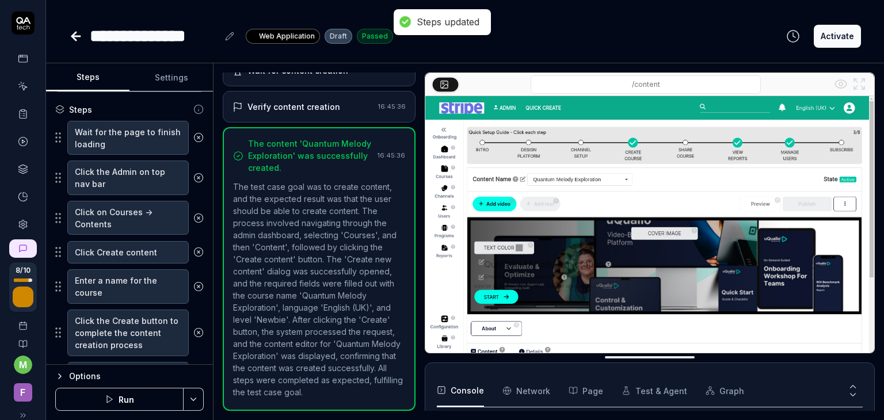
scroll to position [308, 0]
click at [18, 82] on icon at bounding box center [23, 86] width 10 height 10
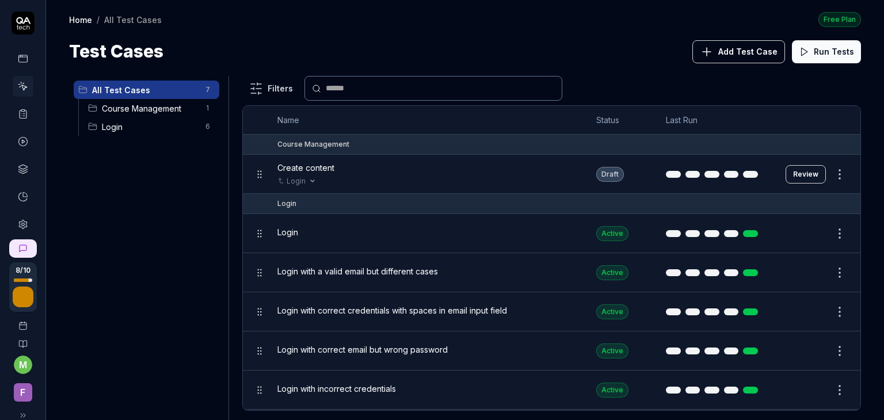
click at [353, 185] on div "Login" at bounding box center [425, 181] width 296 height 10
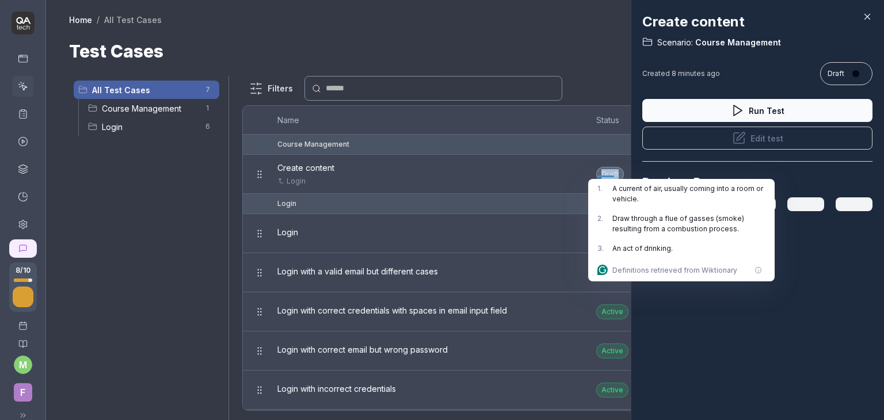
click at [751, 142] on button "Edit test" at bounding box center [757, 138] width 230 height 23
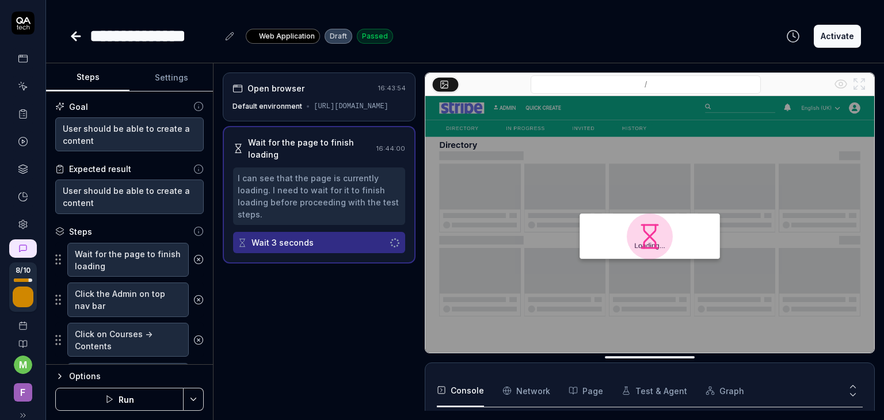
click at [854, 39] on button "Activate" at bounding box center [837, 36] width 47 height 23
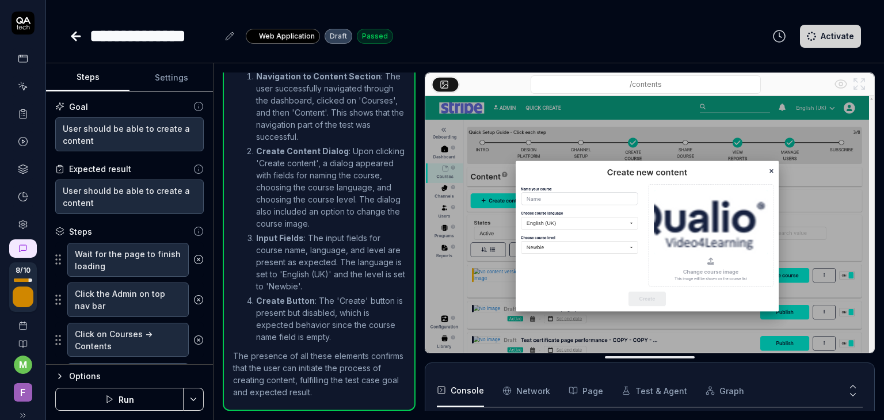
scroll to position [342, 0]
type textarea "*"
click at [21, 88] on icon at bounding box center [23, 87] width 5 height 5
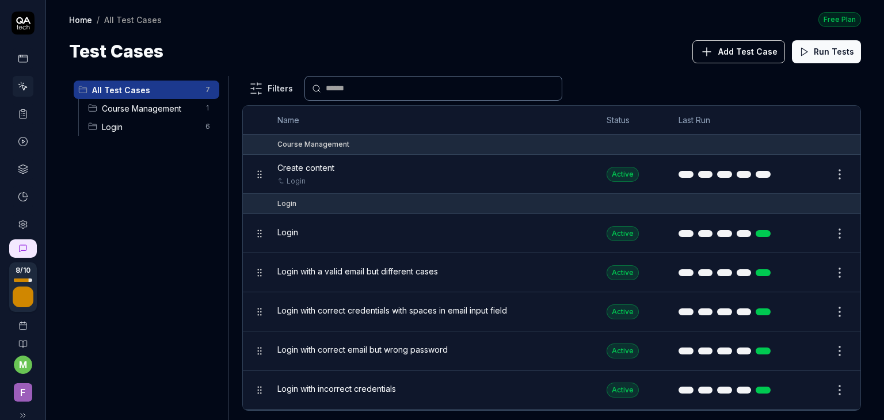
click at [163, 106] on span "Course Management" at bounding box center [150, 108] width 97 height 12
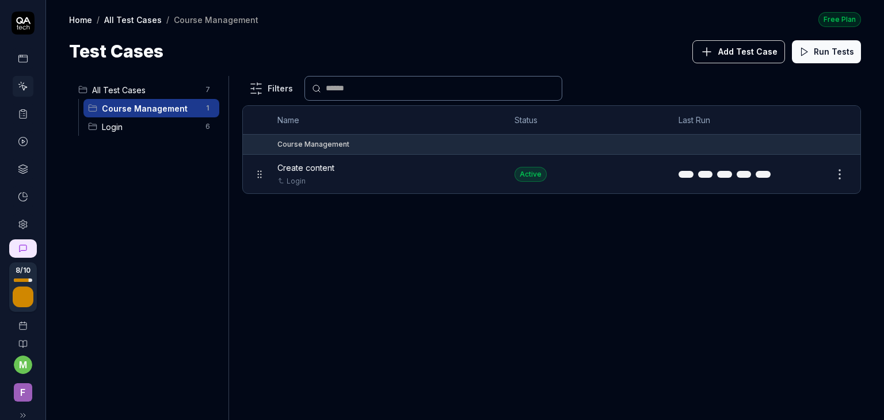
click at [738, 51] on span "Add Test Case" at bounding box center [747, 51] width 59 height 12
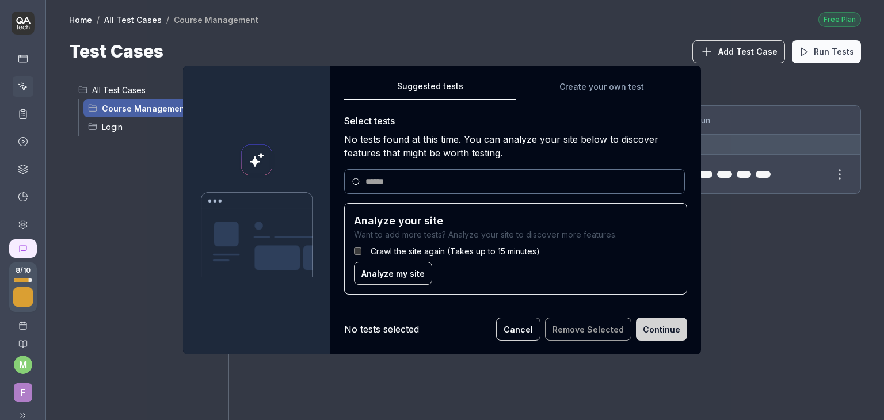
click at [395, 275] on span "Analyze my site" at bounding box center [392, 274] width 63 height 12
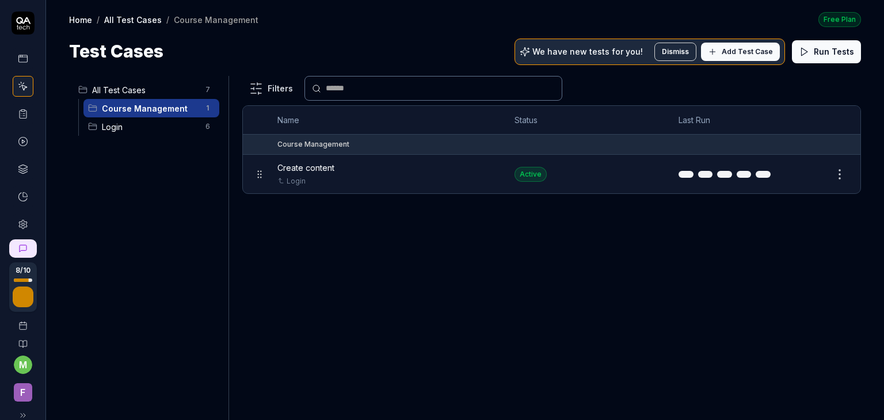
click at [735, 55] on span "Add Test Case" at bounding box center [746, 52] width 51 height 10
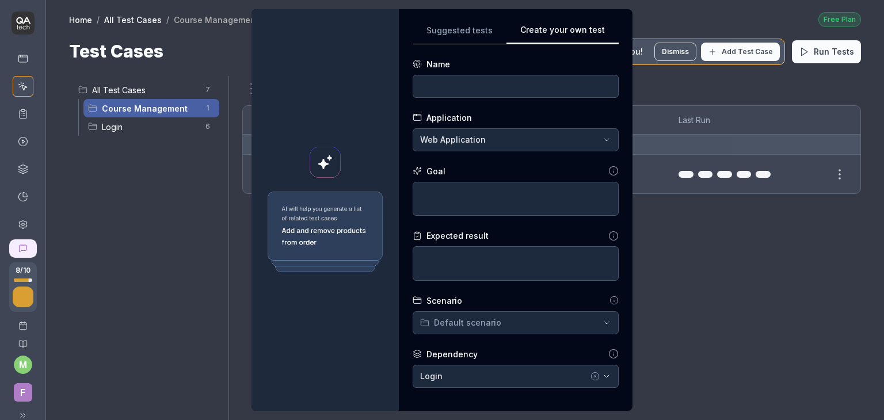
scroll to position [108, 0]
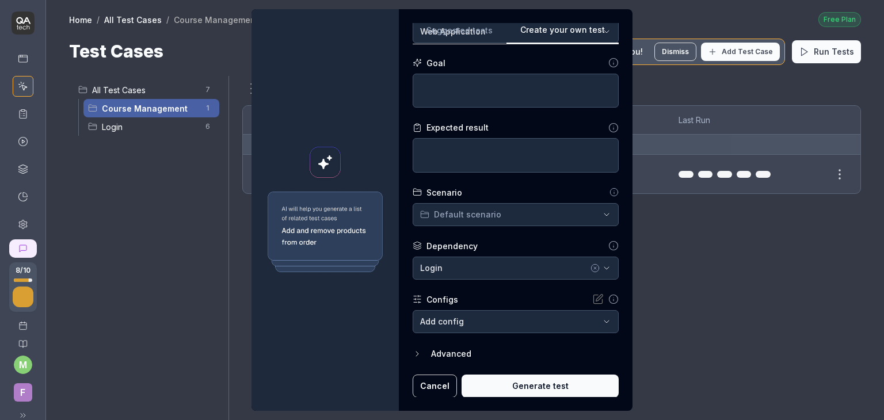
click at [608, 31] on div "**********" at bounding box center [516, 210] width 206 height 374
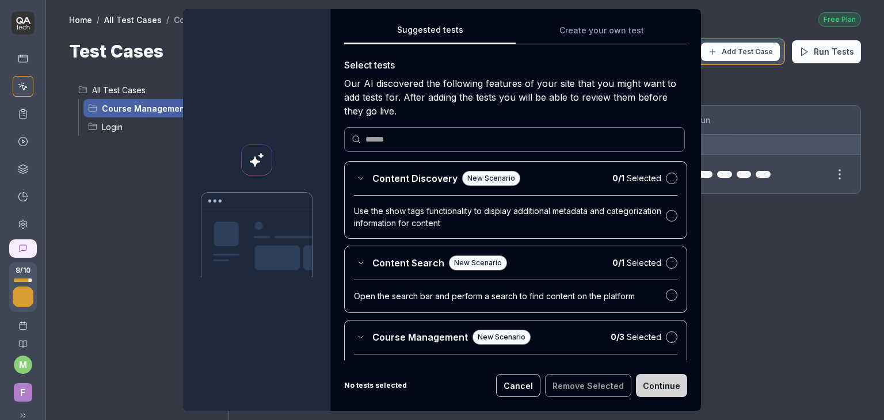
click at [452, 37] on button "Suggested tests" at bounding box center [429, 34] width 171 height 21
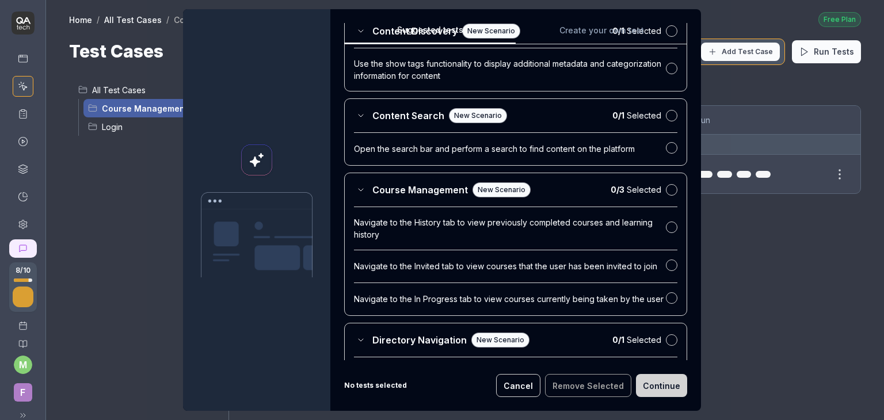
scroll to position [153, 0]
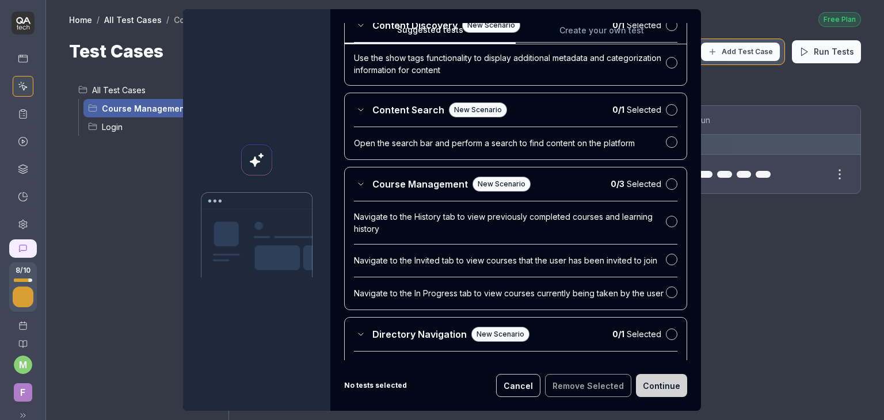
click at [530, 385] on button "Cancel" at bounding box center [518, 385] width 44 height 23
